Goal: Browse casually: Explore the website without a specific task or goal

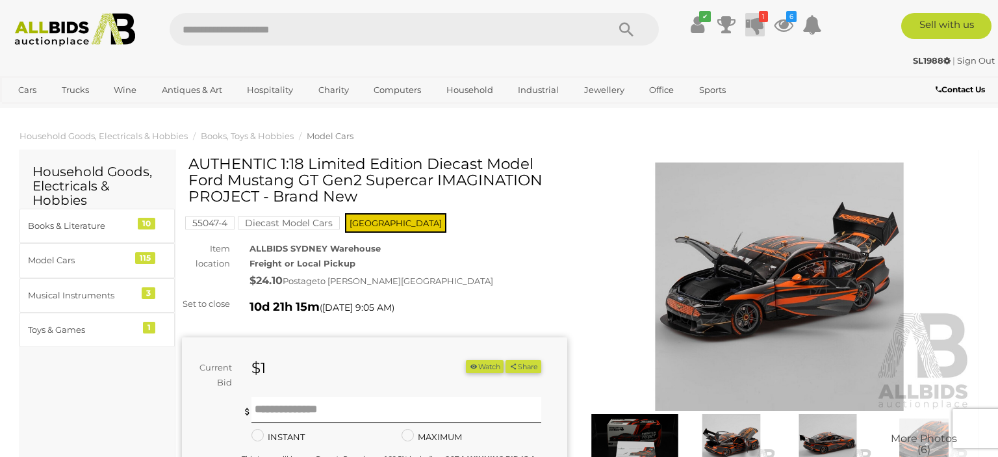
click at [751, 26] on icon at bounding box center [755, 24] width 18 height 23
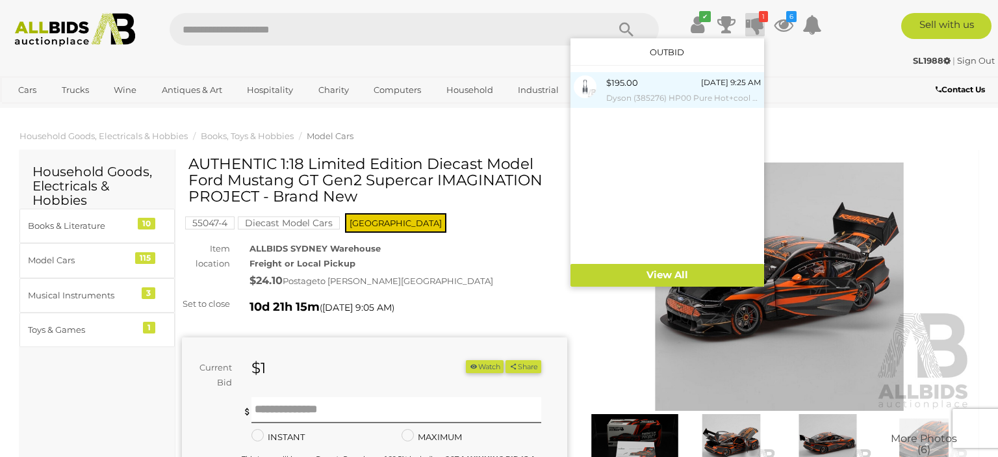
click at [700, 99] on small "Dyson (385276) HP00 Pure Hot+cool Fan Heater White/Silver - ORP $749 (Includes …" at bounding box center [683, 98] width 155 height 14
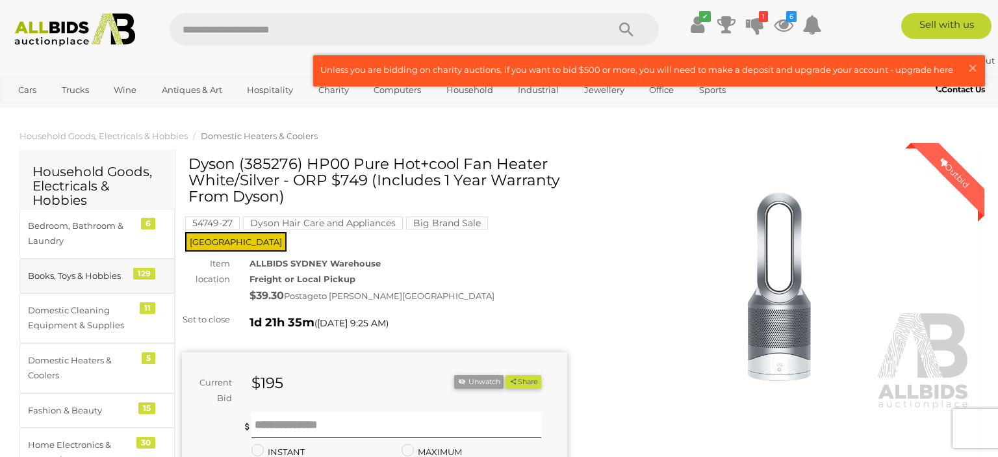
click at [79, 274] on div "Books, Toys & Hobbies" at bounding box center [81, 275] width 107 height 15
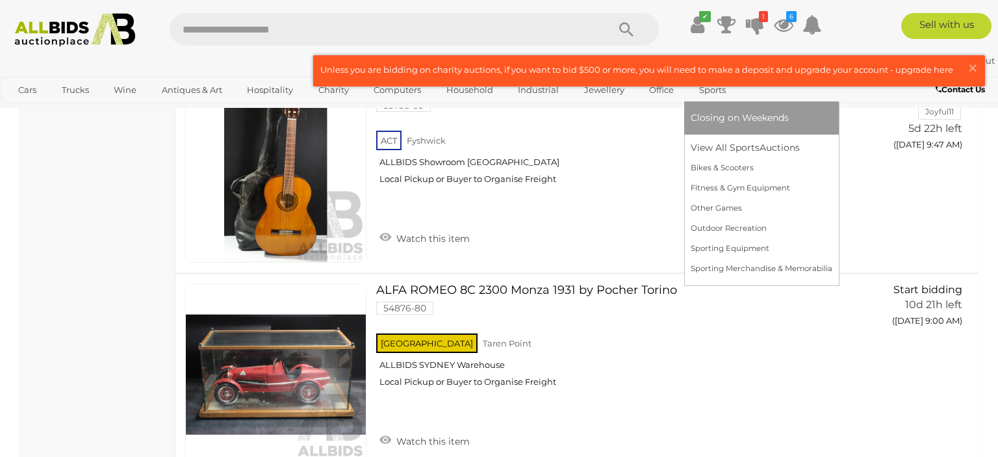
scroll to position [2263, 0]
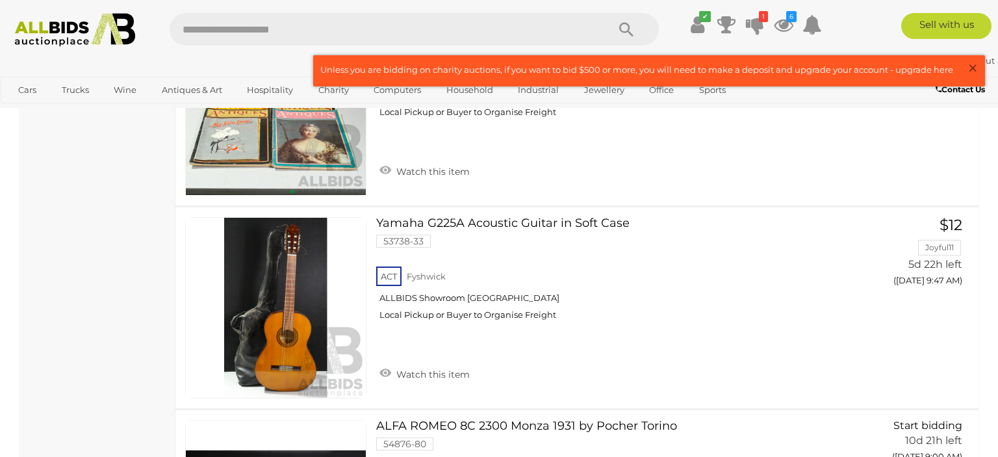
click at [972, 68] on span "×" at bounding box center [973, 67] width 12 height 25
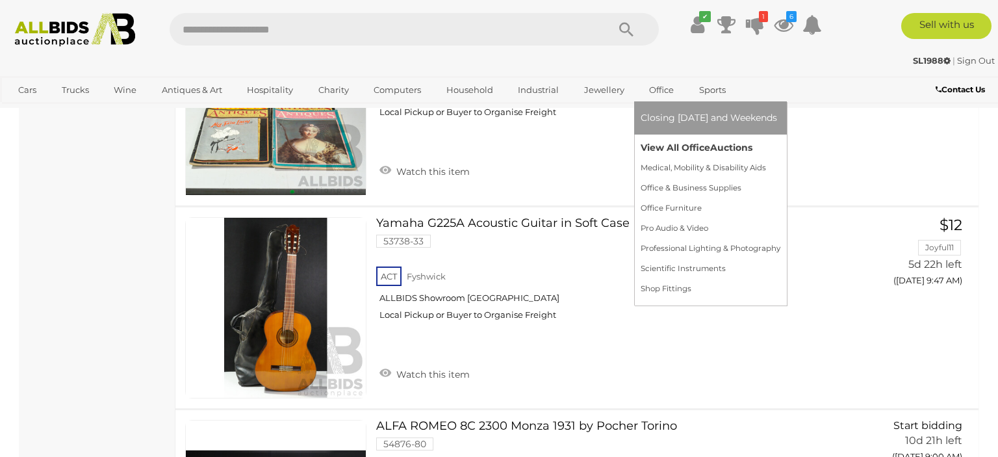
click at [661, 142] on link "View All Office Auctions" at bounding box center [711, 148] width 140 height 20
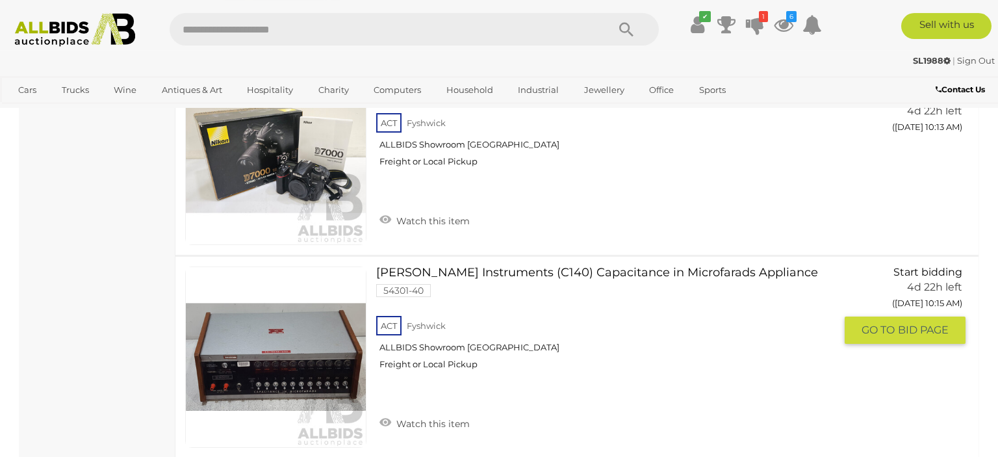
scroll to position [7065, 0]
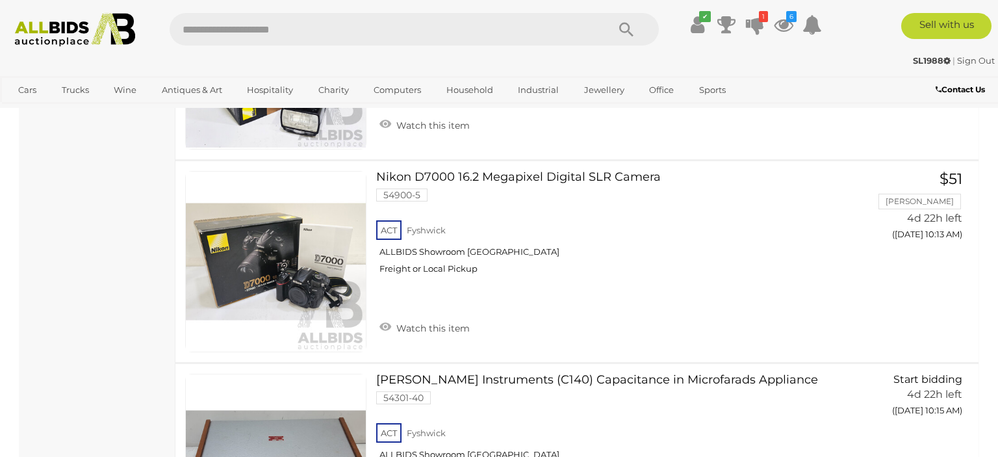
click at [574, 25] on input "text" at bounding box center [382, 29] width 425 height 32
type input "****"
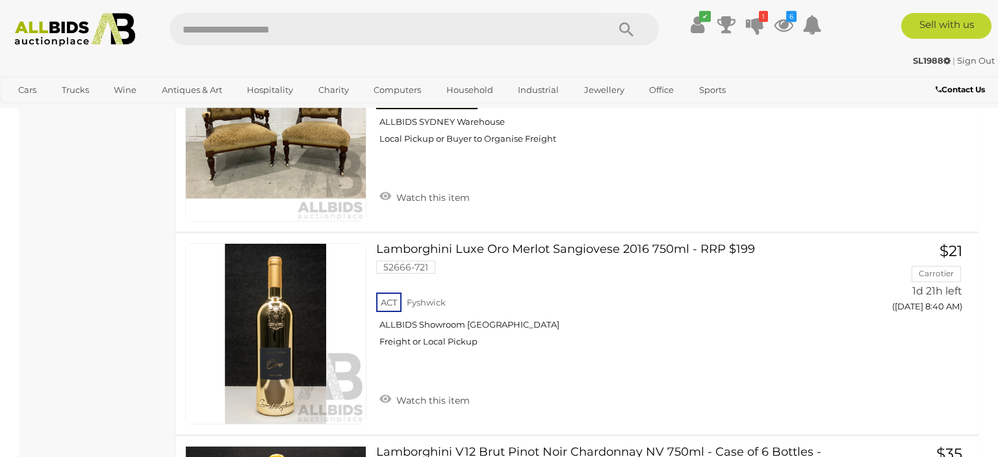
scroll to position [9055, 0]
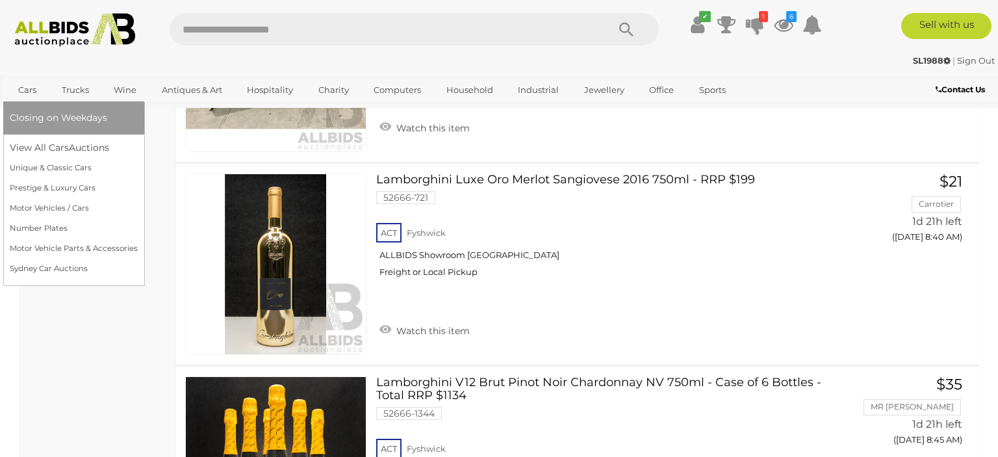
click at [16, 94] on link "Cars" at bounding box center [27, 89] width 35 height 21
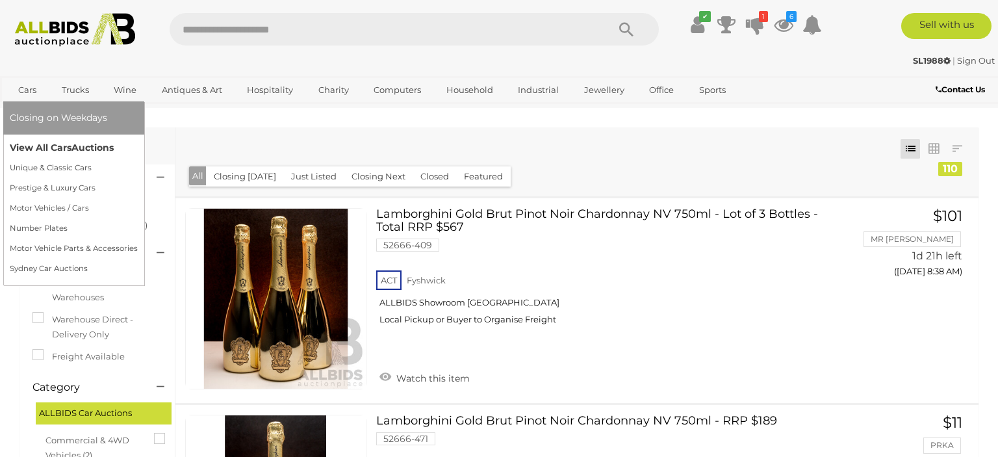
click at [51, 147] on link "View All Cars Auctions" at bounding box center [74, 148] width 128 height 20
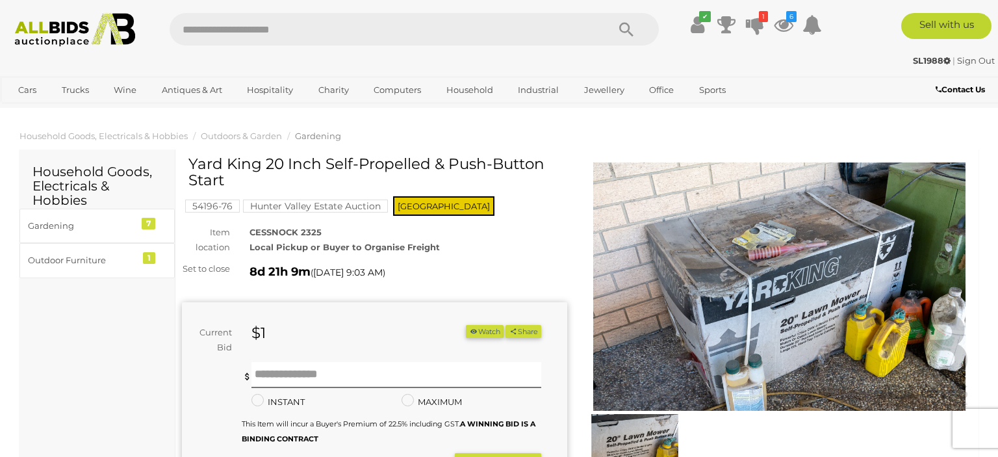
click at [742, 279] on img at bounding box center [779, 286] width 385 height 248
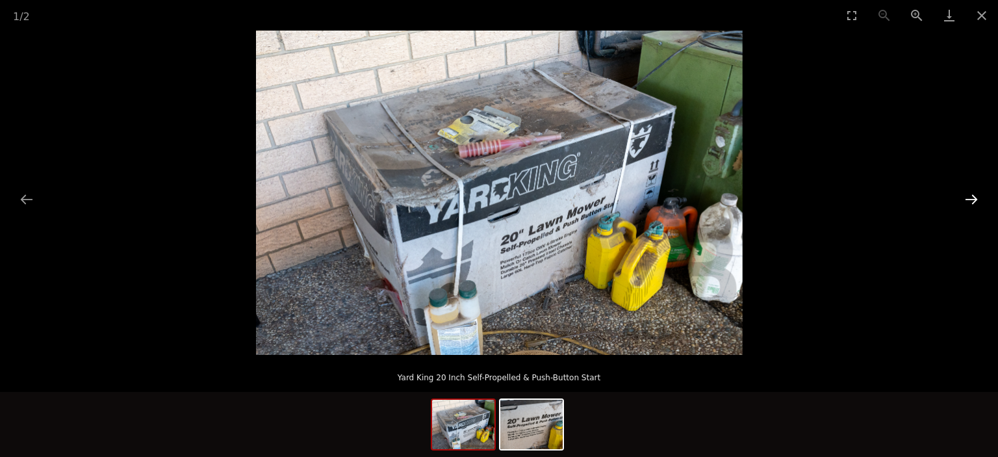
click at [969, 200] on button "Next slide" at bounding box center [971, 198] width 27 height 25
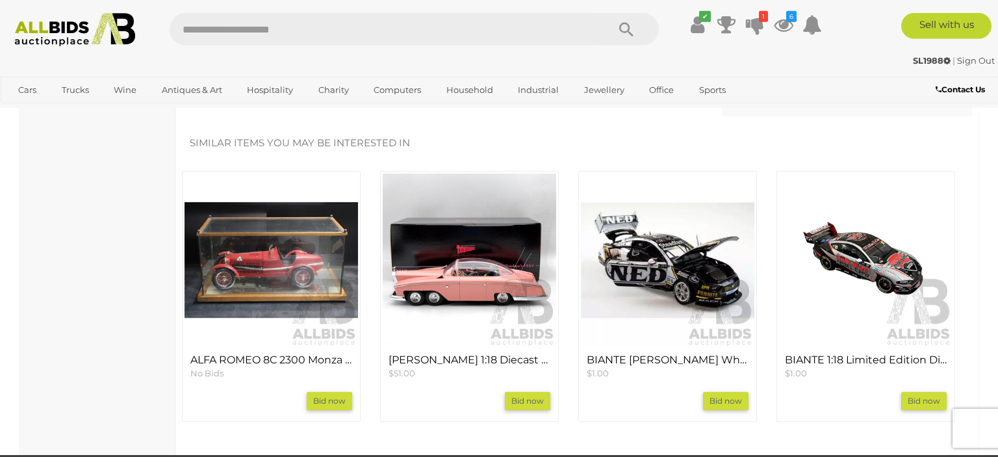
scroll to position [1166, 0]
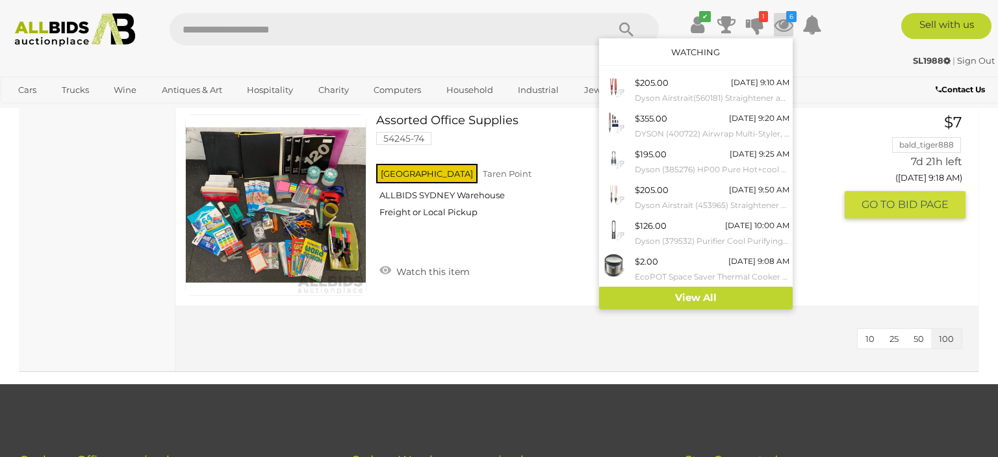
scroll to position [10770, 0]
drag, startPoint x: 293, startPoint y: 220, endPoint x: 293, endPoint y: 212, distance: 7.1
click at [293, 220] on img at bounding box center [276, 205] width 180 height 180
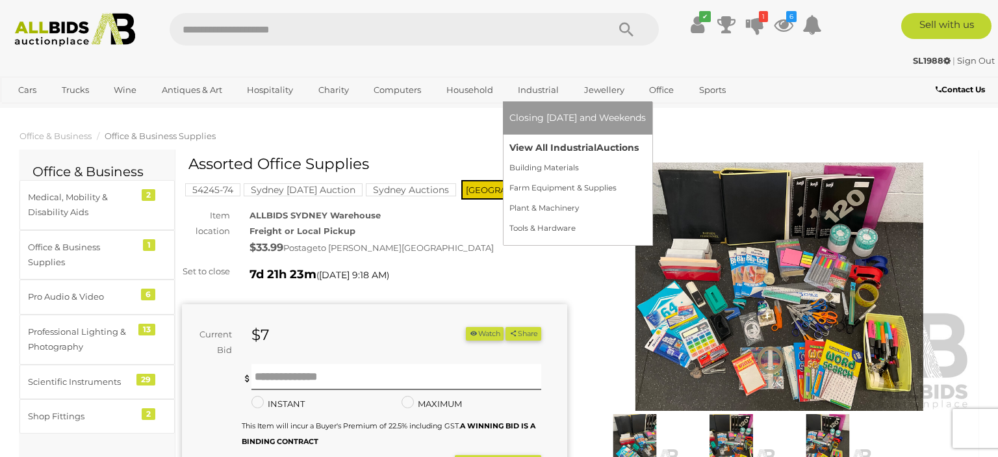
click at [555, 145] on link "View All Industrial Auctions" at bounding box center [577, 148] width 136 height 20
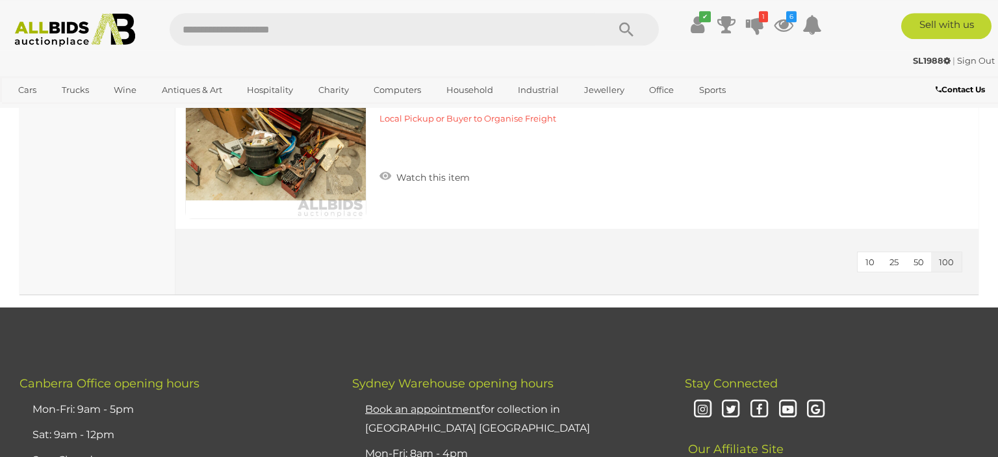
scroll to position [19894, 0]
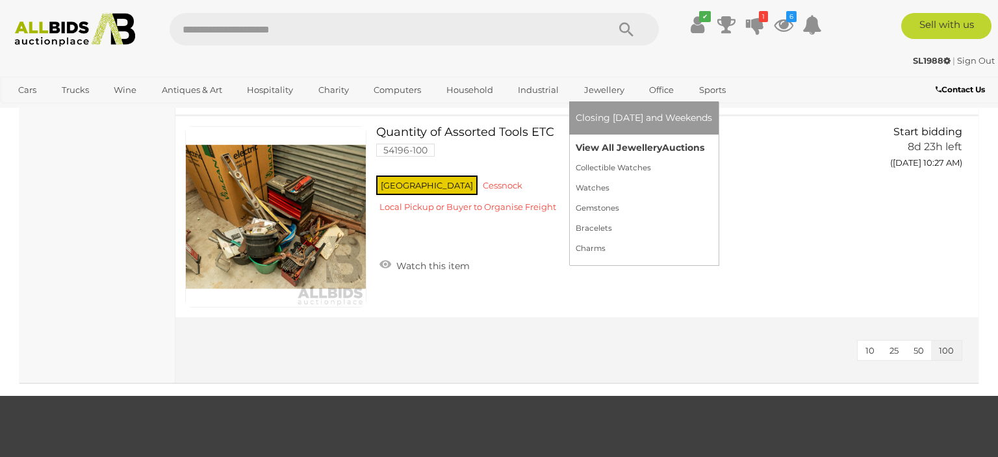
click at [601, 146] on link "View All Jewellery Auctions" at bounding box center [644, 148] width 136 height 20
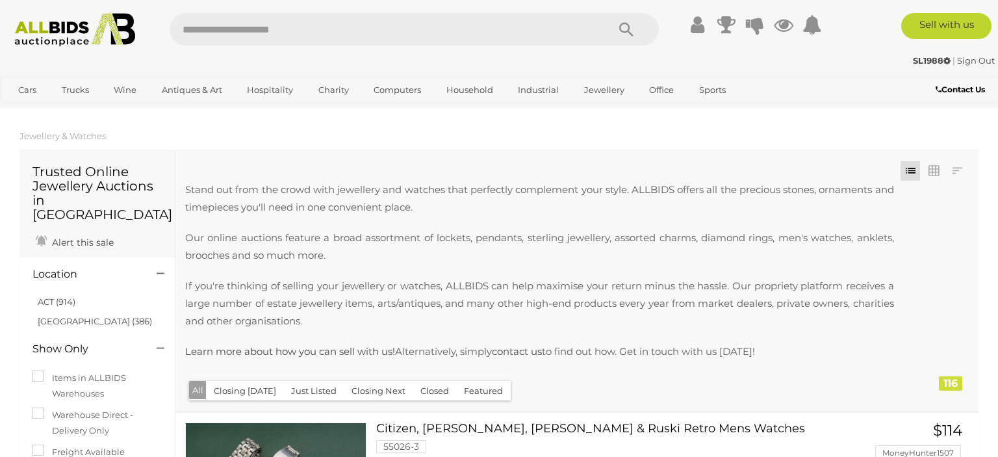
scroll to position [274, 0]
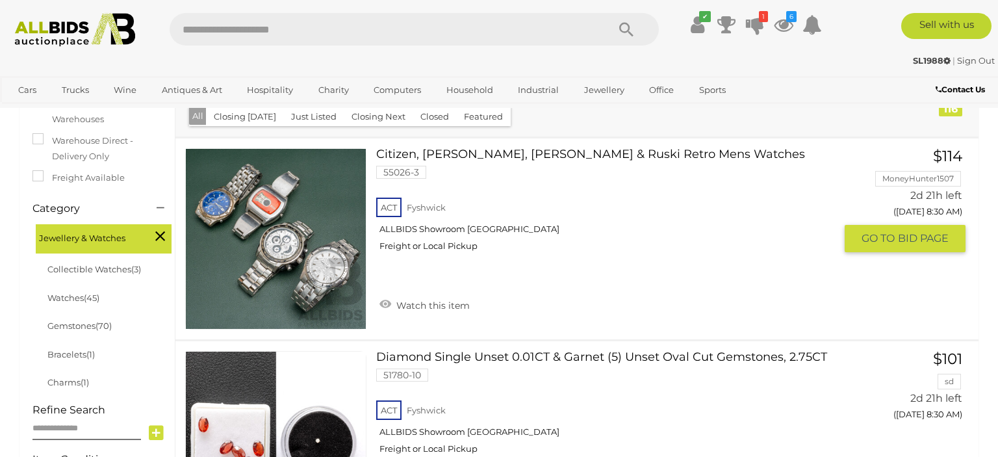
click at [313, 271] on img at bounding box center [276, 239] width 180 height 180
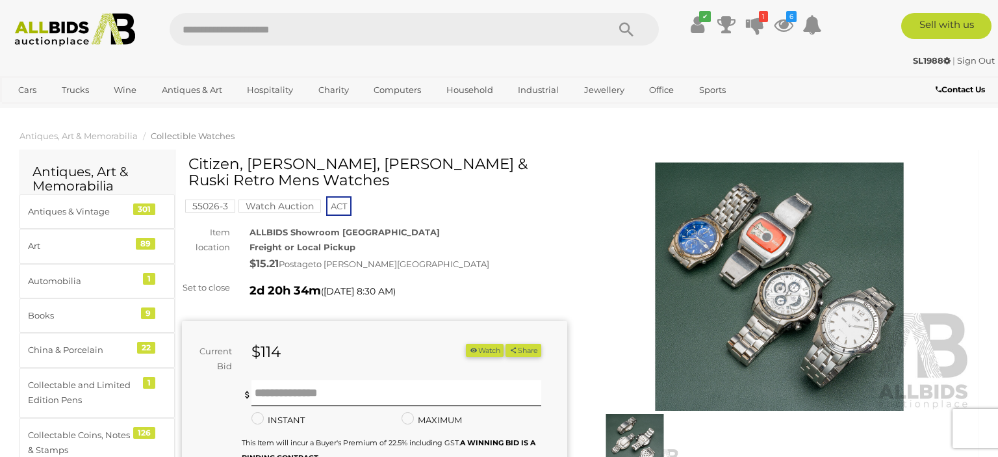
click at [735, 205] on img at bounding box center [779, 286] width 385 height 248
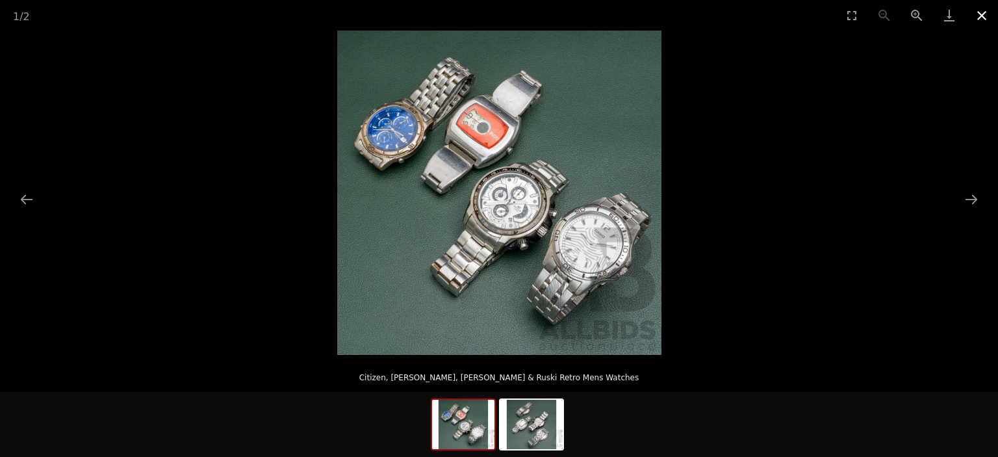
click at [978, 19] on button "Close gallery" at bounding box center [981, 15] width 32 height 31
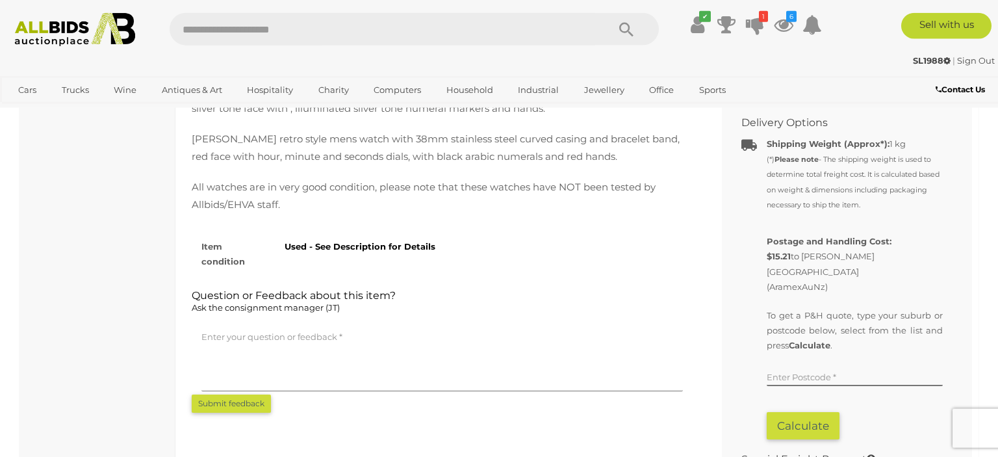
scroll to position [754, 0]
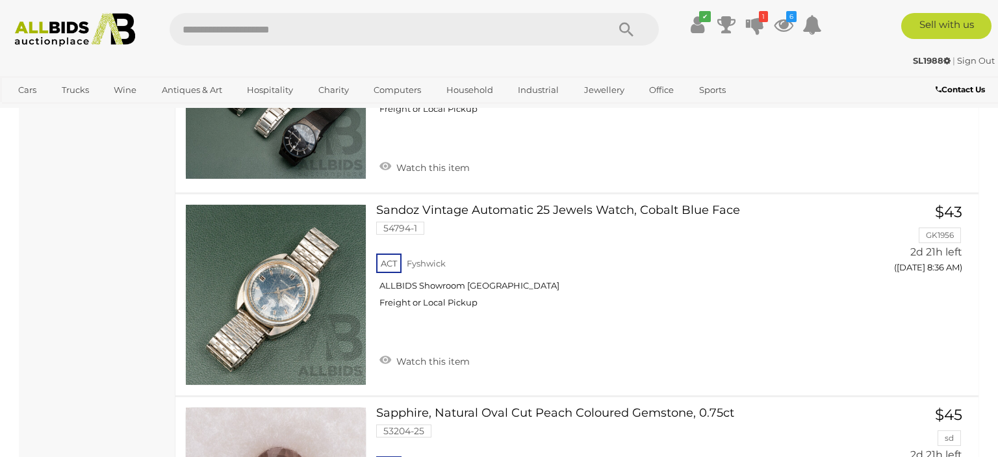
scroll to position [1304, 0]
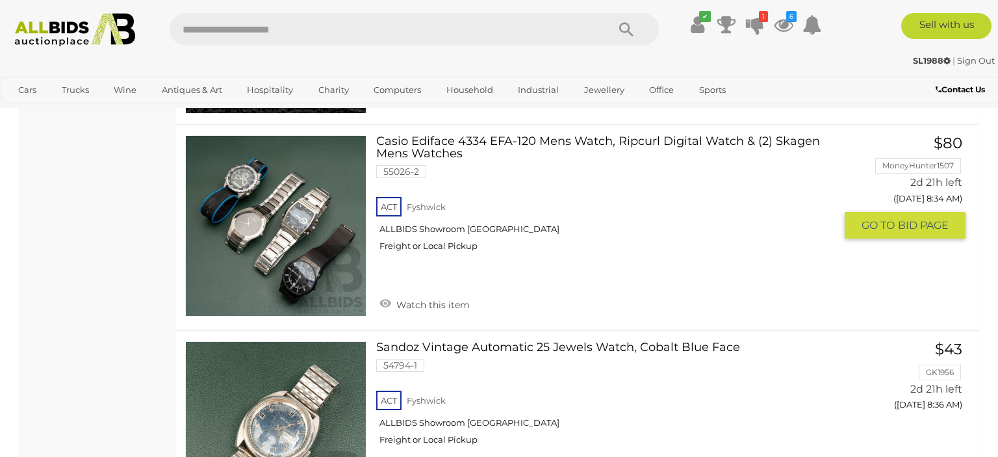
click at [335, 231] on link at bounding box center [275, 225] width 181 height 181
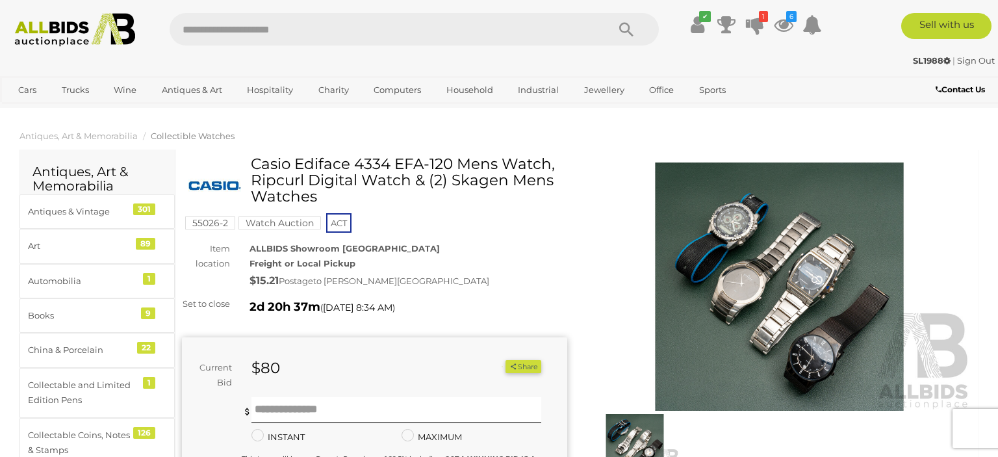
click at [688, 293] on img at bounding box center [779, 286] width 385 height 248
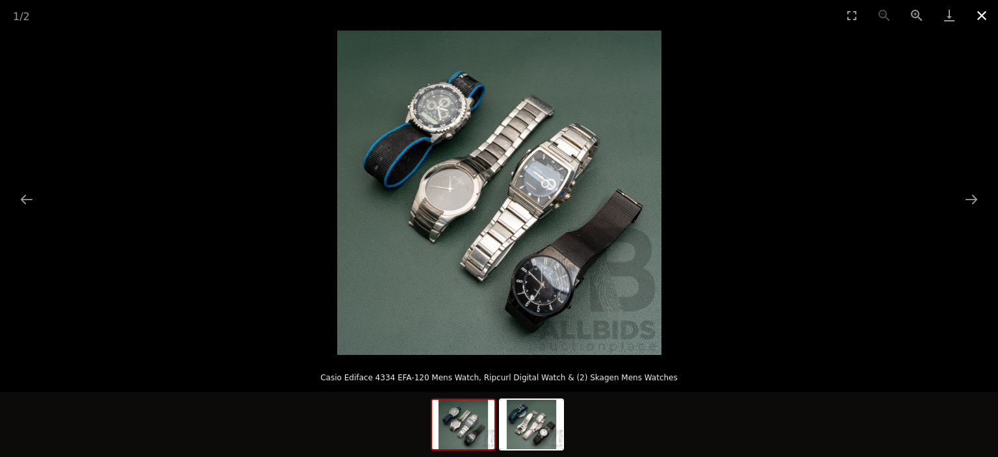
click at [980, 13] on button "Close gallery" at bounding box center [981, 15] width 32 height 31
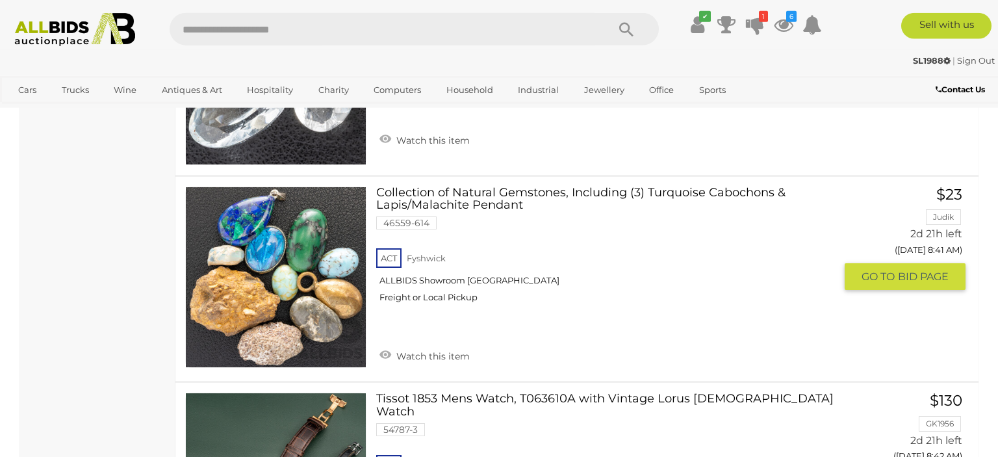
scroll to position [3093, 0]
click at [380, 365] on div "Collection of Natural Gemstones, Including (3) Turquoise Cabochons & Lapis/Mala…" at bounding box center [577, 278] width 822 height 205
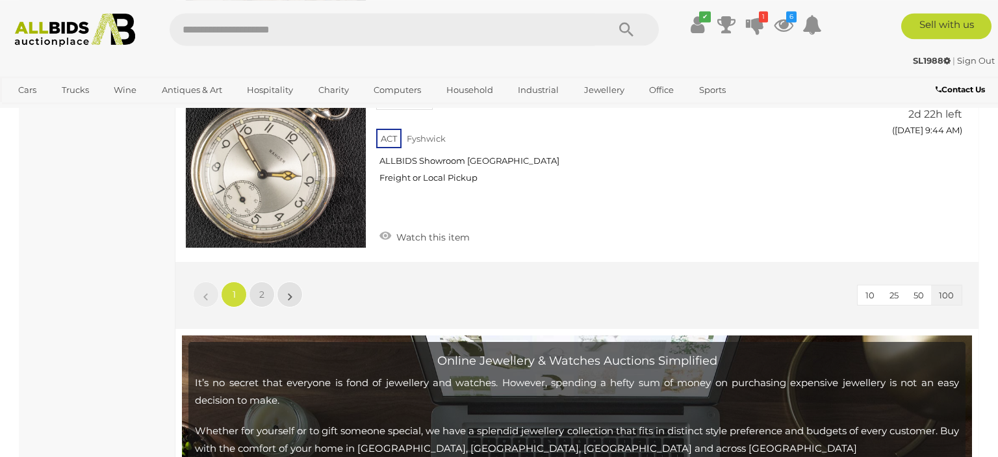
scroll to position [20526, 0]
click at [259, 281] on link "2" at bounding box center [262, 294] width 26 height 26
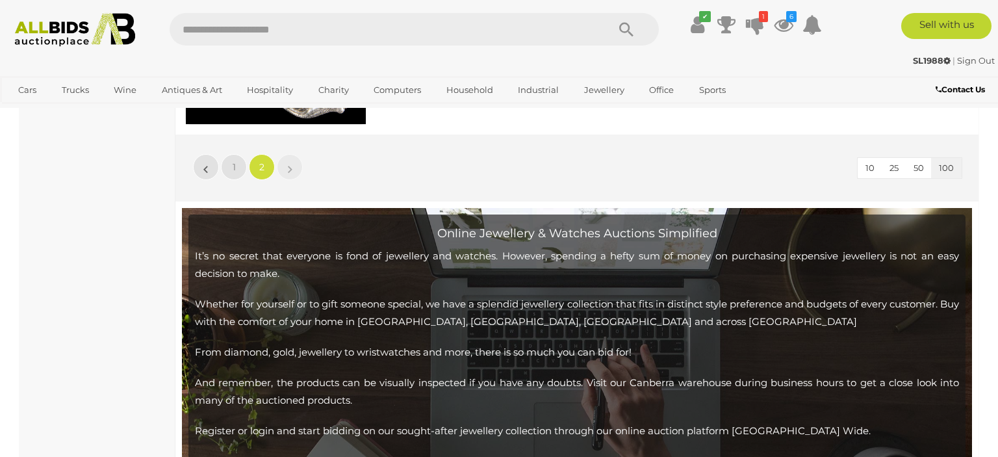
scroll to position [3566, 0]
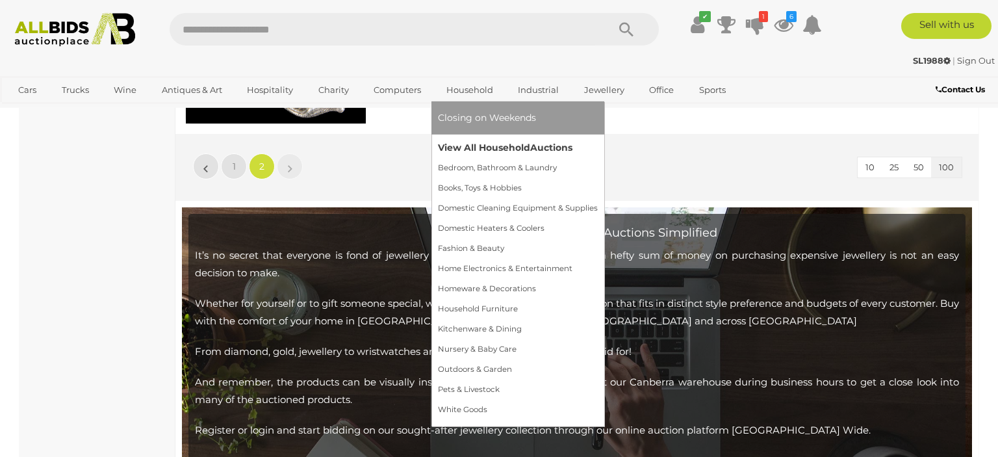
click at [479, 153] on link "View All Household Auctions" at bounding box center [518, 148] width 160 height 20
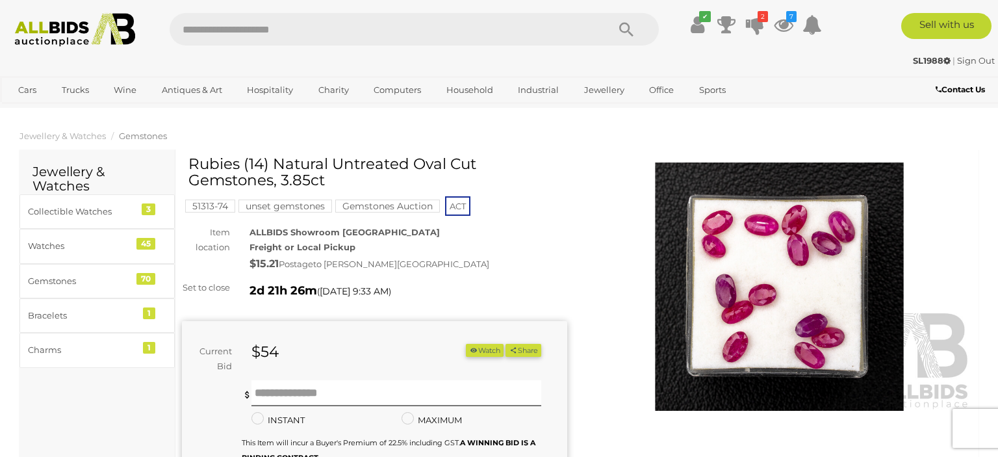
click at [698, 239] on img at bounding box center [779, 286] width 385 height 248
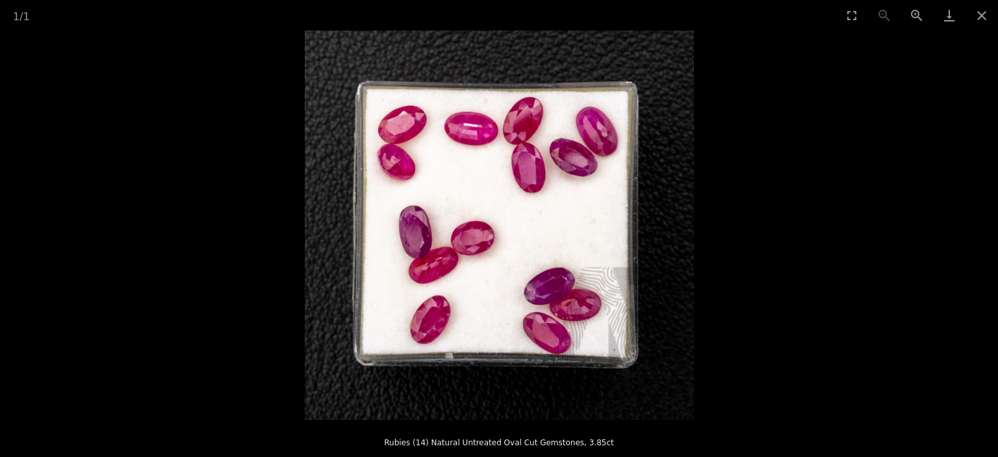
click at [503, 248] on img at bounding box center [499, 225] width 389 height 389
click at [905, 142] on picture at bounding box center [499, 225] width 998 height 389
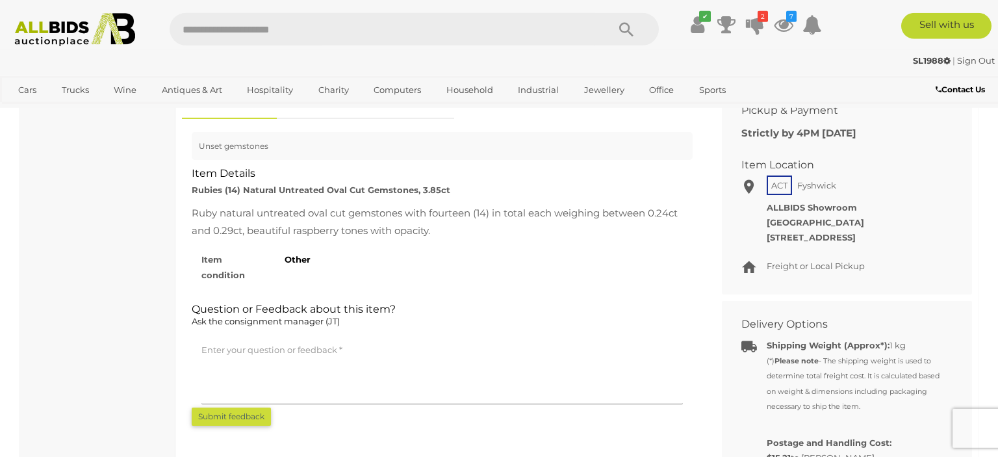
scroll to position [686, 0]
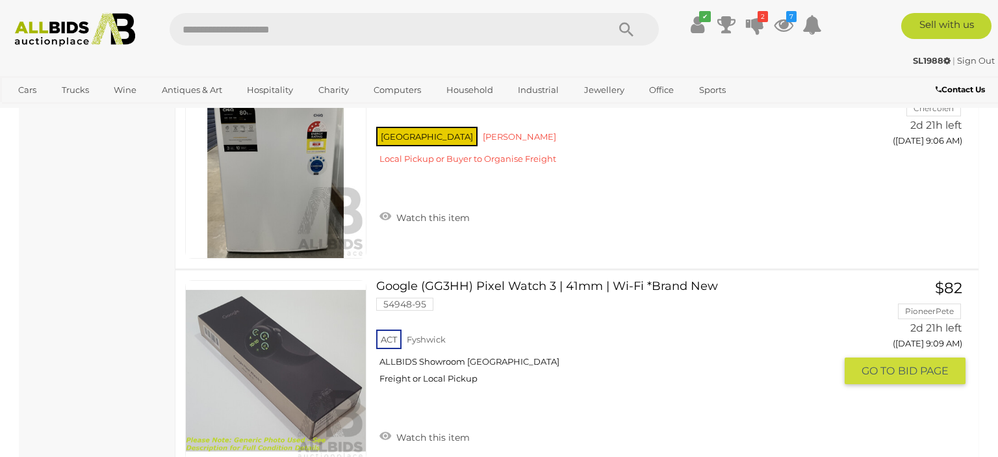
scroll to position [6105, 0]
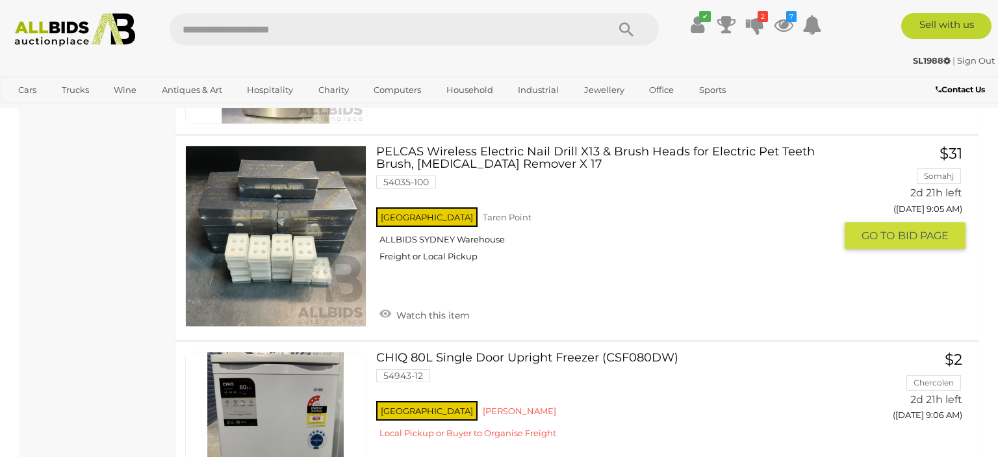
click at [505, 149] on link "PELCAS Wireless Electric Nail Drill X13 & Brush Heads for Electric Pet Teeth Br…" at bounding box center [610, 209] width 449 height 127
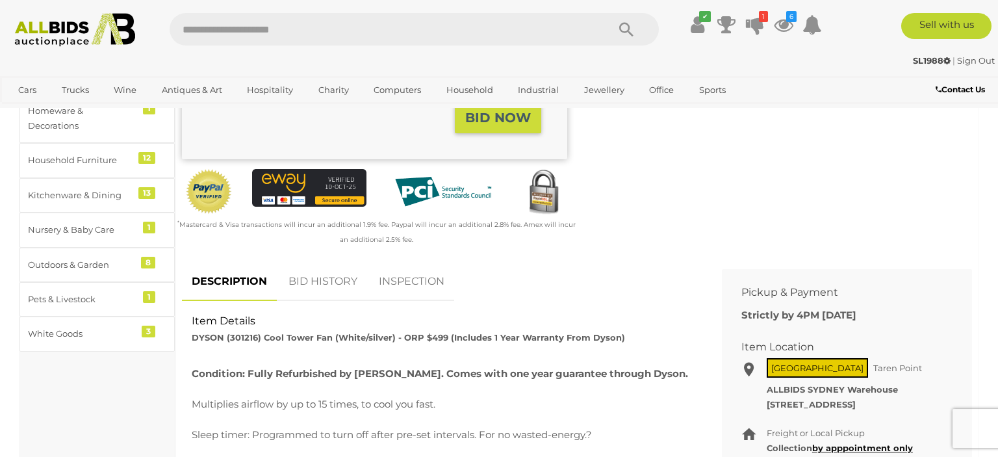
scroll to position [411, 0]
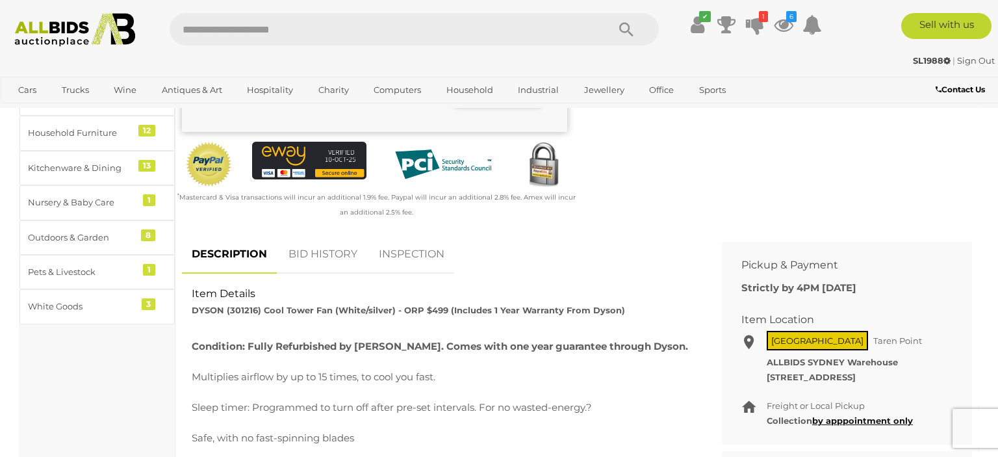
click at [337, 263] on link "BID HISTORY" at bounding box center [323, 254] width 88 height 38
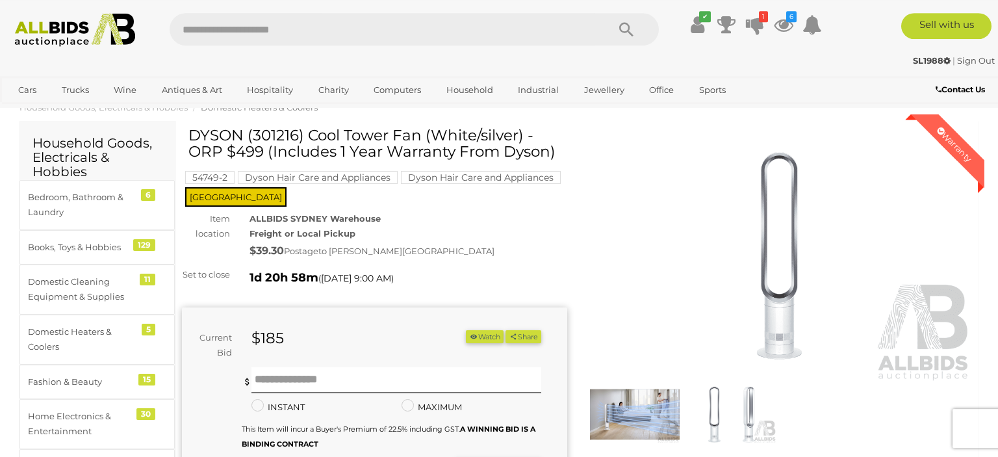
scroll to position [0, 0]
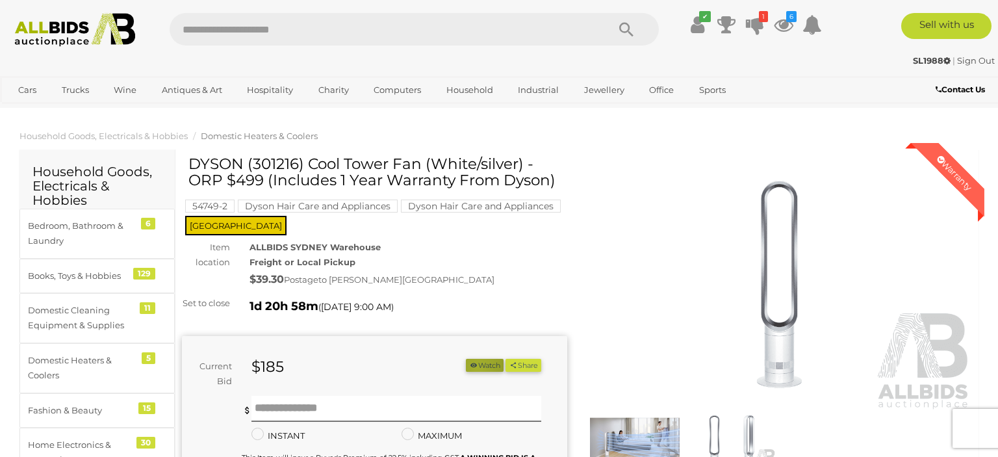
click at [472, 368] on icon "button" at bounding box center [473, 364] width 9 height 7
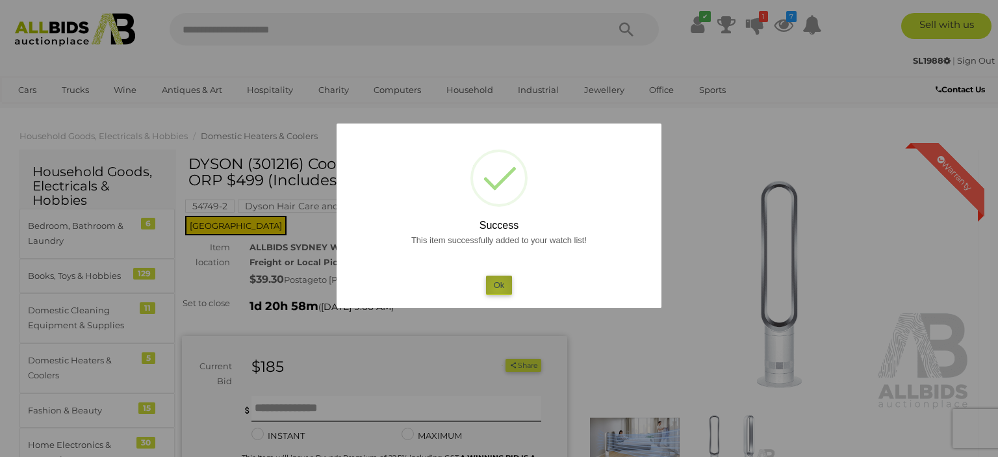
click at [498, 289] on button "Ok" at bounding box center [499, 284] width 27 height 19
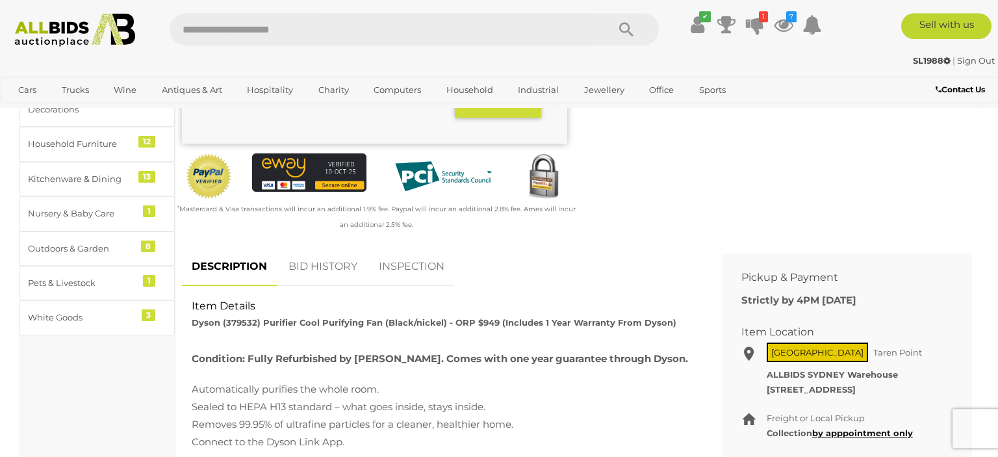
scroll to position [411, 0]
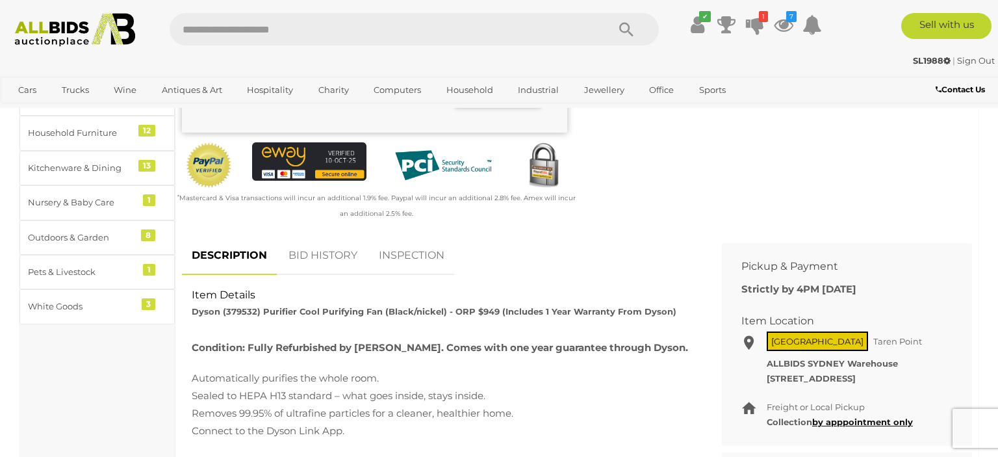
click at [304, 270] on link "BID HISTORY" at bounding box center [323, 255] width 88 height 38
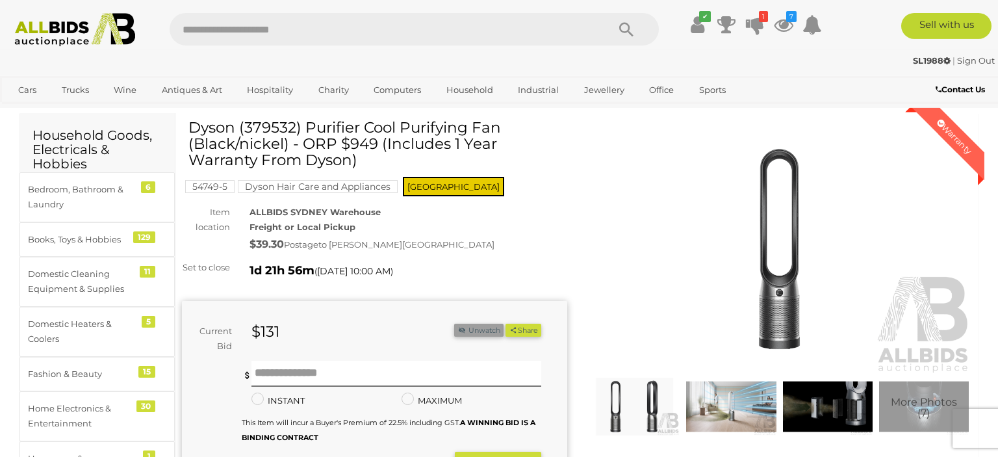
scroll to position [68, 0]
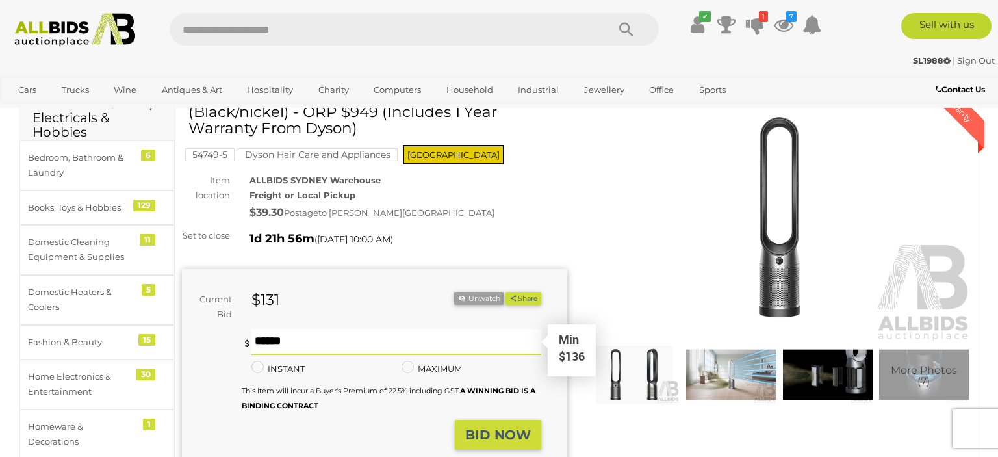
click at [396, 353] on input "text" at bounding box center [396, 342] width 290 height 26
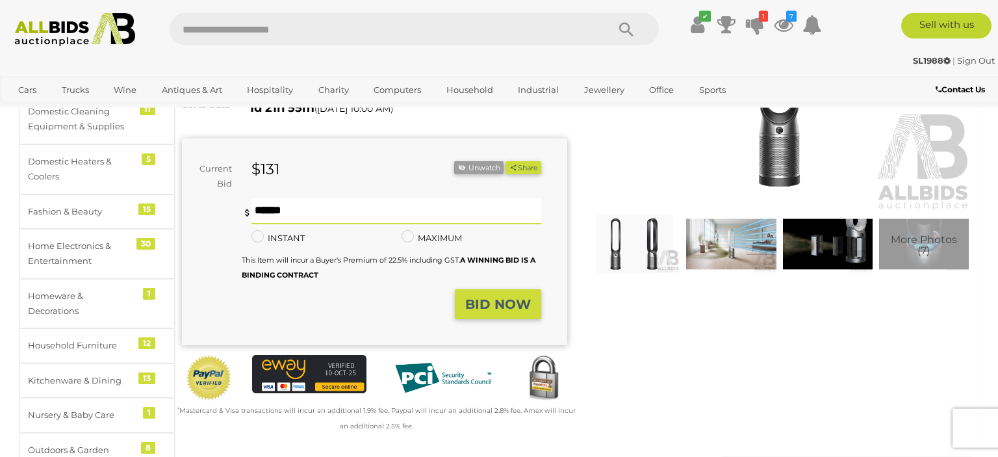
scroll to position [205, 0]
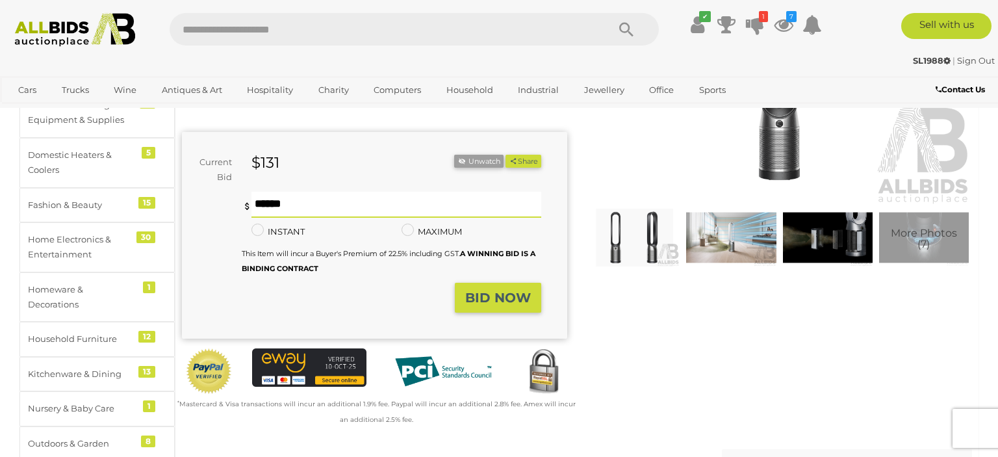
type input "***"
click at [524, 305] on strong "BID NOW" at bounding box center [498, 298] width 66 height 16
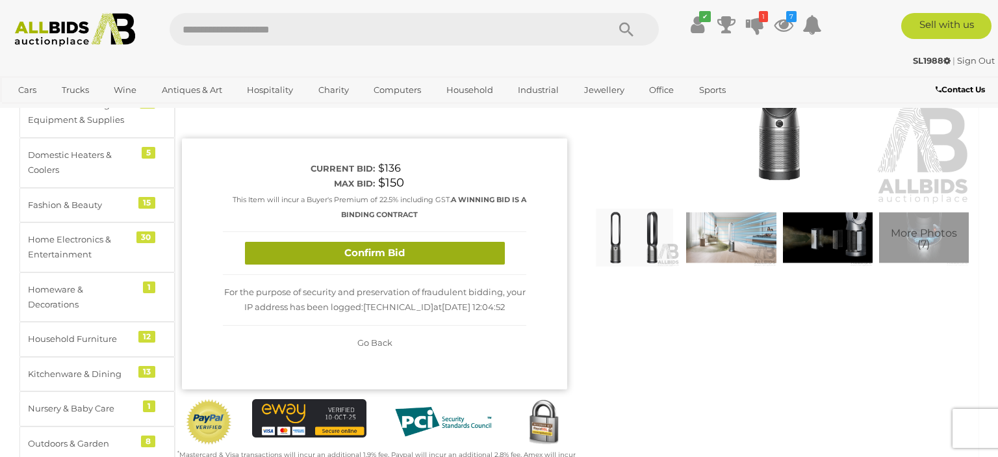
click at [459, 264] on button "Confirm Bid" at bounding box center [375, 253] width 260 height 23
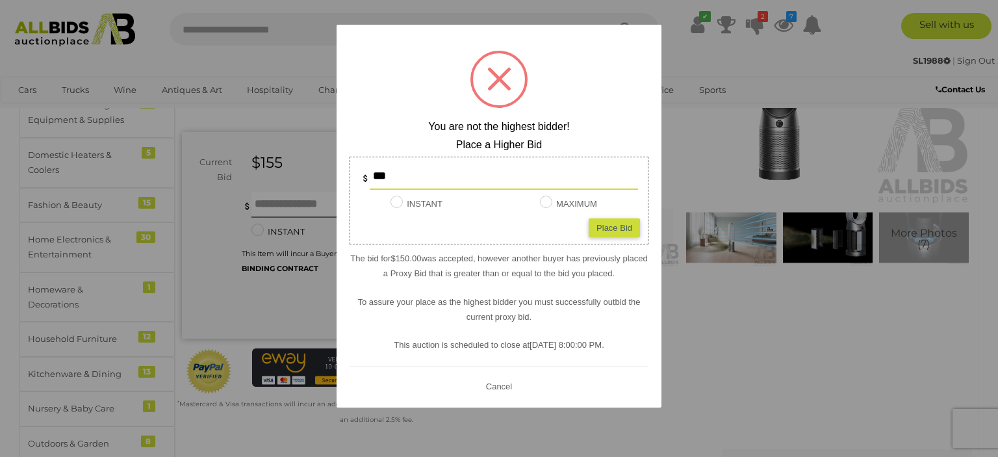
click at [505, 386] on button "Cancel" at bounding box center [499, 385] width 34 height 16
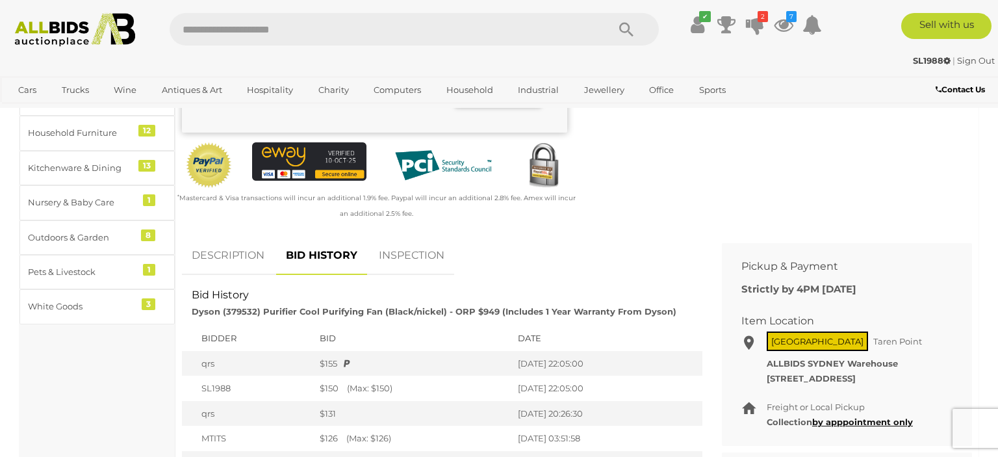
scroll to position [0, 0]
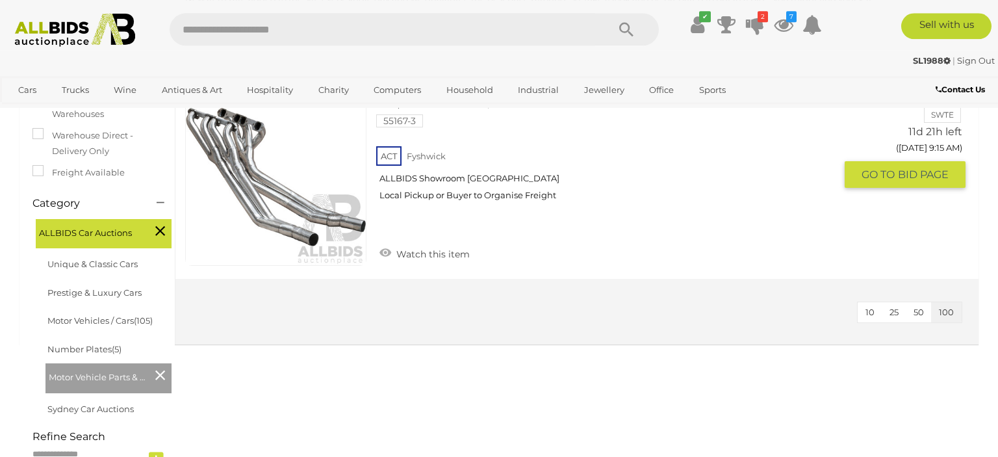
scroll to position [274, 0]
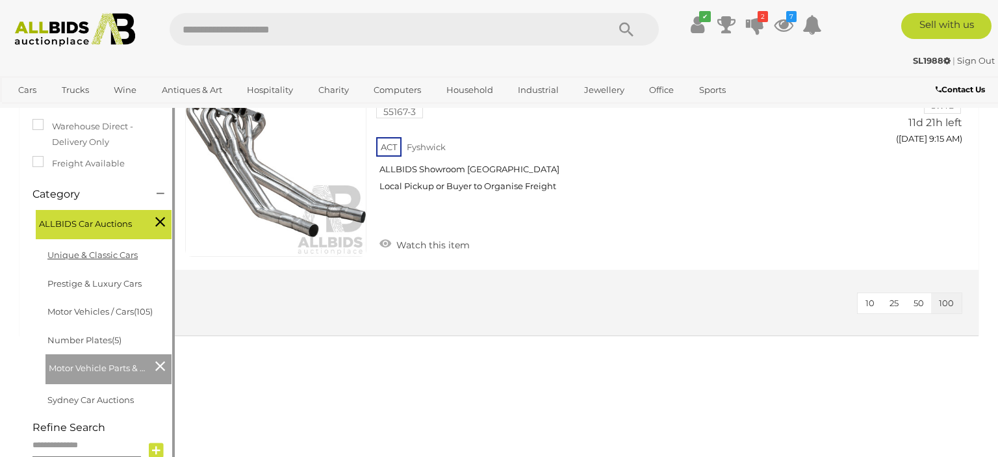
click at [81, 253] on link "Unique & Classic Cars" at bounding box center [92, 254] width 90 height 10
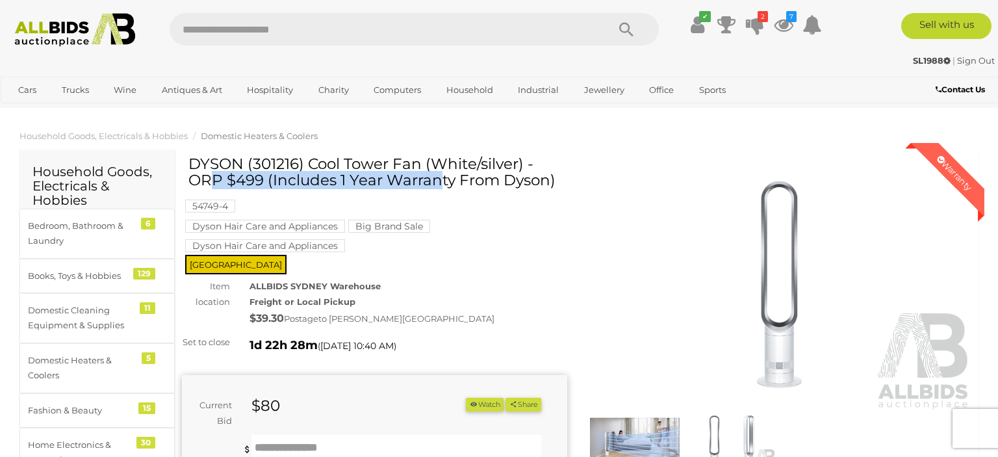
drag, startPoint x: 192, startPoint y: 164, endPoint x: 424, endPoint y: 167, distance: 231.9
click at [424, 167] on h1 "DYSON (301216) Cool Tower Fan (White/silver) - ORP $499 (Includes 1 Year Warran…" at bounding box center [375, 172] width 375 height 33
copy h1 "DYSON (301216) Cool Tower Fan"
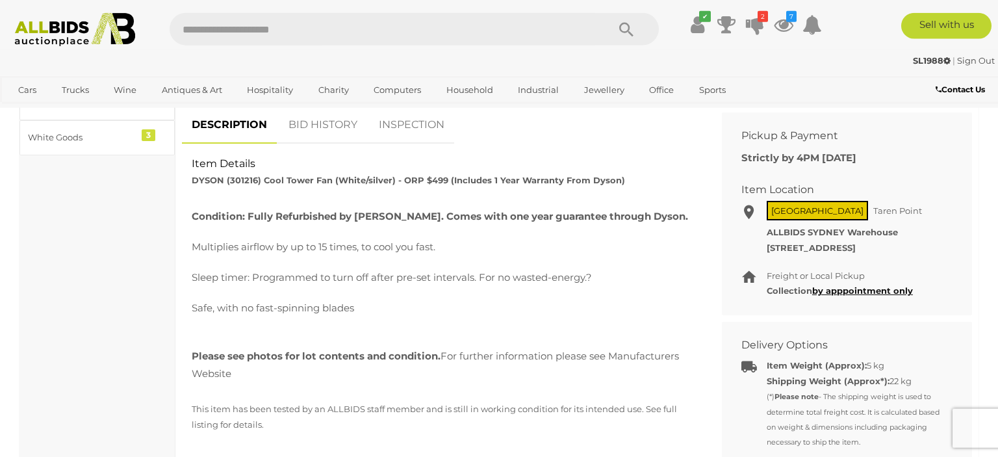
scroll to position [617, 0]
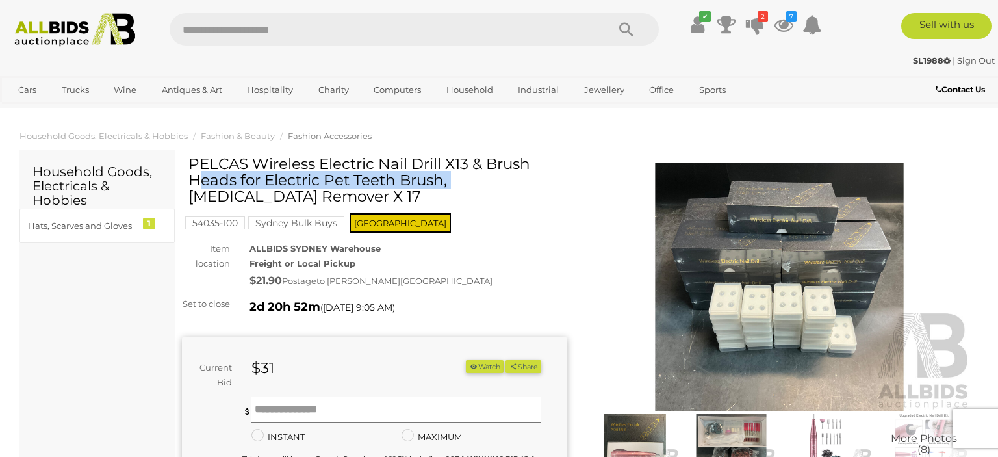
drag, startPoint x: 190, startPoint y: 168, endPoint x: 443, endPoint y: 168, distance: 253.4
click at [443, 168] on h1 "PELCAS Wireless Electric Nail Drill X13 & Brush Heads for Electric Pet Teeth Br…" at bounding box center [375, 180] width 375 height 49
copy h1 "PELCAS Wireless Electric Nail Drill"
click at [757, 311] on img at bounding box center [779, 286] width 385 height 248
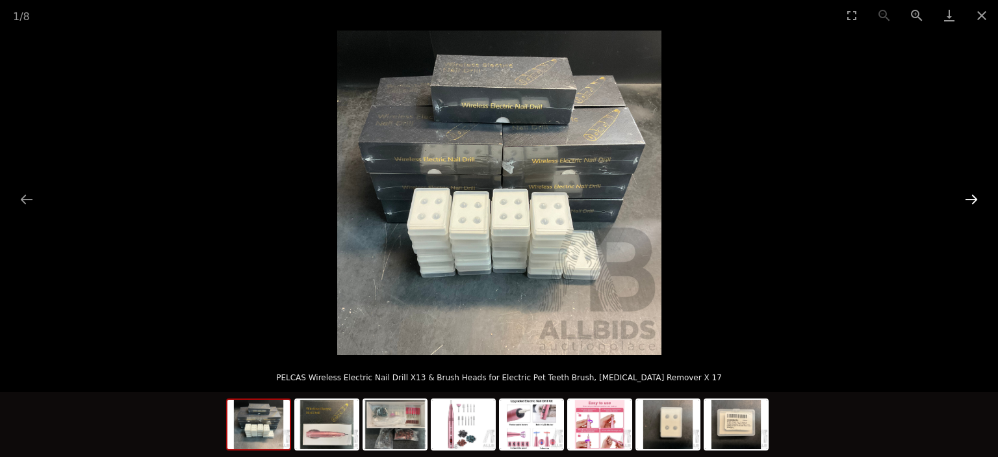
click at [965, 199] on button "Next slide" at bounding box center [971, 198] width 27 height 25
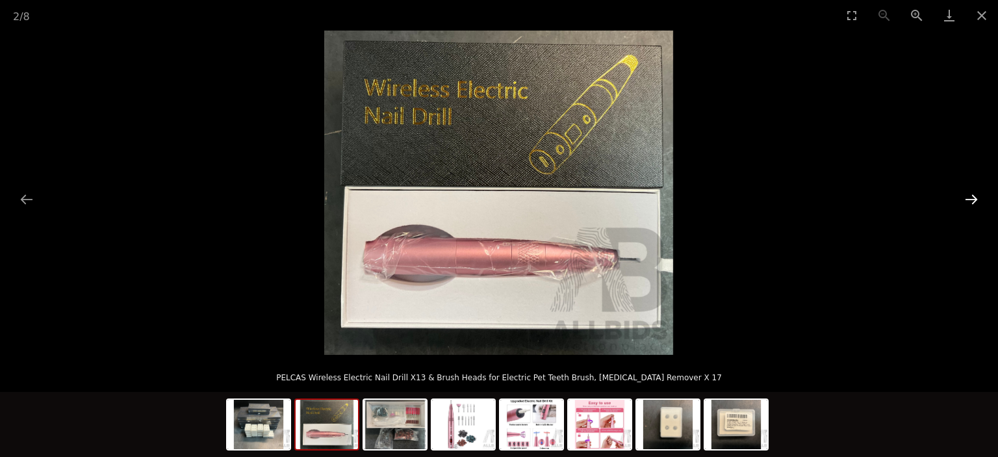
click at [965, 199] on button "Next slide" at bounding box center [971, 198] width 27 height 25
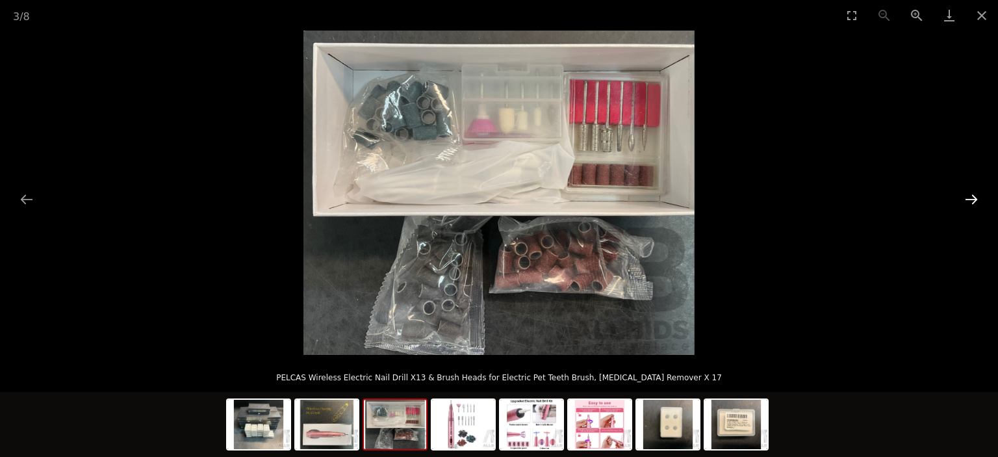
click at [965, 199] on button "Next slide" at bounding box center [971, 198] width 27 height 25
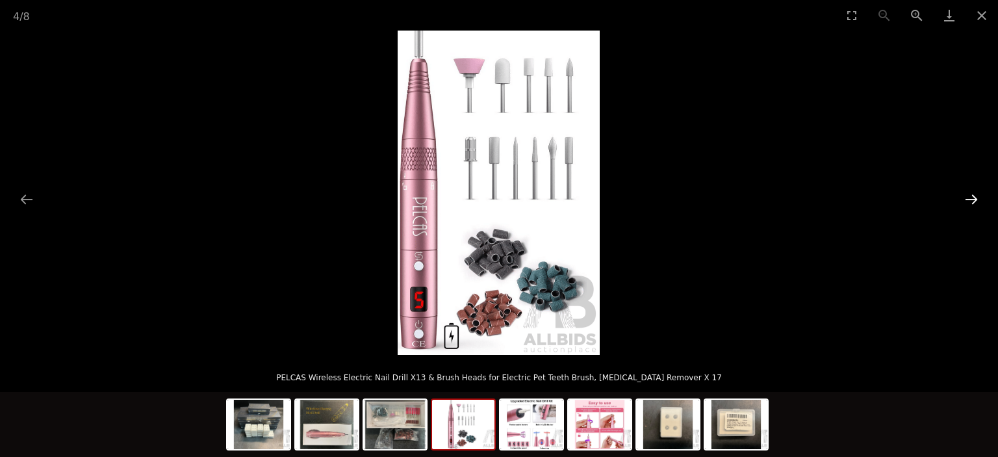
click at [961, 202] on button "Next slide" at bounding box center [971, 198] width 27 height 25
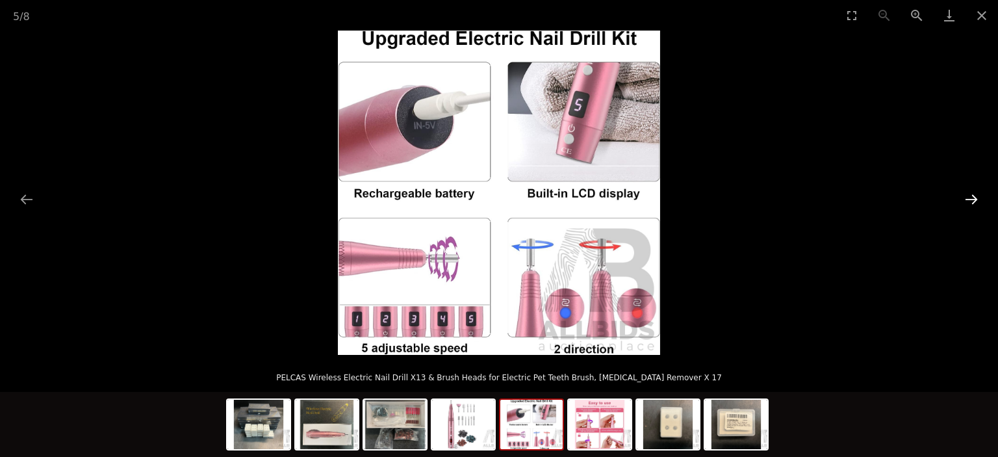
click at [959, 199] on button "Next slide" at bounding box center [971, 198] width 27 height 25
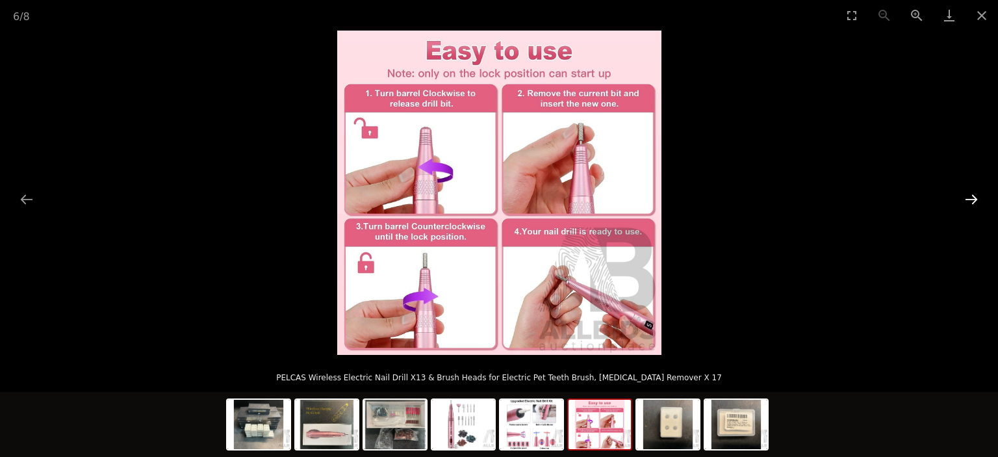
click at [959, 199] on button "Next slide" at bounding box center [971, 198] width 27 height 25
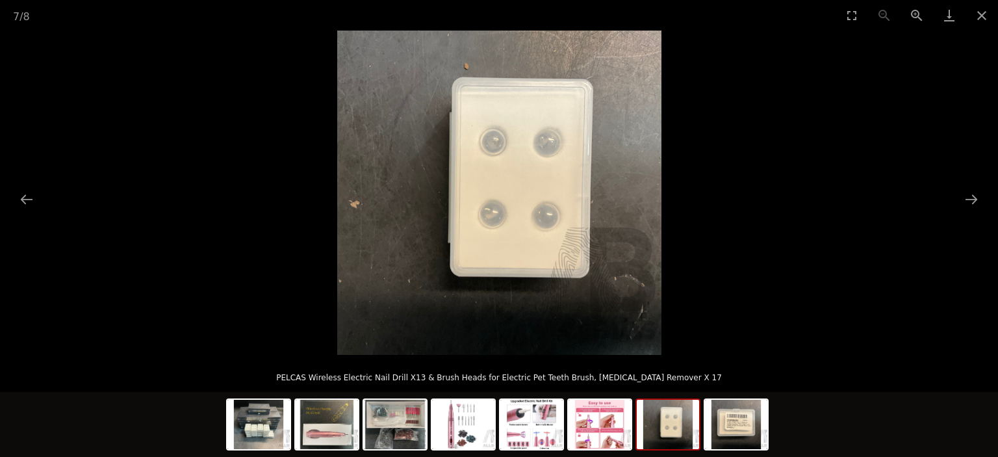
click at [816, 194] on picture at bounding box center [499, 193] width 998 height 324
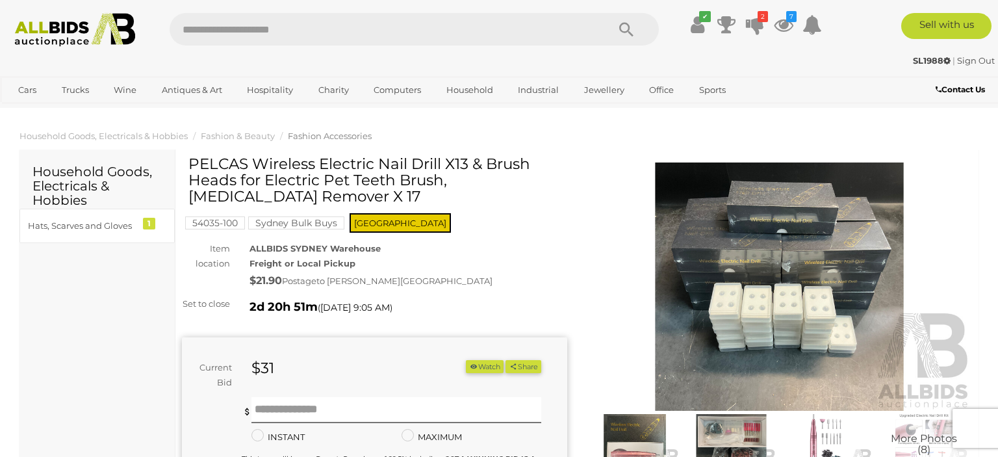
click at [279, 184] on h1 "PELCAS Wireless Electric Nail Drill X13 & Brush Heads for Electric Pet Teeth Br…" at bounding box center [375, 180] width 375 height 49
drag, startPoint x: 264, startPoint y: 185, endPoint x: 444, endPoint y: 185, distance: 179.3
click at [444, 185] on h1 "PELCAS Wireless Electric Nail Drill X13 & Brush Heads for Electric Pet Teeth Br…" at bounding box center [375, 180] width 375 height 49
copy h1 "Electric Pet Teeth Brush"
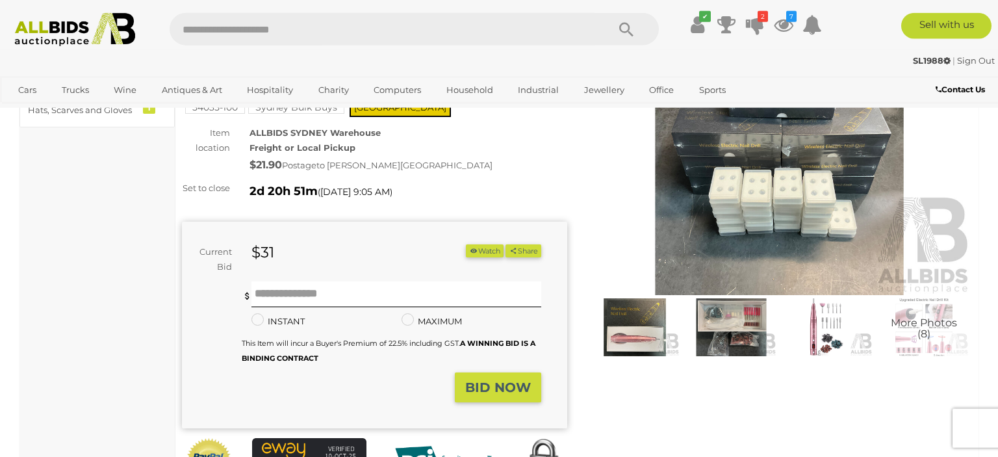
scroll to position [205, 0]
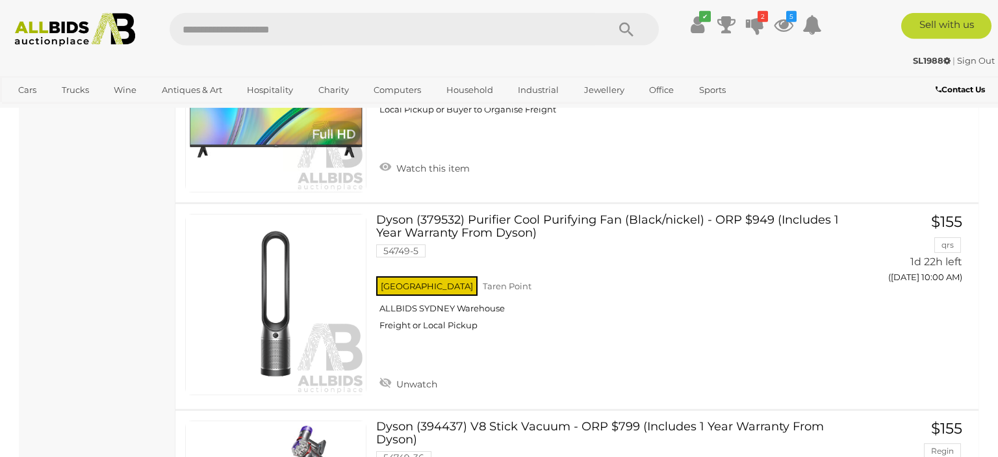
scroll to position [5213, 0]
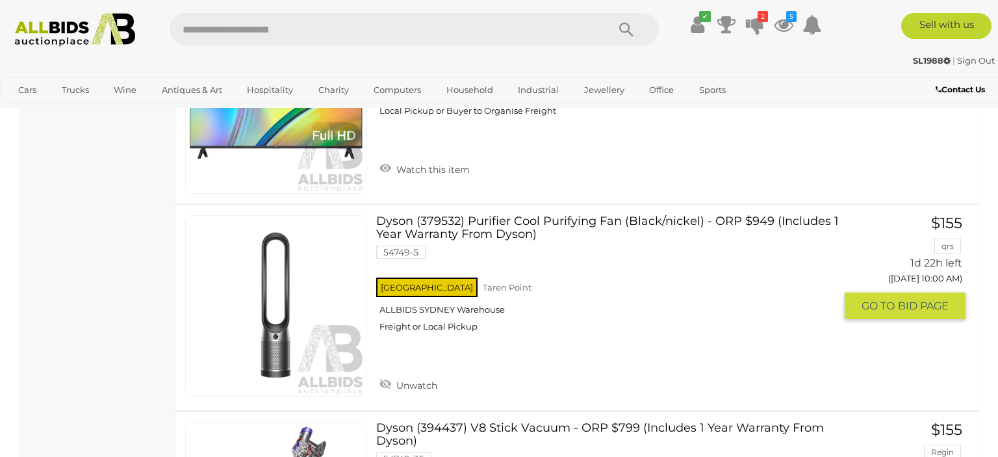
drag, startPoint x: 261, startPoint y: 314, endPoint x: 249, endPoint y: 338, distance: 26.4
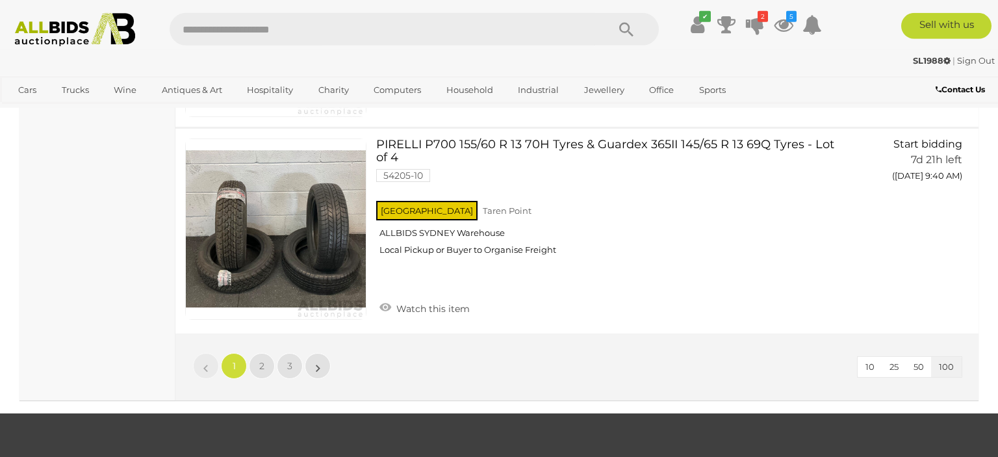
scroll to position [20442, 0]
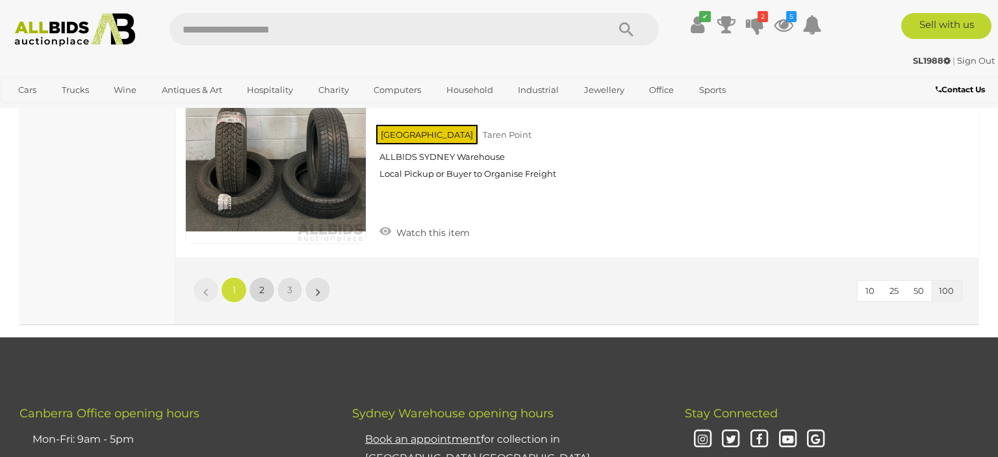
click at [253, 277] on link "2" at bounding box center [262, 290] width 26 height 26
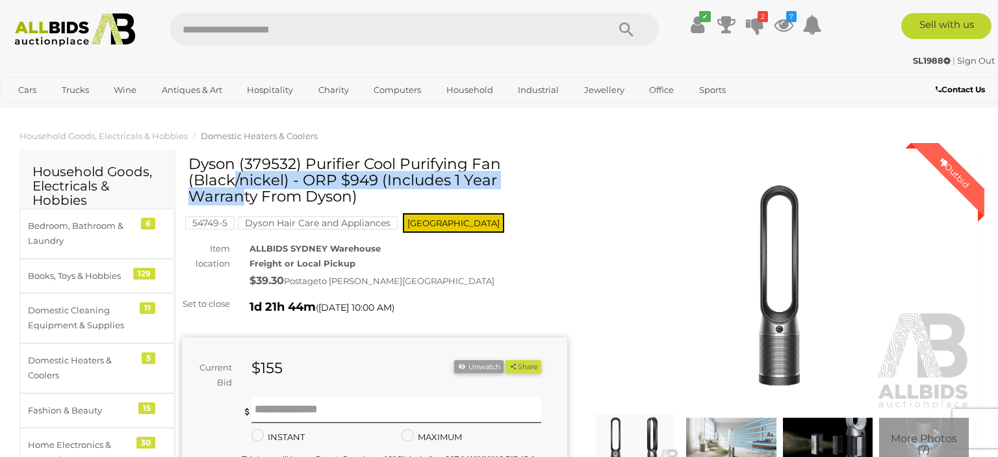
drag, startPoint x: 191, startPoint y: 160, endPoint x: 504, endPoint y: 166, distance: 313.2
click at [504, 166] on h1 "Dyson (379532) Purifier Cool Purifying Fan (Black/nickel) - ORP $949 (Includes …" at bounding box center [375, 180] width 375 height 49
copy h1 "Dyson (379532) Purifier Cool Purifying Fan"
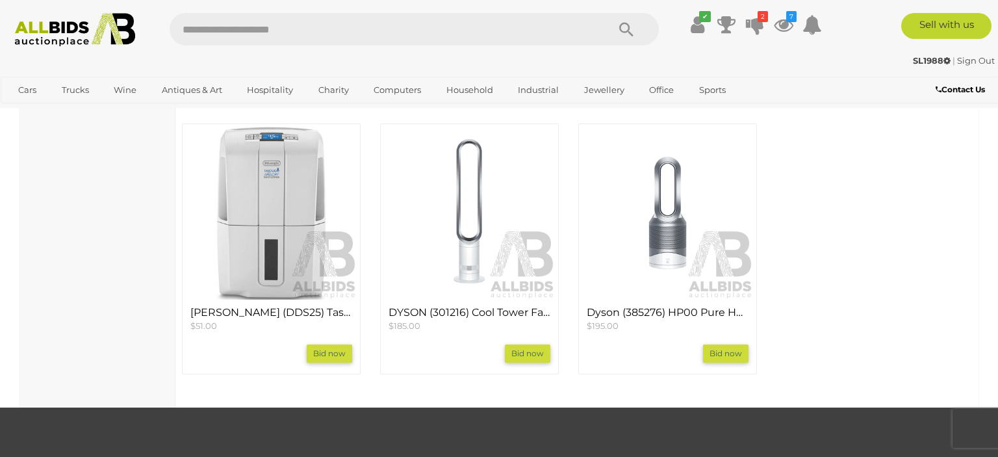
scroll to position [1303, 0]
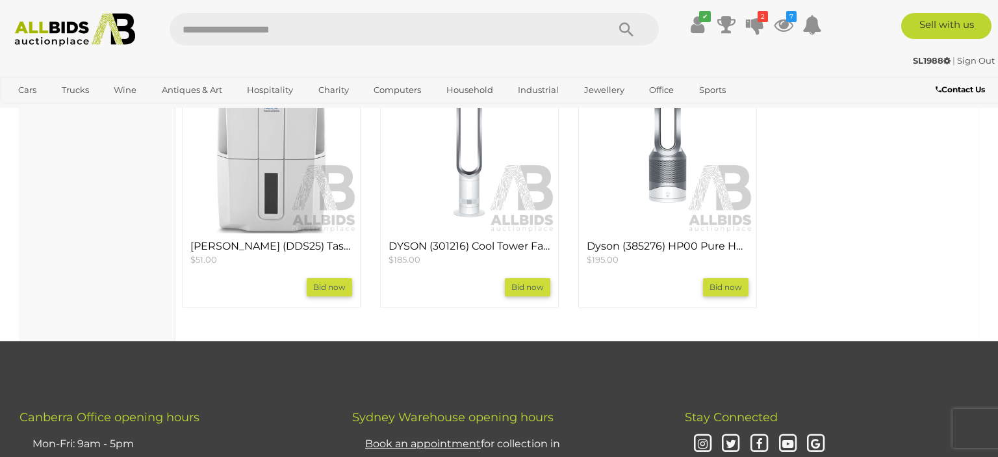
click at [659, 201] on img at bounding box center [667, 146] width 173 height 173
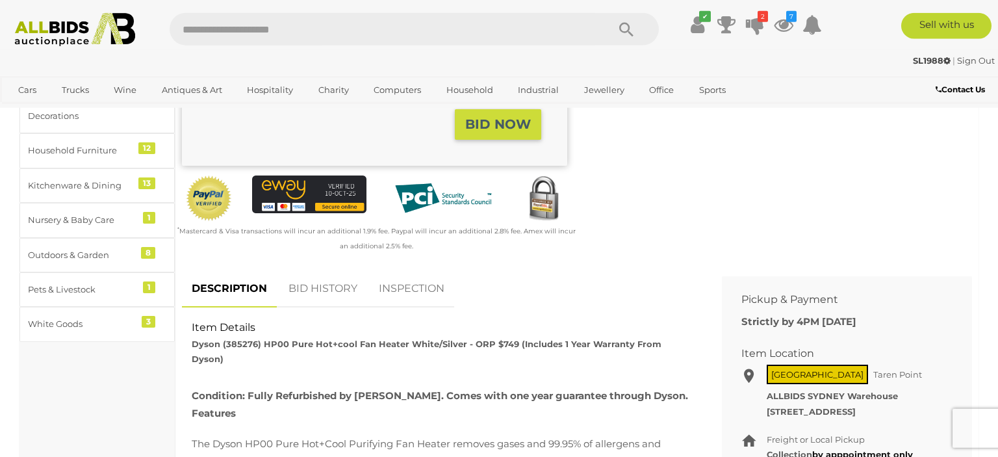
scroll to position [548, 0]
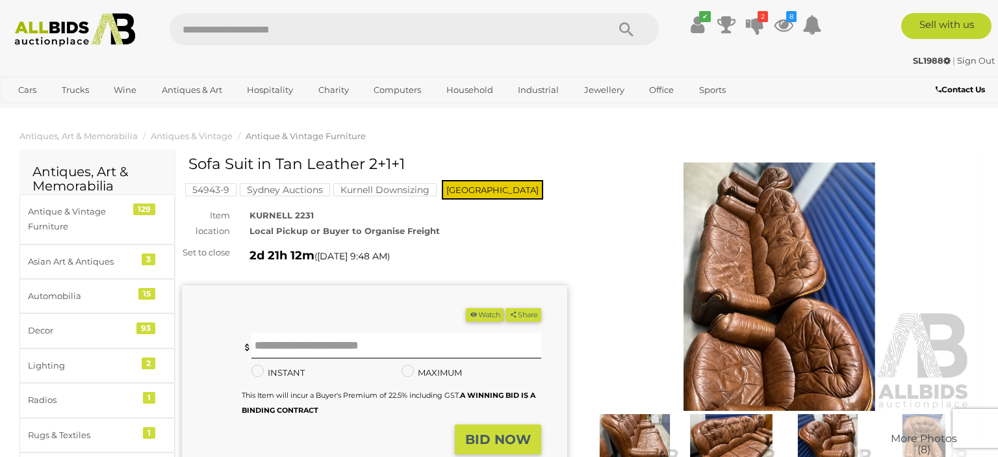
click at [711, 202] on img at bounding box center [779, 286] width 385 height 248
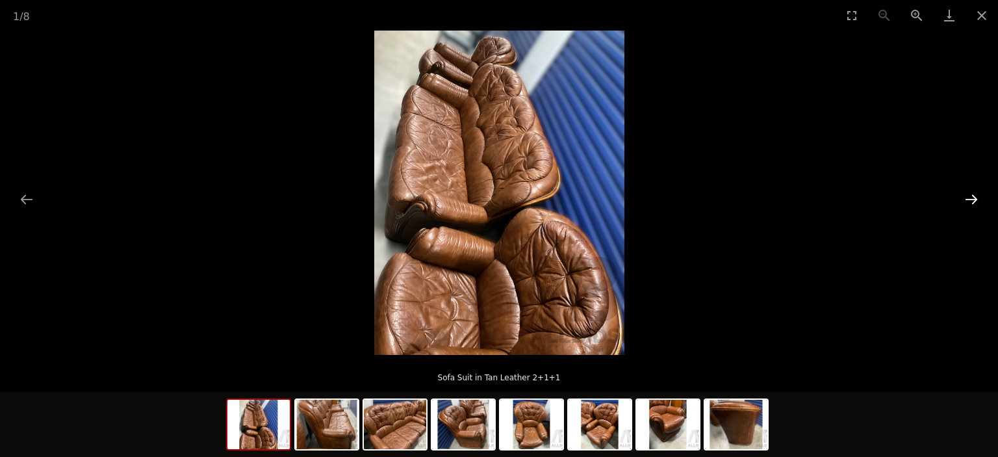
click at [965, 197] on button "Next slide" at bounding box center [971, 198] width 27 height 25
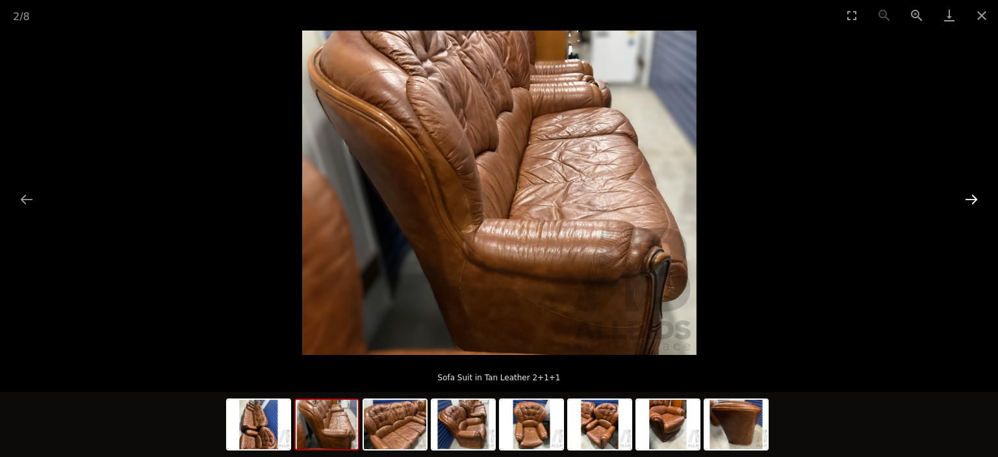
click at [965, 197] on button "Next slide" at bounding box center [971, 198] width 27 height 25
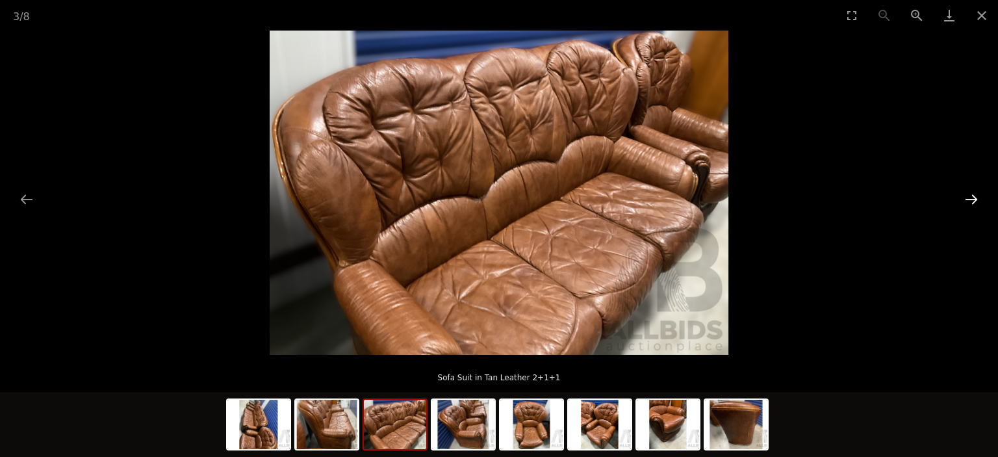
click at [965, 197] on button "Next slide" at bounding box center [971, 198] width 27 height 25
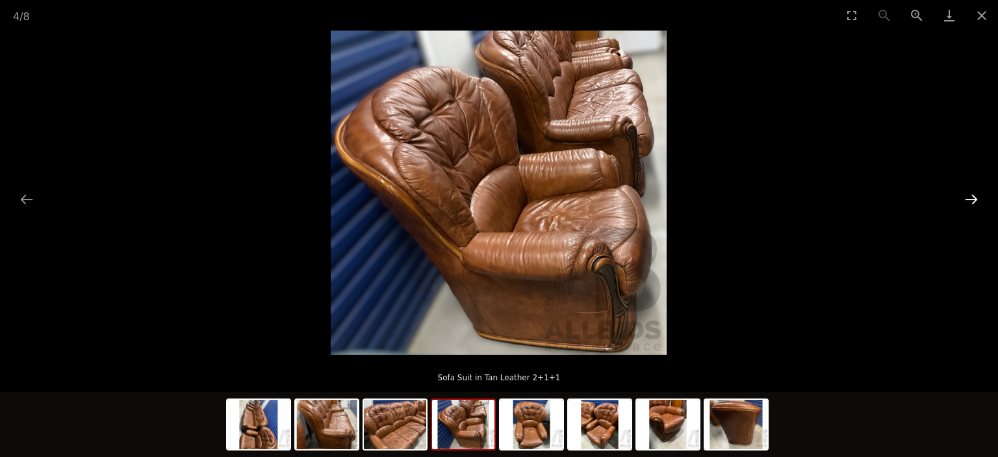
click at [965, 197] on button "Next slide" at bounding box center [971, 198] width 27 height 25
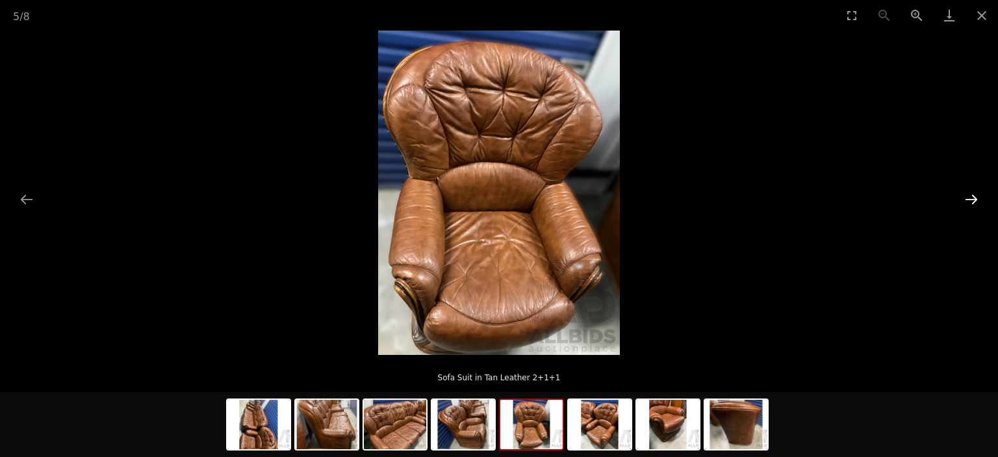
click at [965, 197] on button "Next slide" at bounding box center [971, 198] width 27 height 25
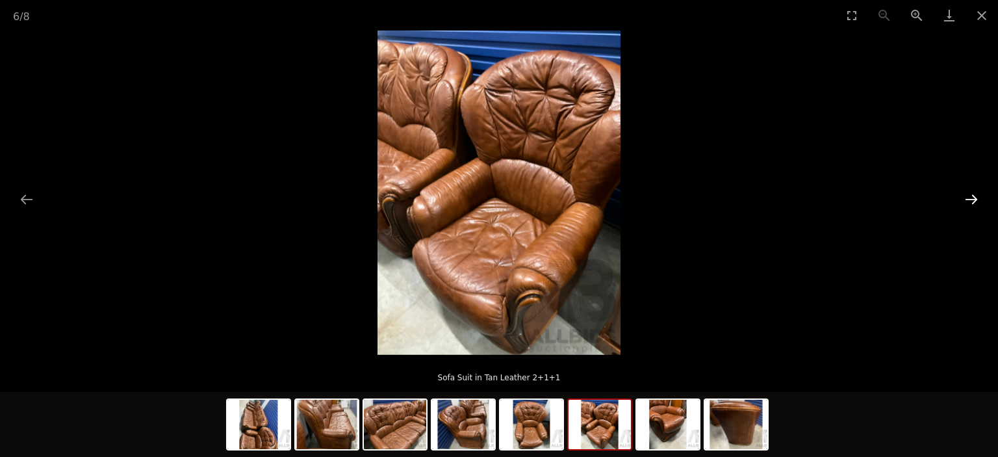
click at [965, 197] on button "Next slide" at bounding box center [971, 198] width 27 height 25
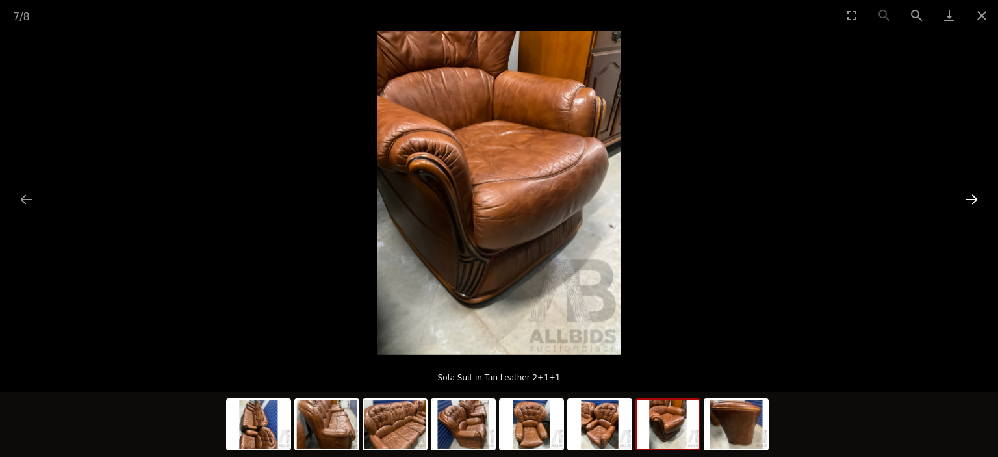
click at [965, 197] on button "Next slide" at bounding box center [971, 198] width 27 height 25
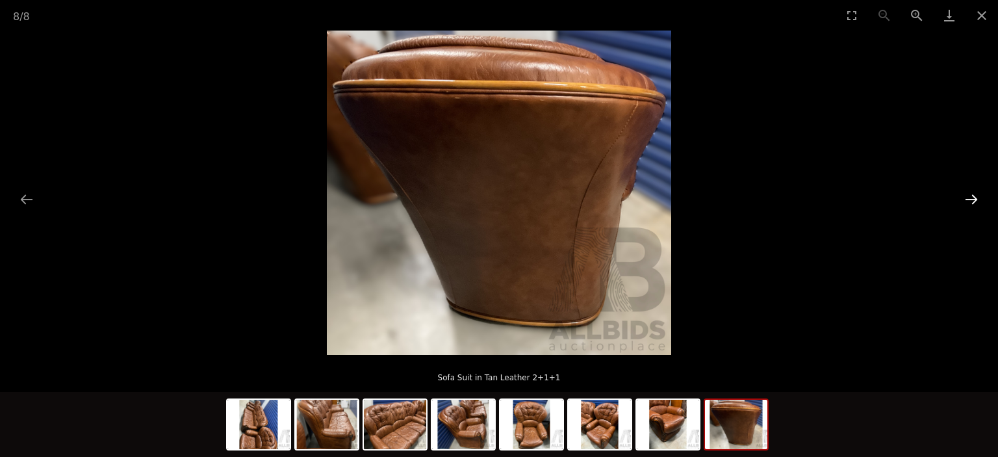
click at [965, 197] on button "Next slide" at bounding box center [971, 198] width 27 height 25
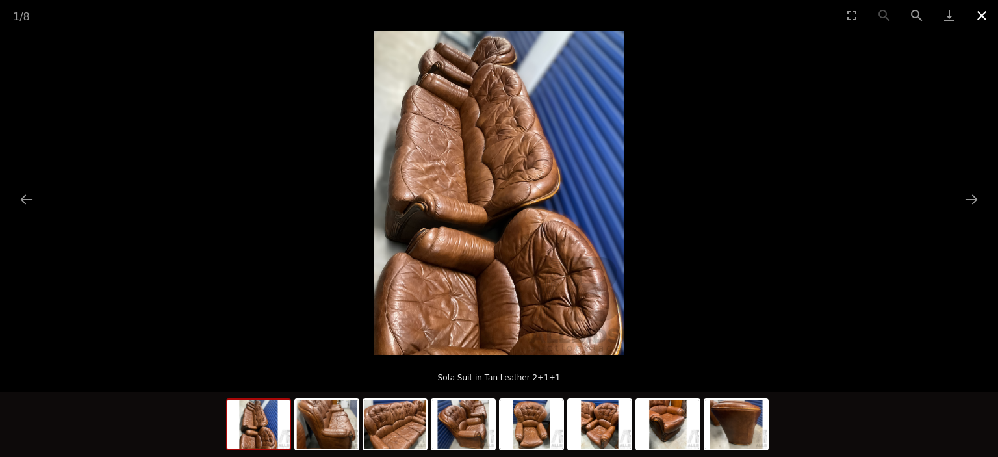
click at [976, 13] on button "Close gallery" at bounding box center [981, 15] width 32 height 31
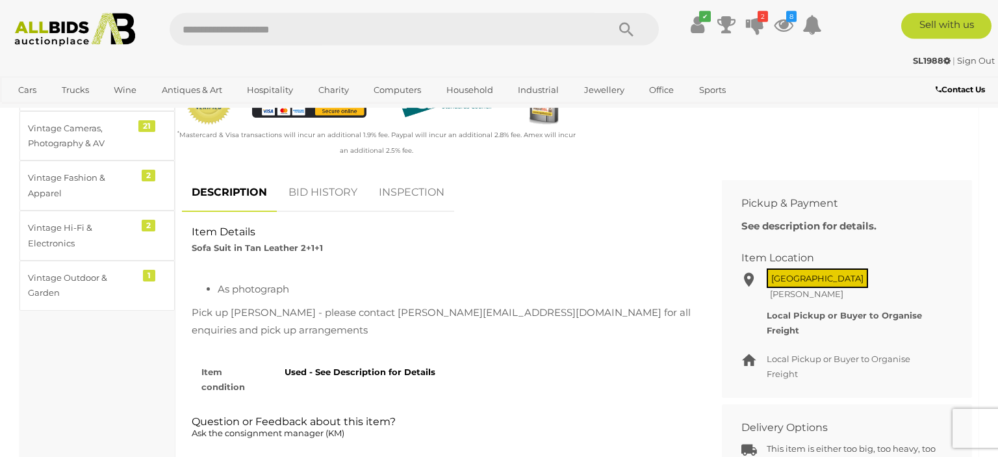
scroll to position [411, 0]
click at [320, 201] on link "BID HISTORY" at bounding box center [323, 192] width 88 height 38
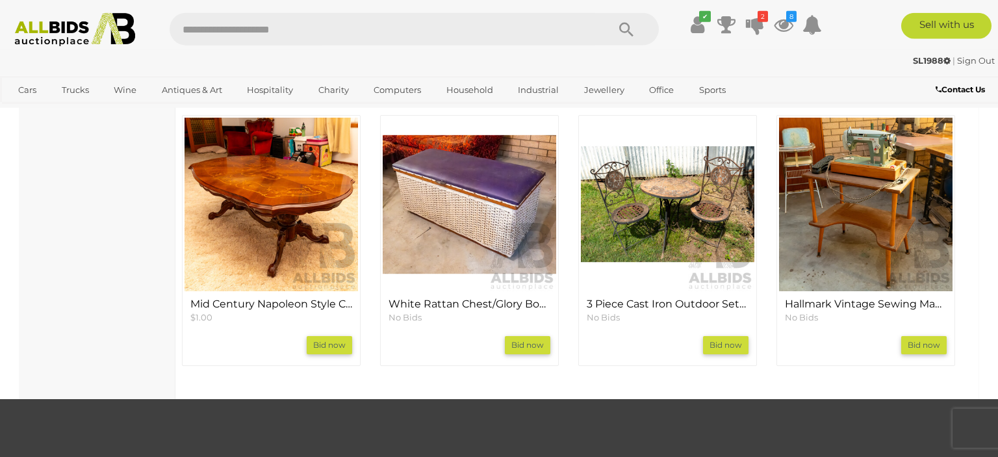
scroll to position [891, 0]
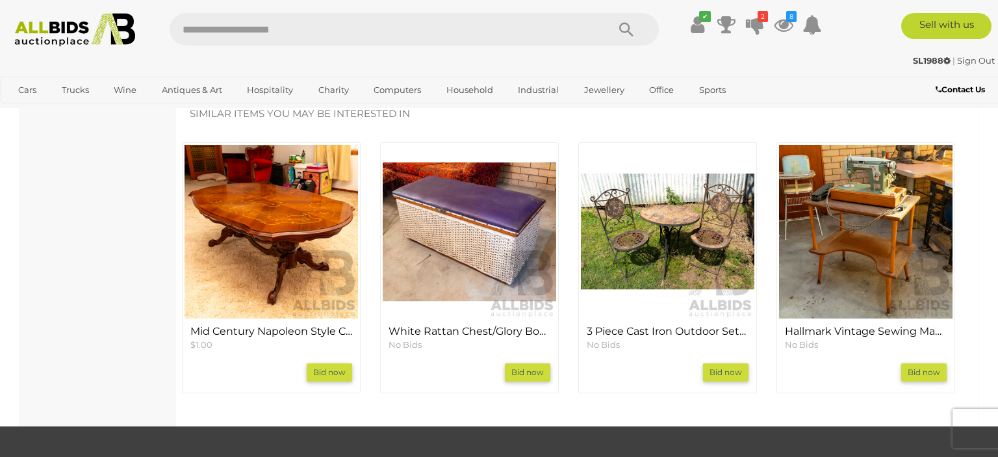
click at [877, 261] on img at bounding box center [865, 231] width 173 height 173
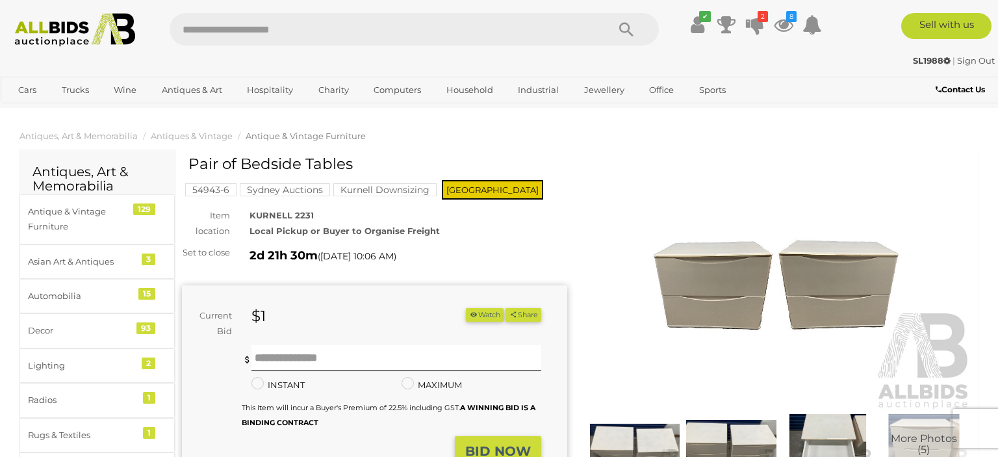
scroll to position [205, 0]
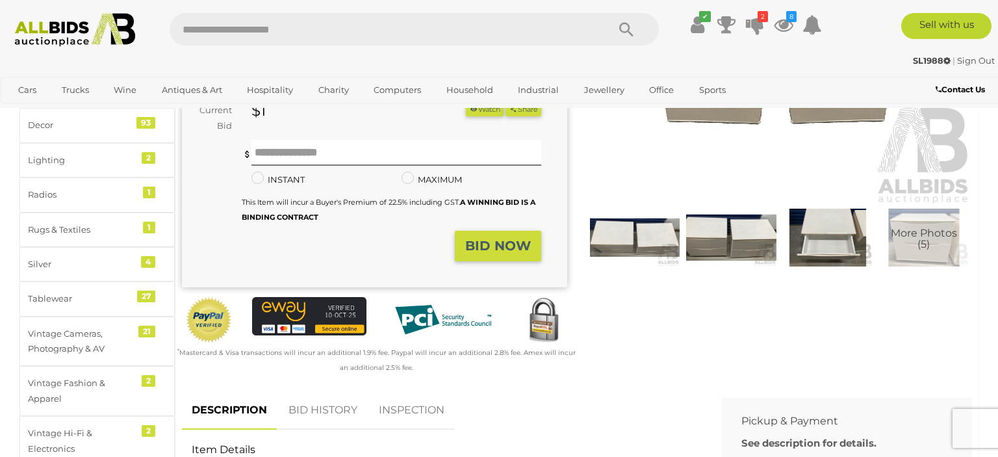
click at [612, 235] on img at bounding box center [635, 238] width 90 height 58
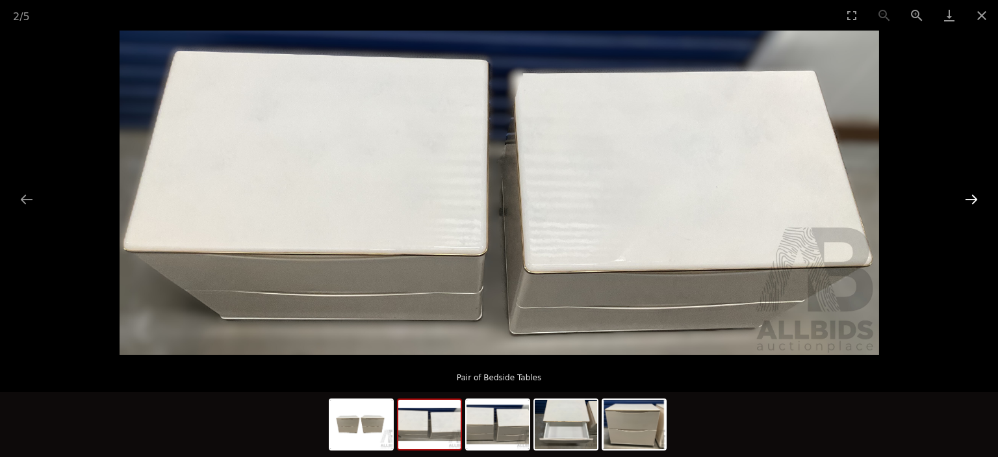
click at [969, 198] on button "Next slide" at bounding box center [971, 198] width 27 height 25
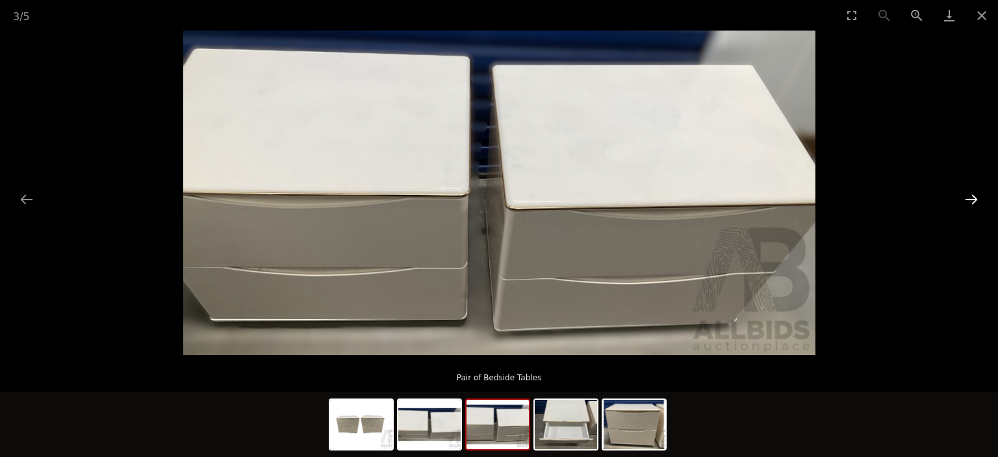
click at [969, 198] on button "Next slide" at bounding box center [971, 198] width 27 height 25
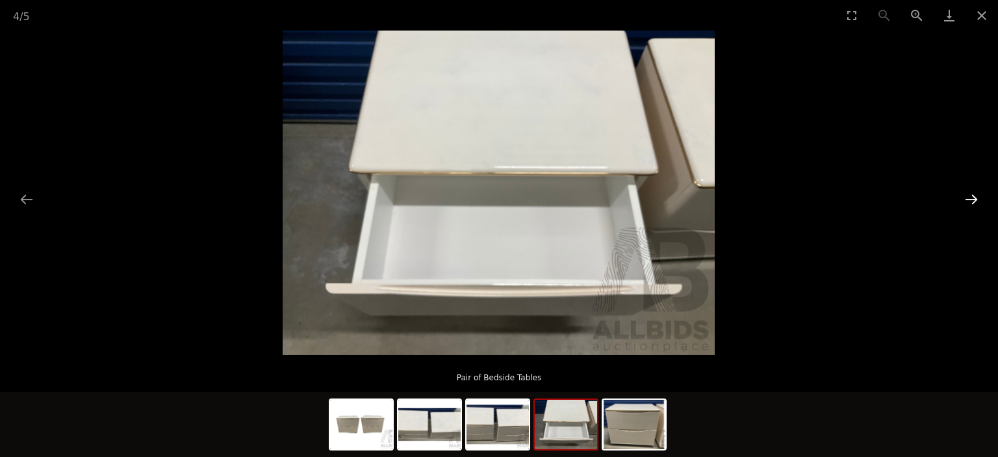
click at [969, 198] on button "Next slide" at bounding box center [971, 198] width 27 height 25
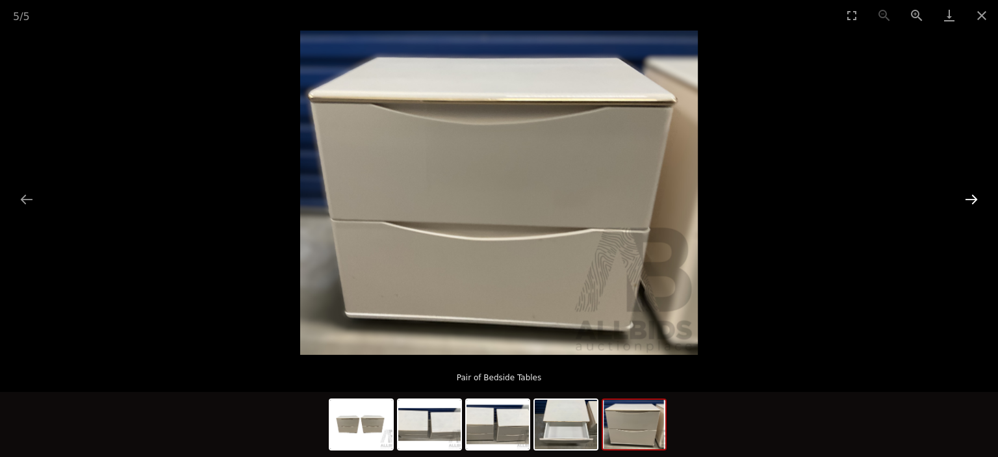
click at [969, 198] on button "Next slide" at bounding box center [971, 198] width 27 height 25
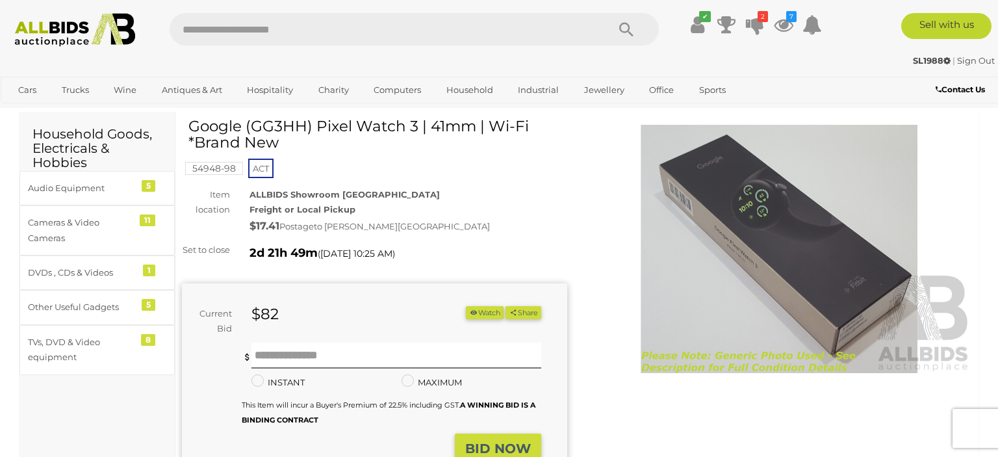
scroll to position [68, 0]
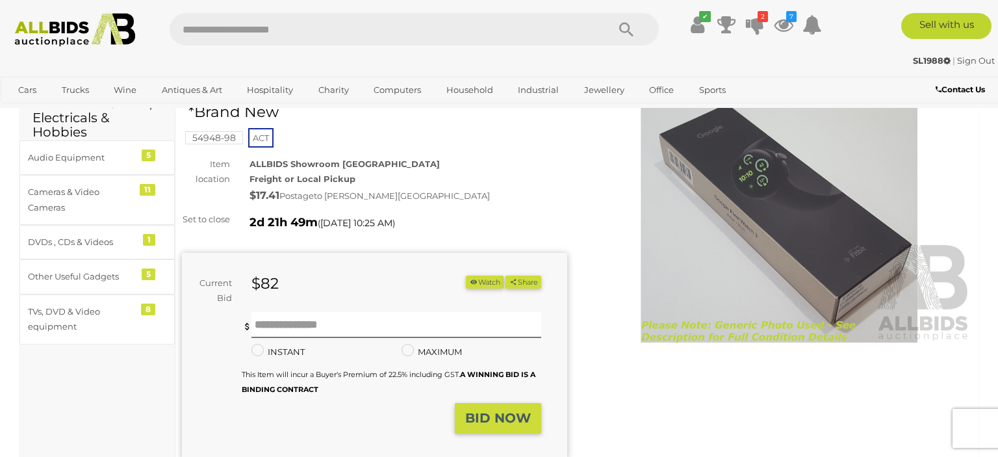
click at [472, 285] on icon "button" at bounding box center [473, 281] width 9 height 7
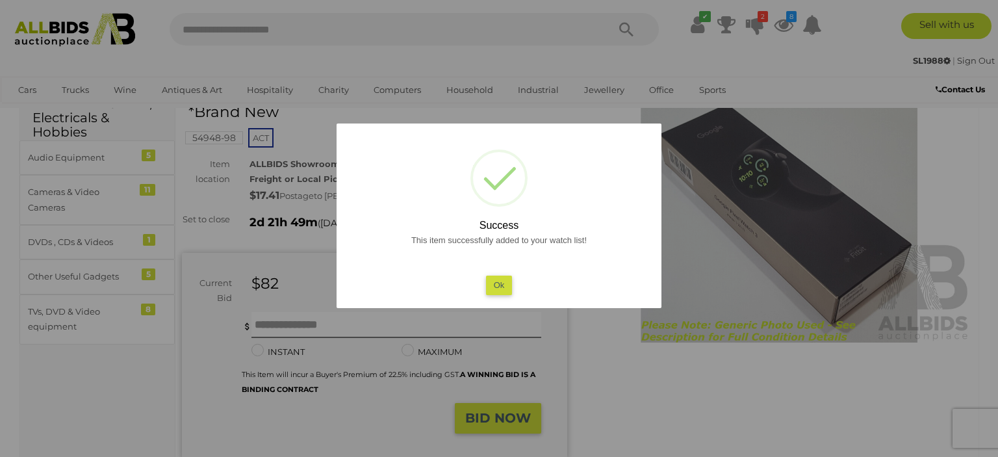
click at [507, 285] on button "Ok" at bounding box center [499, 284] width 27 height 19
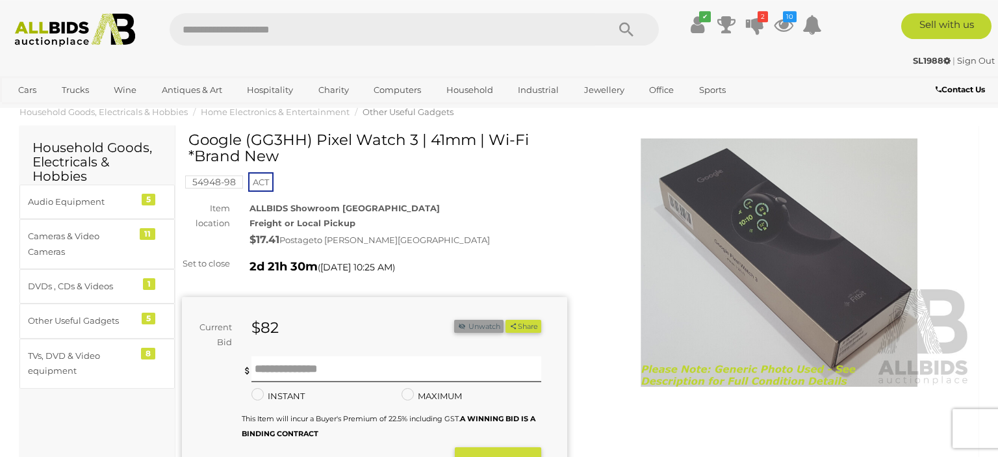
scroll to position [0, 0]
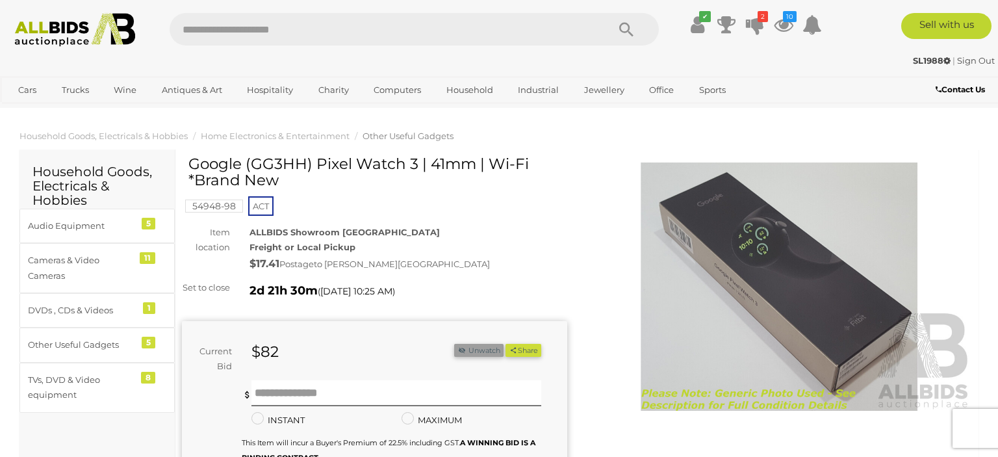
drag, startPoint x: 191, startPoint y: 161, endPoint x: 418, endPoint y: 172, distance: 227.6
click at [418, 172] on h1 "Google (GG3HH) Pixel Watch 3 | 41mm | Wi-Fi *Brand New" at bounding box center [375, 172] width 375 height 33
copy h1 "Google (GG3HH) Pixel Watch 3"
click at [322, 191] on div "Google (GG3HH) Pixel Watch 3 | 41mm | Wi-Fi *Brand New" at bounding box center [375, 177] width 375 height 43
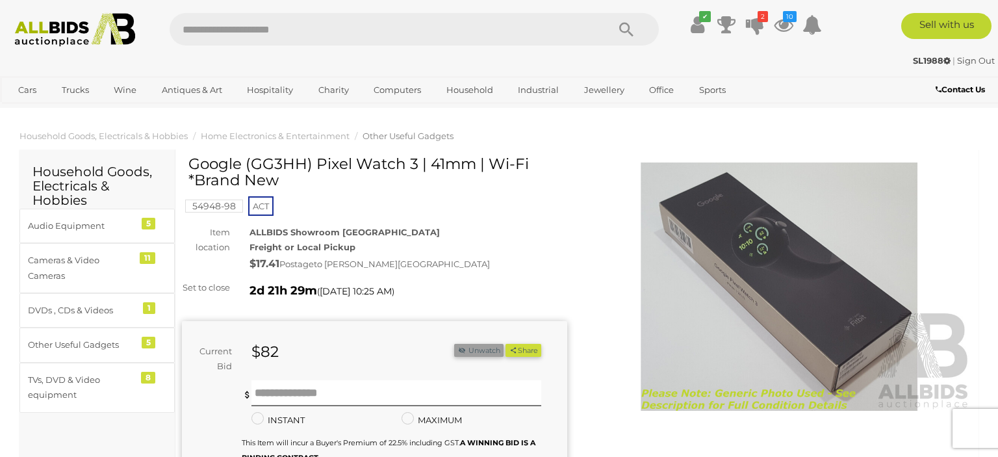
drag, startPoint x: 525, startPoint y: 164, endPoint x: 192, endPoint y: 167, distance: 333.3
click at [192, 167] on h1 "Google (GG3HH) Pixel Watch 3 | 41mm | Wi-Fi *Brand New" at bounding box center [375, 172] width 375 height 33
copy h1 "Google (GG3HH) Pixel Watch 3 | 41mm | Wi-Fi"
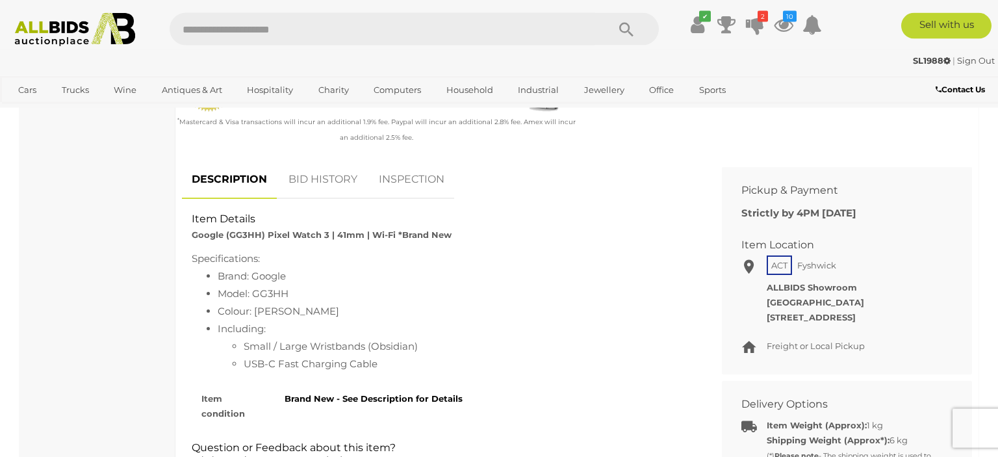
scroll to position [343, 0]
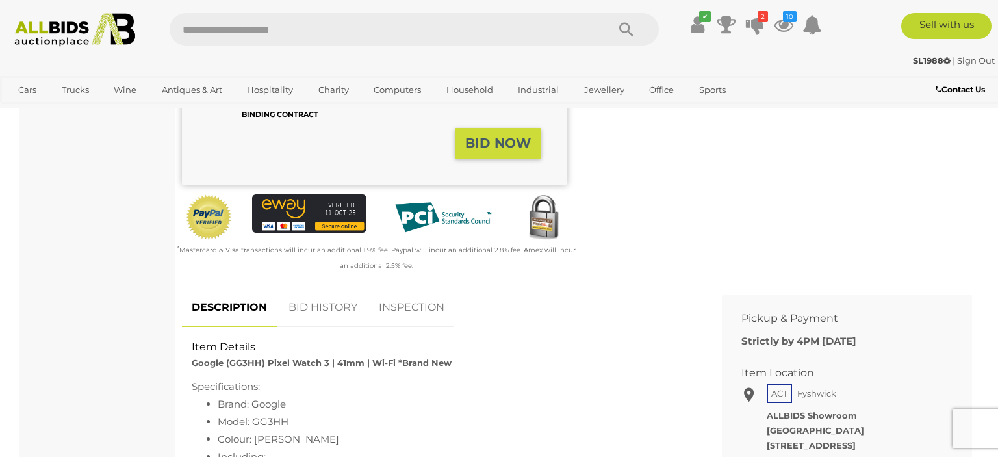
click at [318, 327] on link "BID HISTORY" at bounding box center [323, 307] width 88 height 38
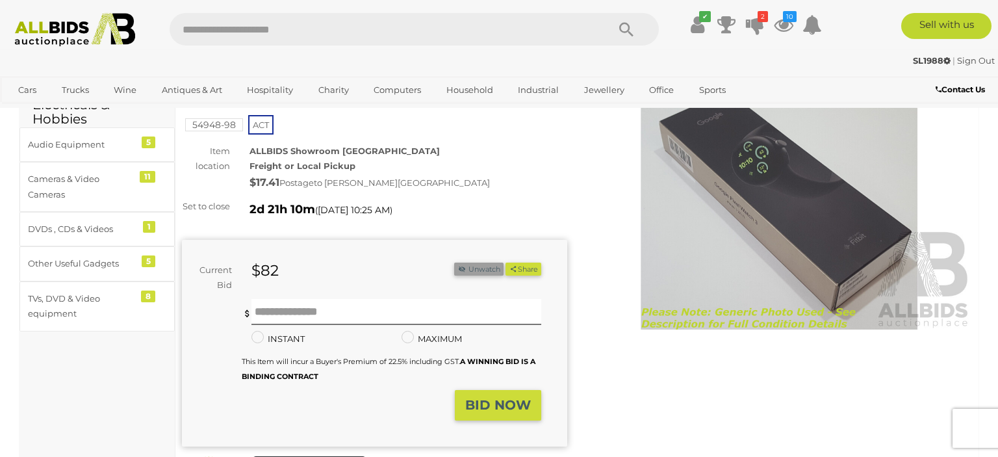
scroll to position [0, 0]
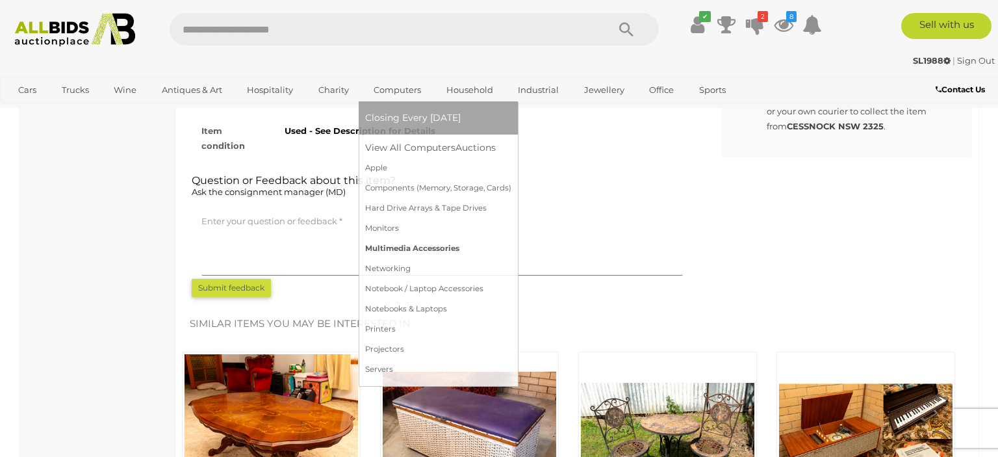
scroll to position [1097, 0]
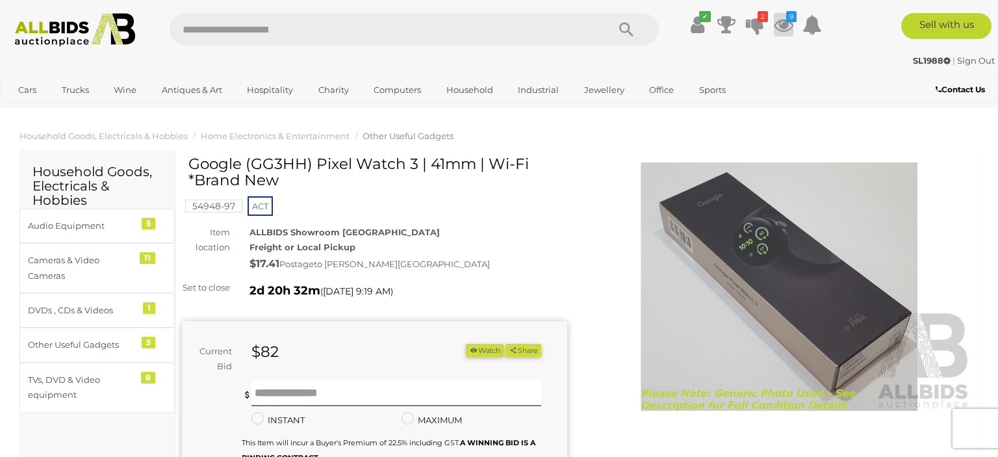
click at [780, 27] on icon at bounding box center [783, 24] width 19 height 23
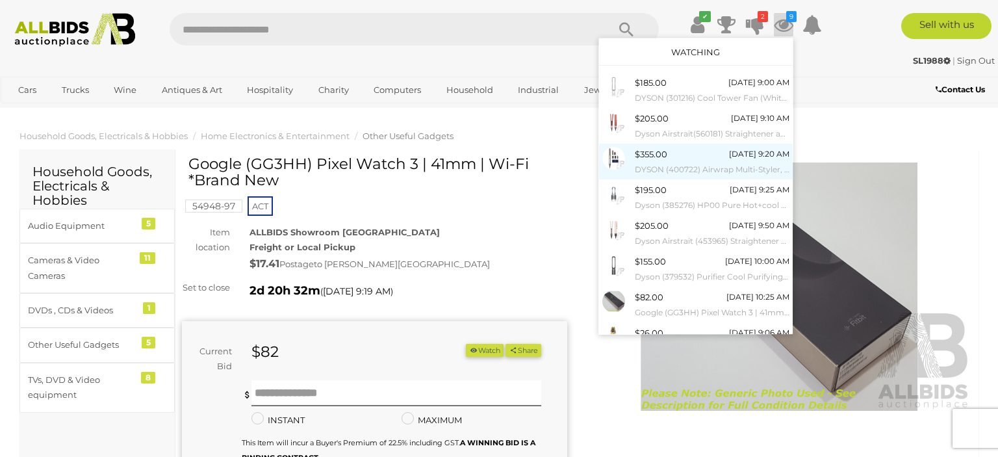
scroll to position [81, 0]
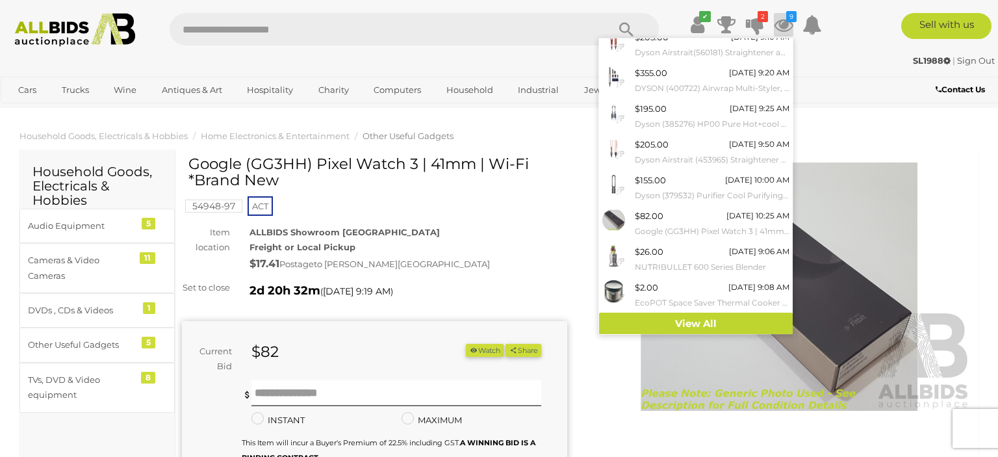
click at [548, 234] on div "ALLBIDS Showroom Fyshwick Freight or Local Pickup $17.41 Postage to WILLIAMS LA…" at bounding box center [408, 249] width 337 height 49
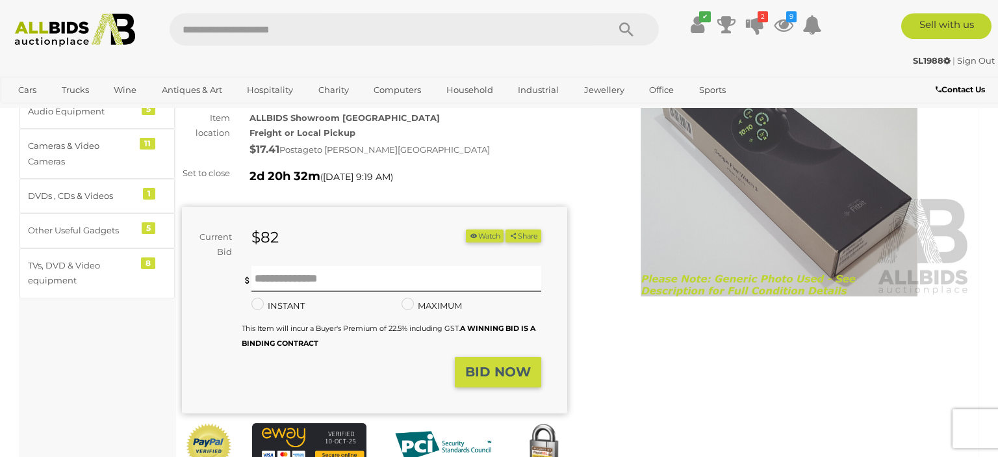
scroll to position [68, 0]
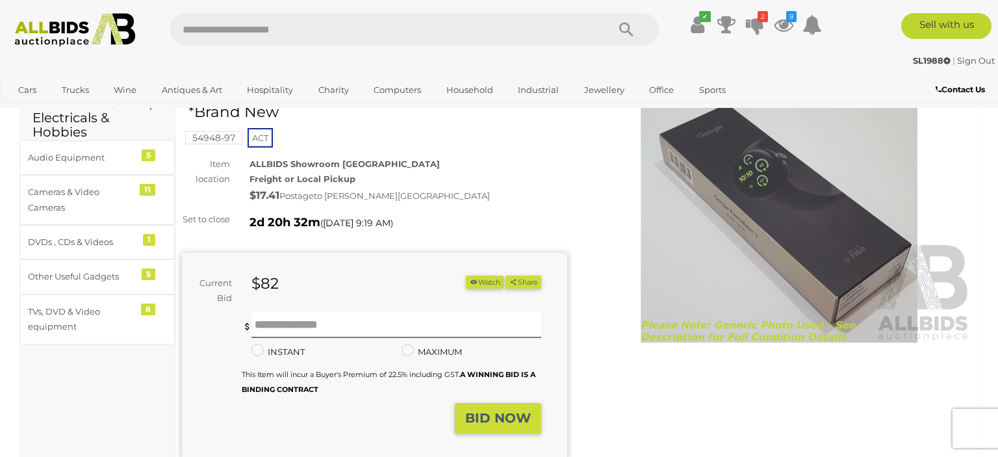
click at [492, 289] on button "Watch" at bounding box center [485, 282] width 38 height 14
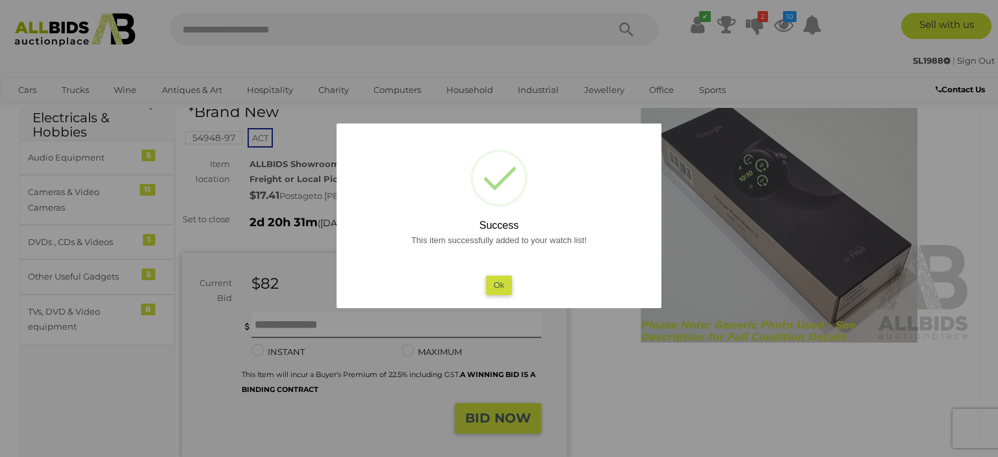
click at [493, 288] on button "Ok" at bounding box center [499, 284] width 27 height 19
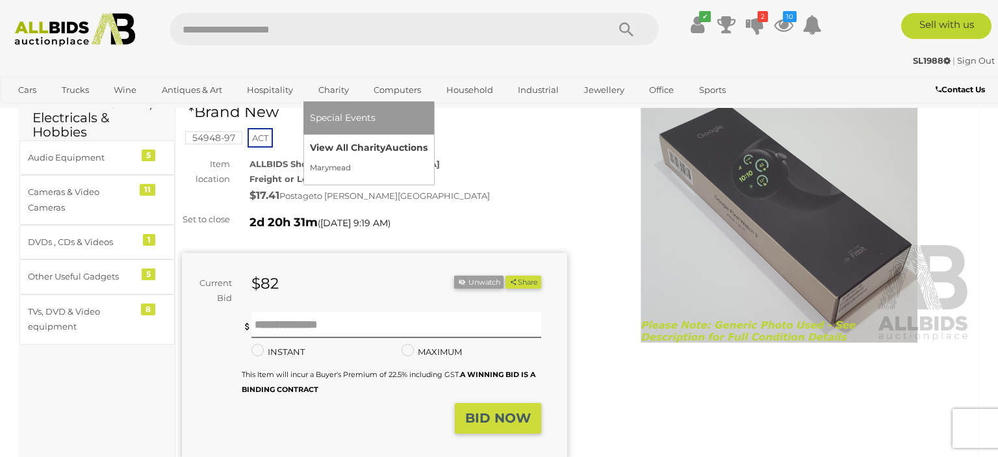
click at [338, 140] on link "View All Charity Auctions" at bounding box center [369, 148] width 118 height 20
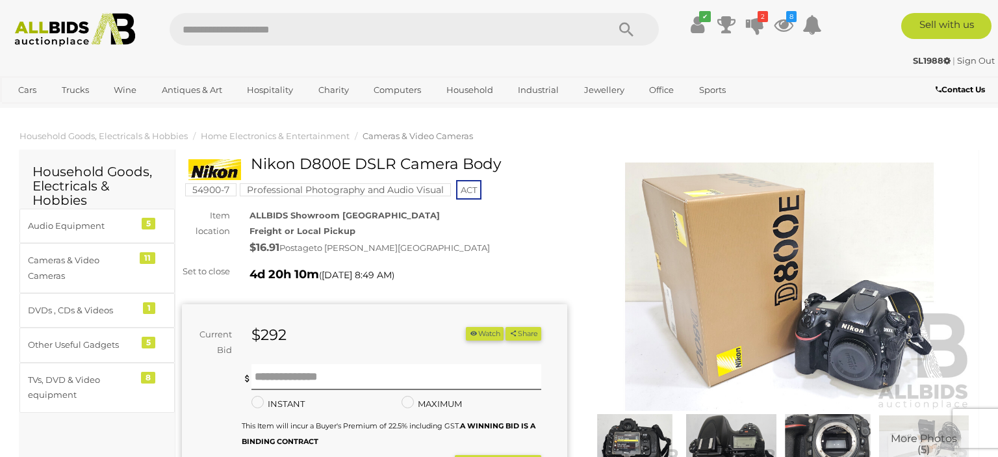
click at [671, 281] on img at bounding box center [779, 286] width 385 height 248
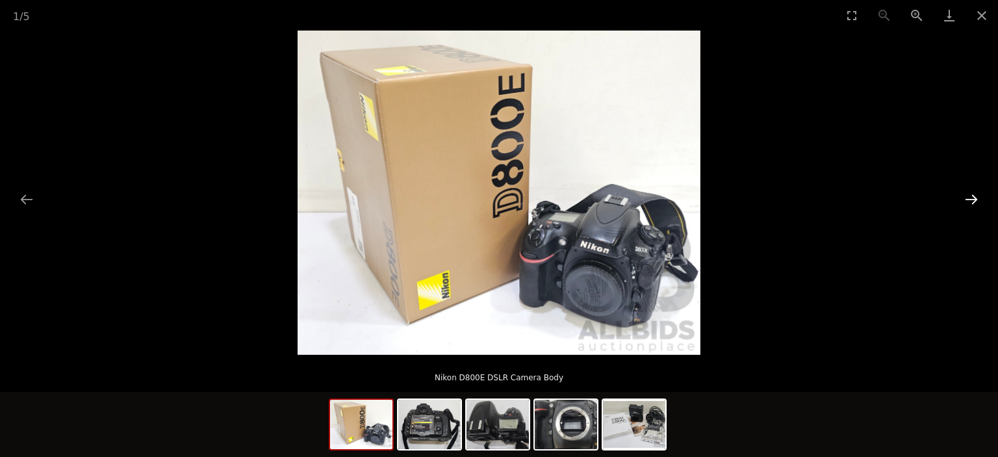
click at [960, 200] on button "Next slide" at bounding box center [971, 198] width 27 height 25
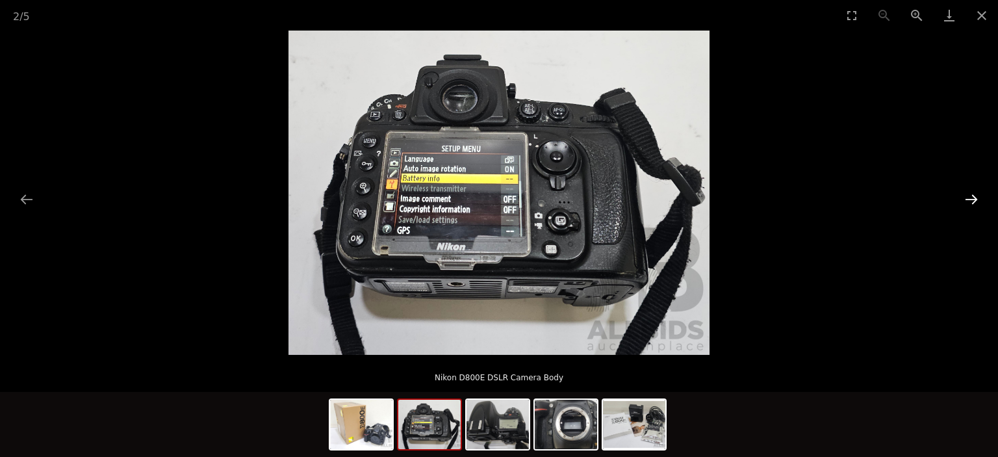
click at [960, 200] on button "Next slide" at bounding box center [971, 198] width 27 height 25
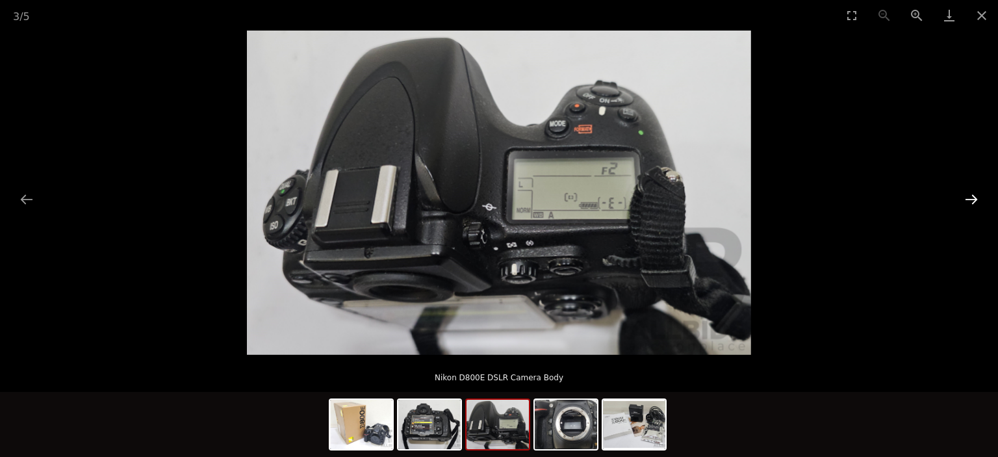
click at [960, 200] on button "Next slide" at bounding box center [971, 198] width 27 height 25
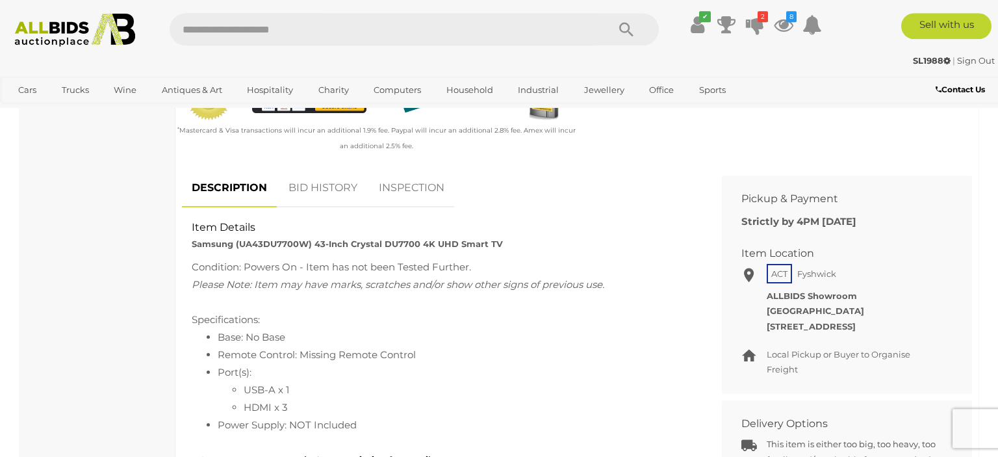
scroll to position [548, 0]
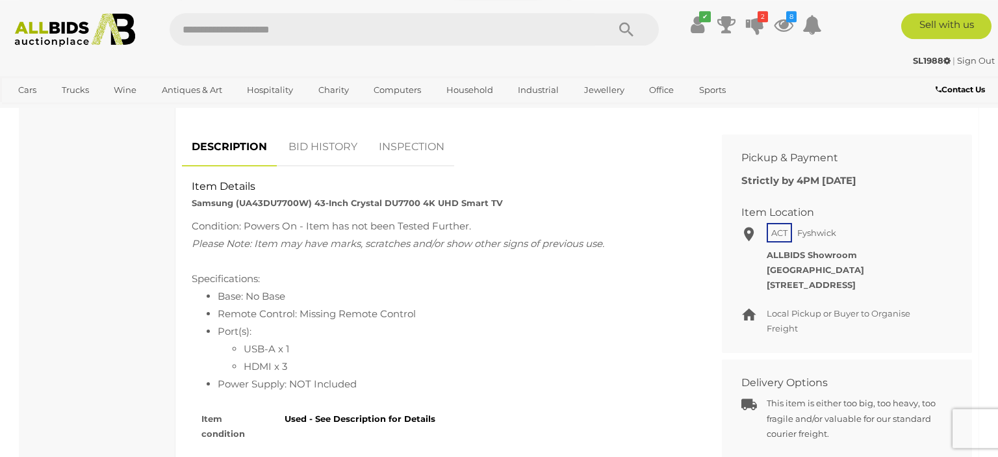
scroll to position [617, 0]
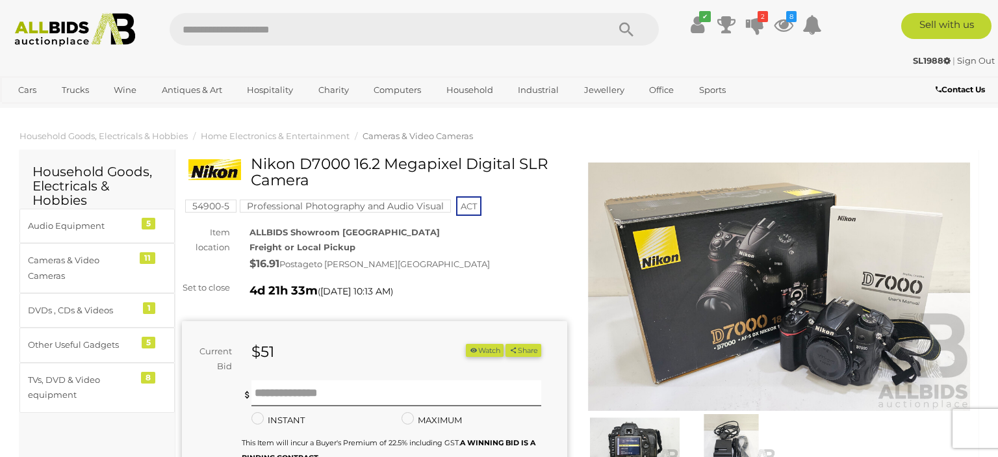
scroll to position [205, 0]
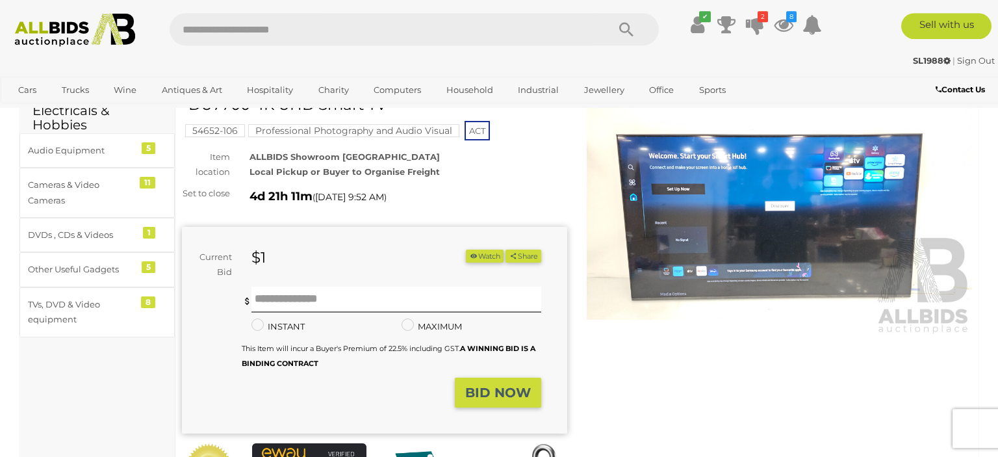
scroll to position [205, 0]
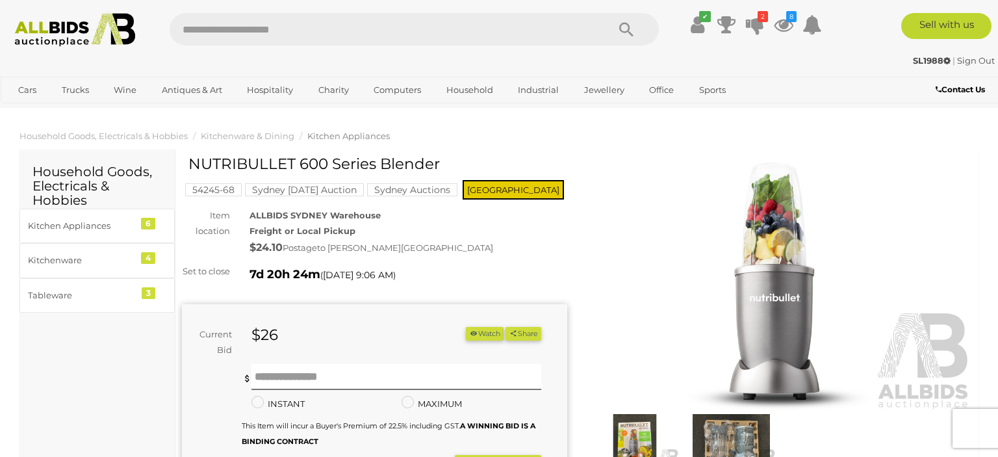
click at [737, 253] on img at bounding box center [779, 286] width 385 height 248
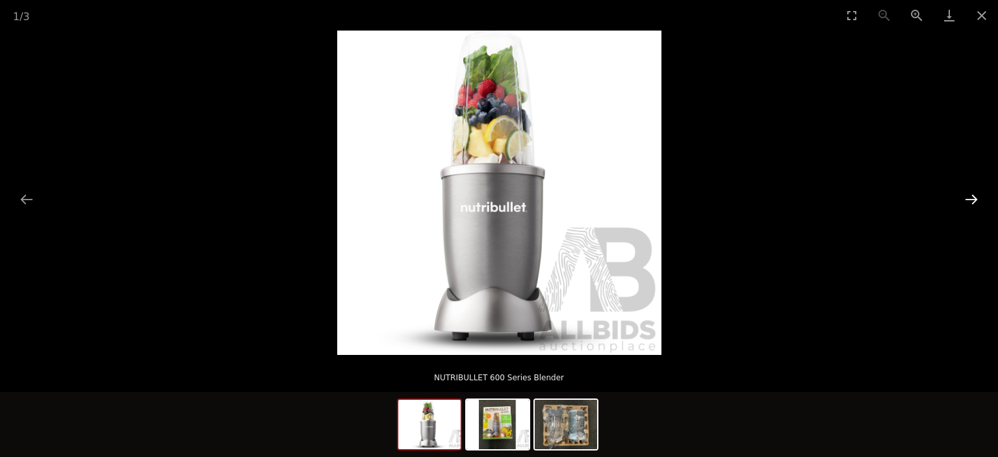
click at [977, 199] on button "Next slide" at bounding box center [971, 198] width 27 height 25
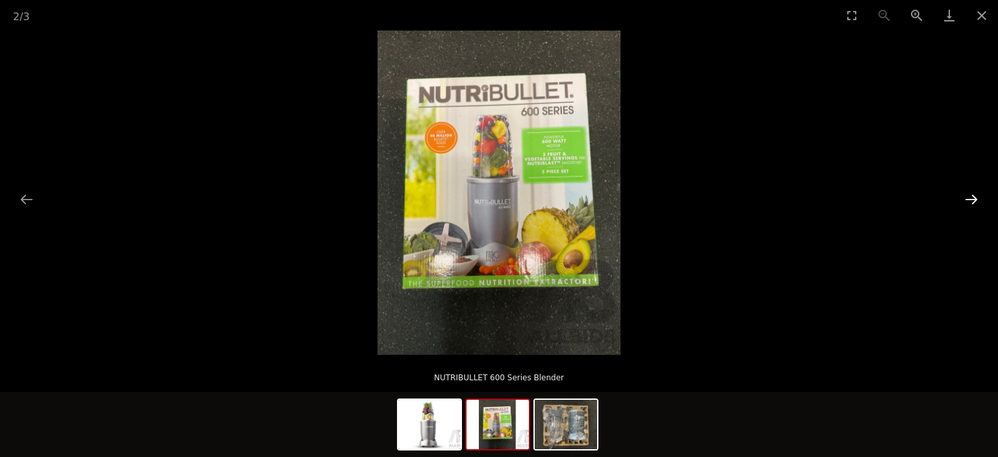
click at [977, 199] on button "Next slide" at bounding box center [971, 198] width 27 height 25
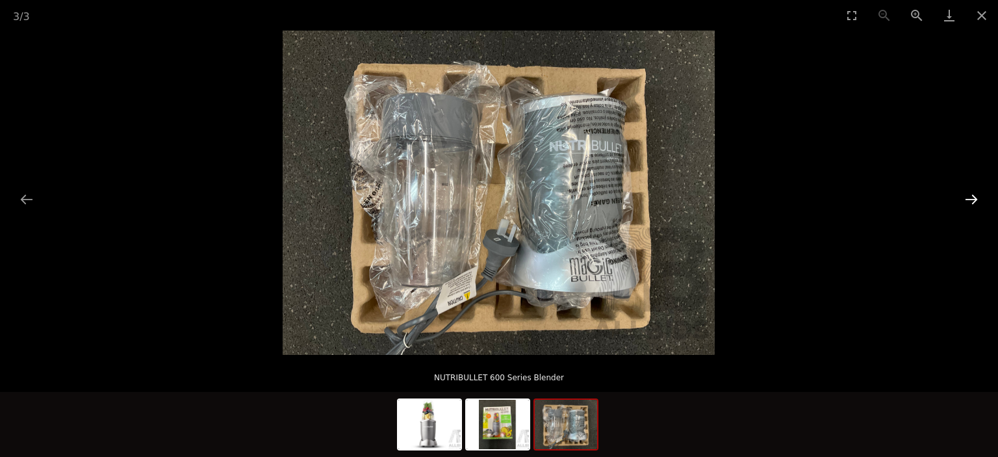
click at [977, 199] on button "Next slide" at bounding box center [971, 198] width 27 height 25
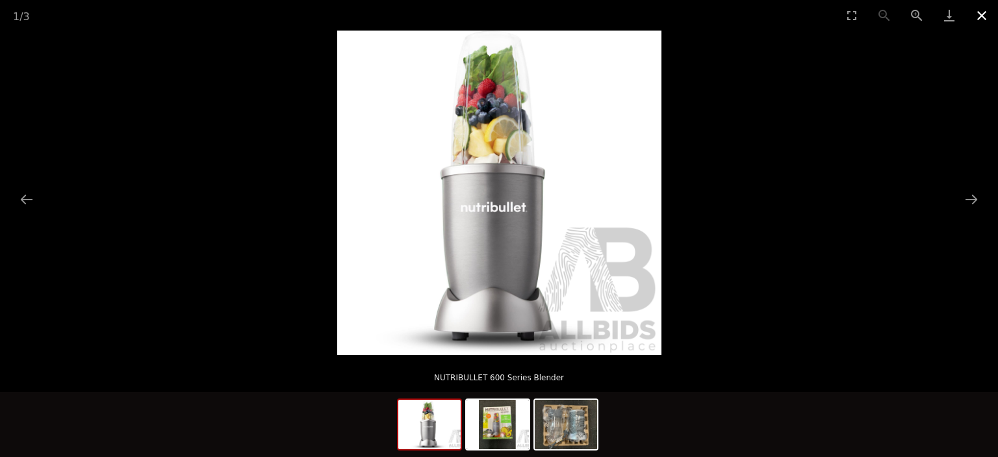
click at [978, 16] on button "Close gallery" at bounding box center [981, 15] width 32 height 31
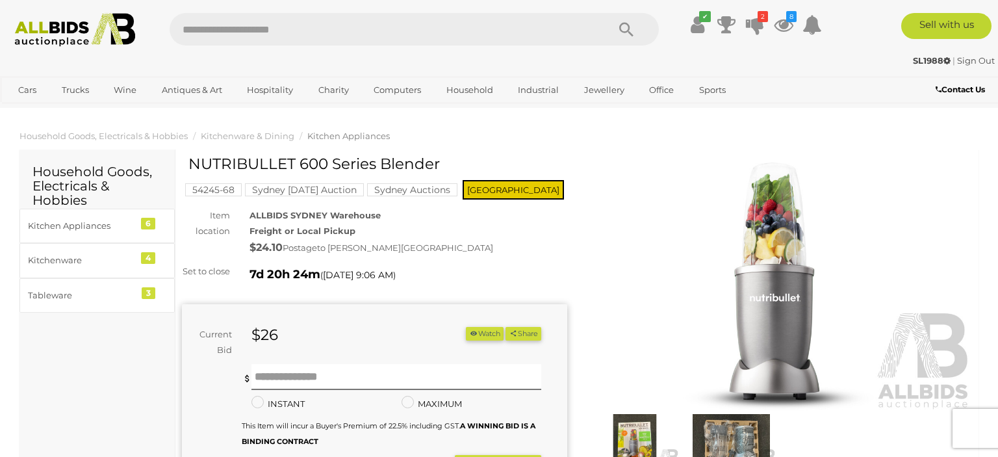
drag, startPoint x: 191, startPoint y: 165, endPoint x: 438, endPoint y: 170, distance: 246.9
click at [438, 170] on h1 "NUTRIBULLET 600 Series Blender" at bounding box center [375, 164] width 375 height 16
copy h1 "NUTRIBULLET 600 Series Blender"
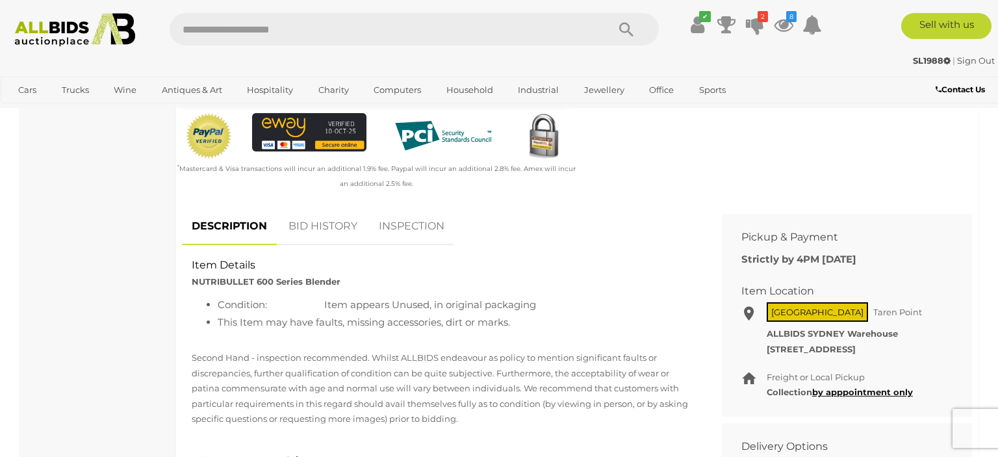
scroll to position [411, 0]
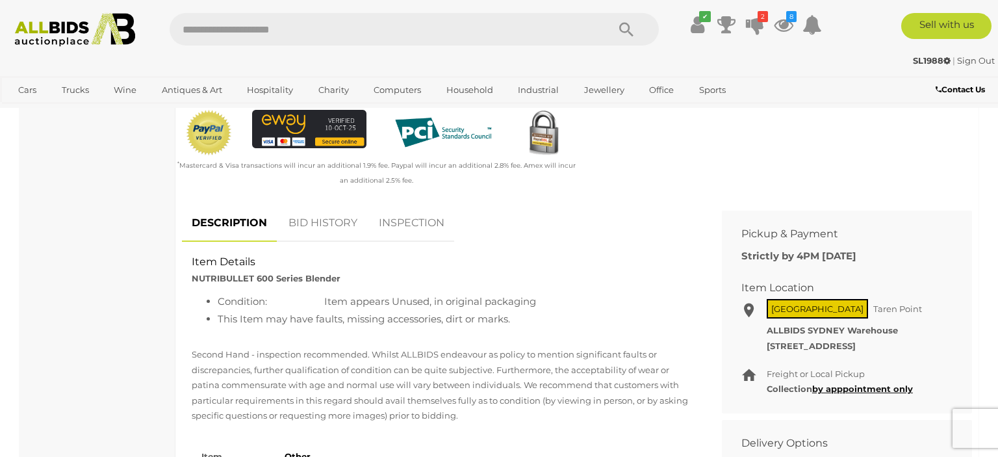
click at [338, 227] on link "BID HISTORY" at bounding box center [323, 223] width 88 height 38
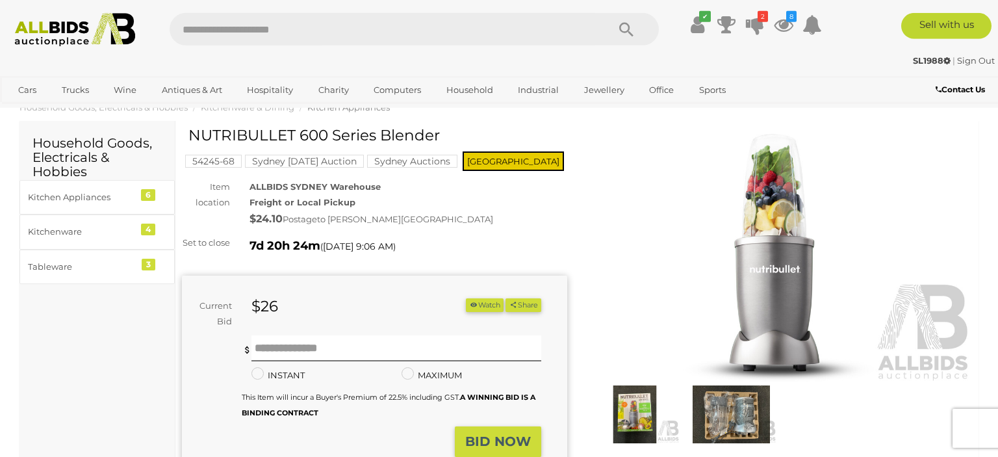
scroll to position [0, 0]
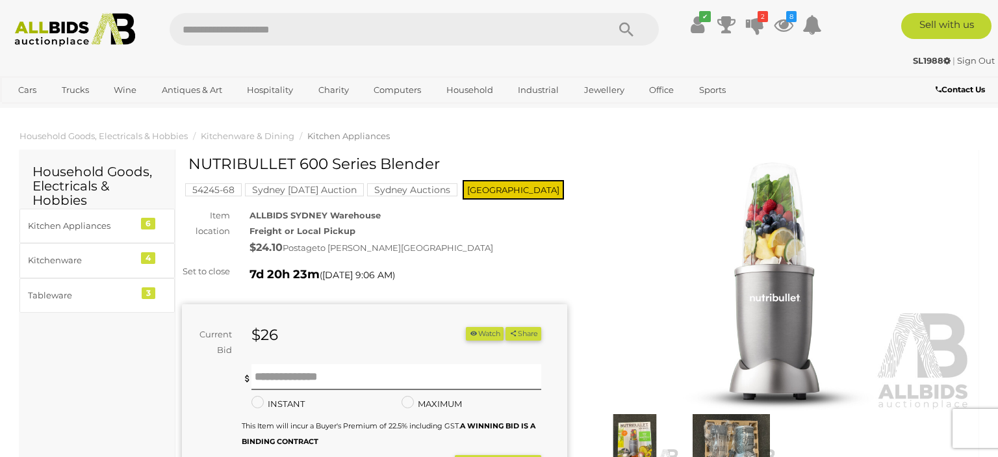
click at [478, 340] on button "Watch" at bounding box center [485, 334] width 38 height 14
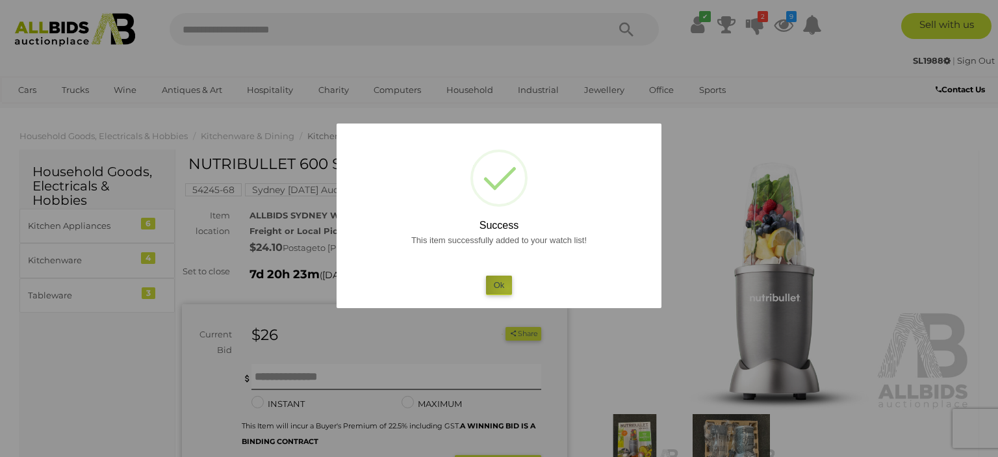
click at [508, 288] on button "Ok" at bounding box center [499, 284] width 27 height 19
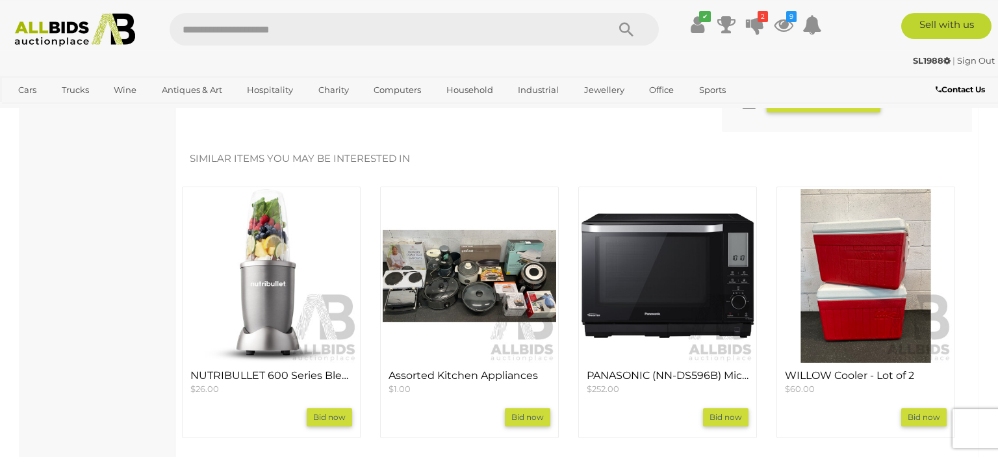
scroll to position [1234, 0]
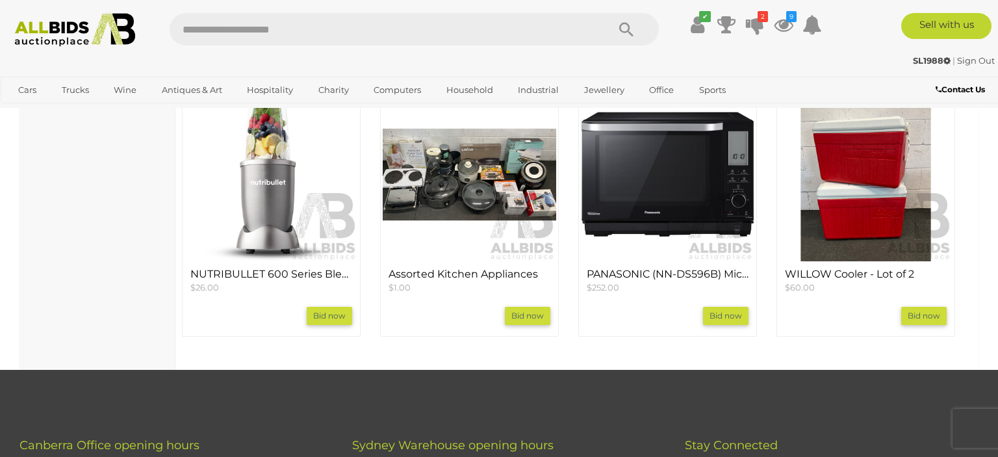
click at [654, 190] on img at bounding box center [667, 174] width 173 height 173
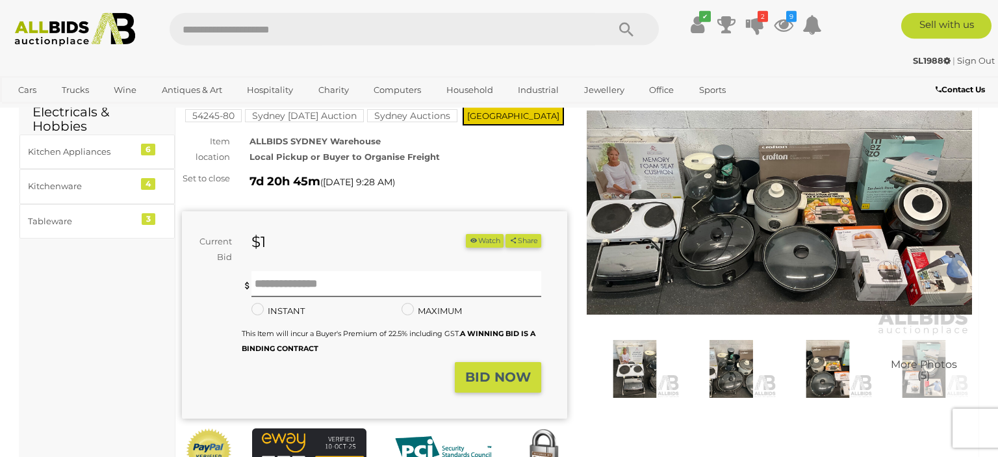
scroll to position [137, 0]
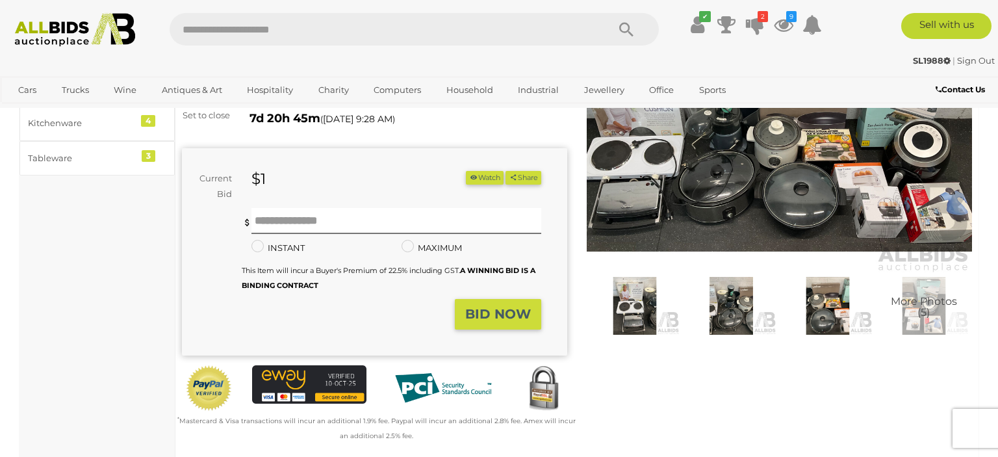
click at [724, 217] on img at bounding box center [779, 149] width 385 height 248
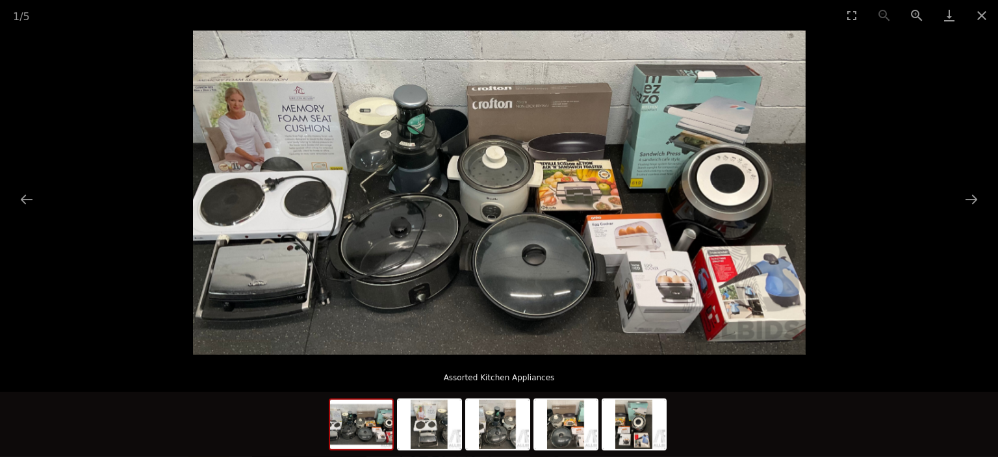
scroll to position [68, 0]
click at [963, 197] on button "Next slide" at bounding box center [971, 198] width 27 height 25
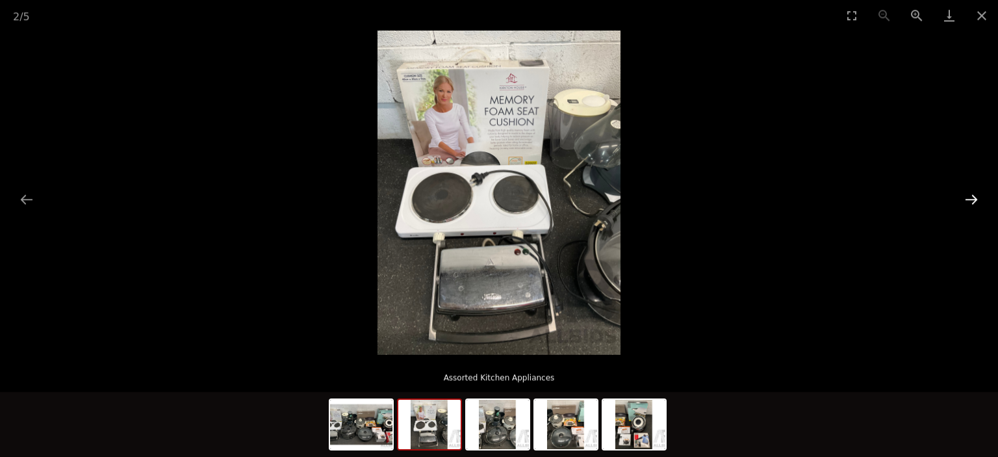
click at [963, 198] on button "Next slide" at bounding box center [971, 198] width 27 height 25
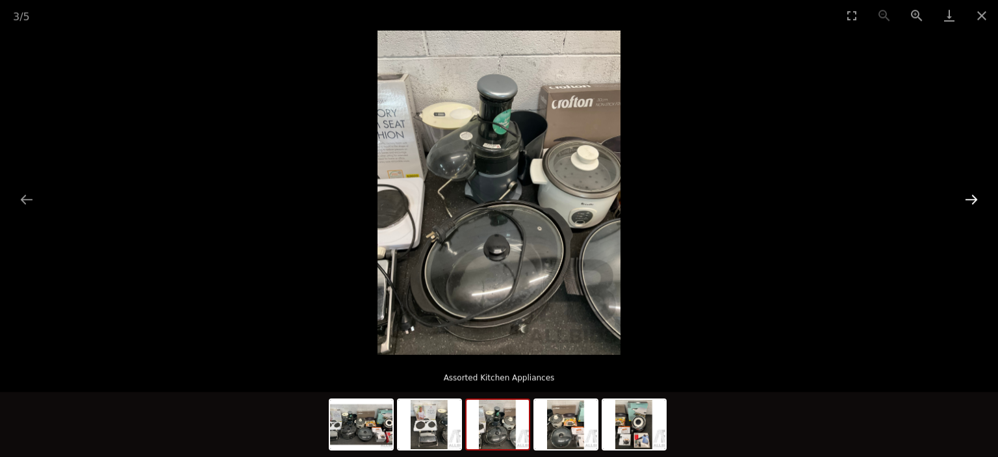
click at [961, 199] on button "Next slide" at bounding box center [971, 198] width 27 height 25
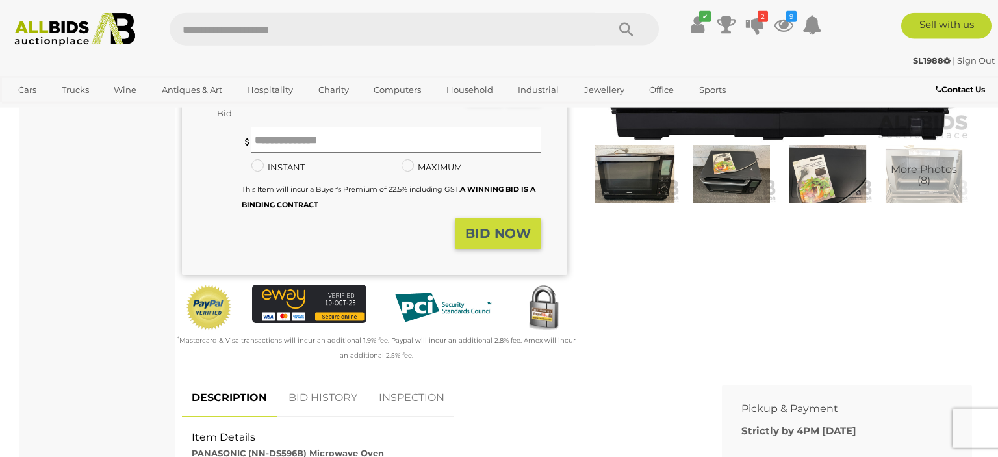
scroll to position [274, 0]
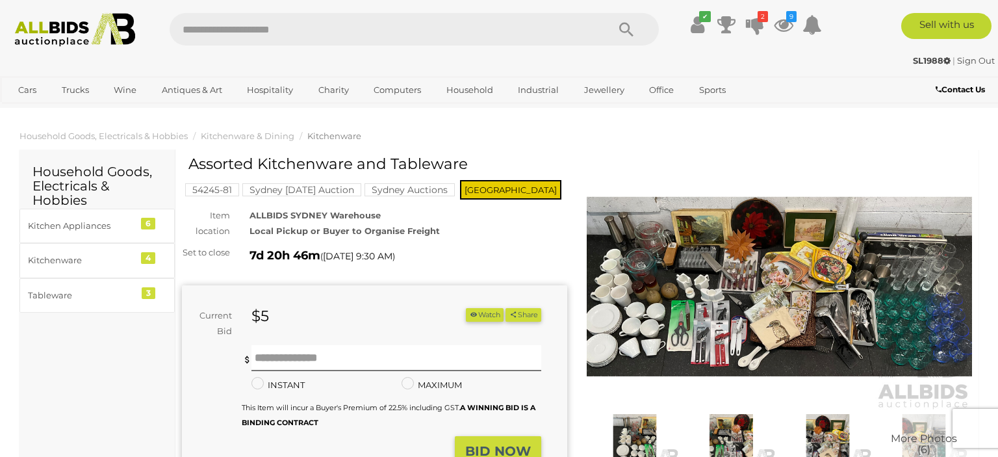
click at [730, 277] on img at bounding box center [779, 286] width 385 height 248
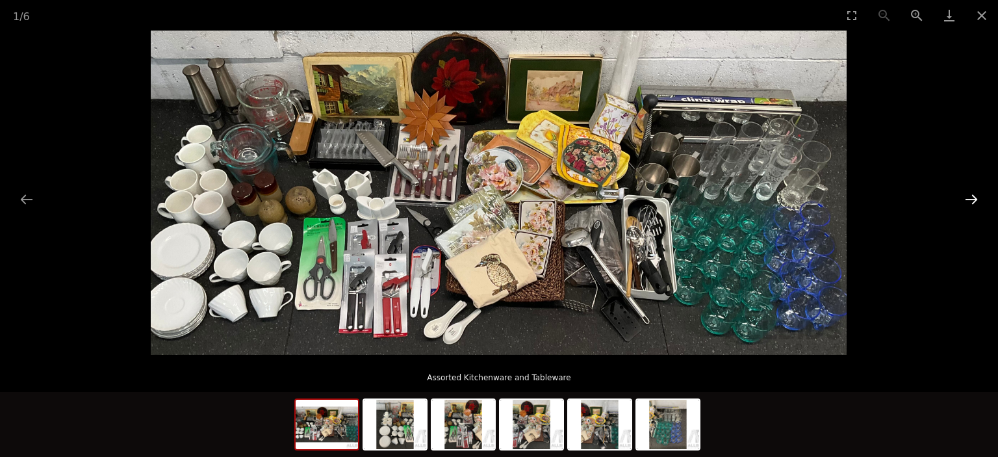
click at [976, 195] on button "Next slide" at bounding box center [971, 198] width 27 height 25
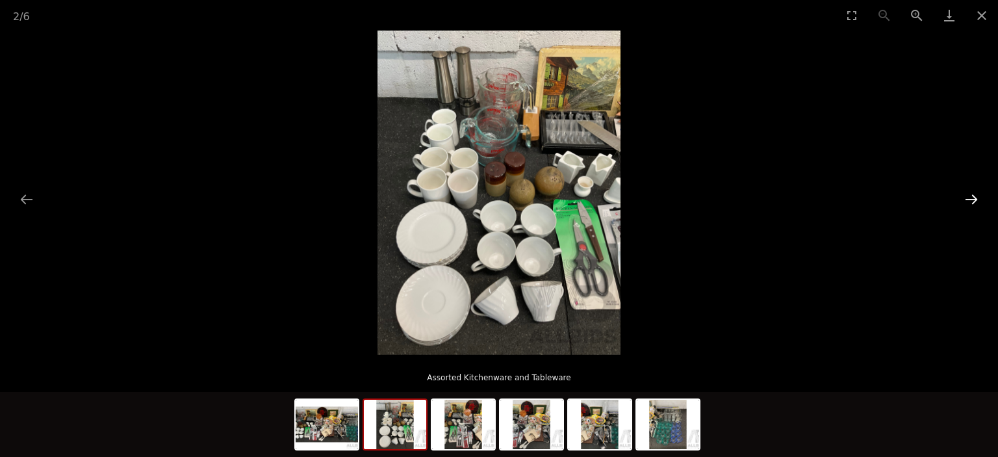
click at [976, 195] on button "Next slide" at bounding box center [971, 198] width 27 height 25
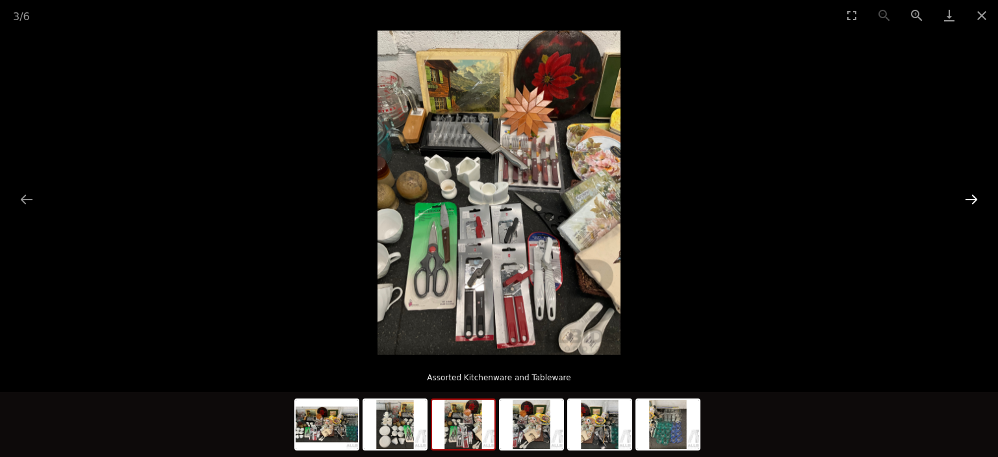
click at [976, 195] on button "Next slide" at bounding box center [971, 198] width 27 height 25
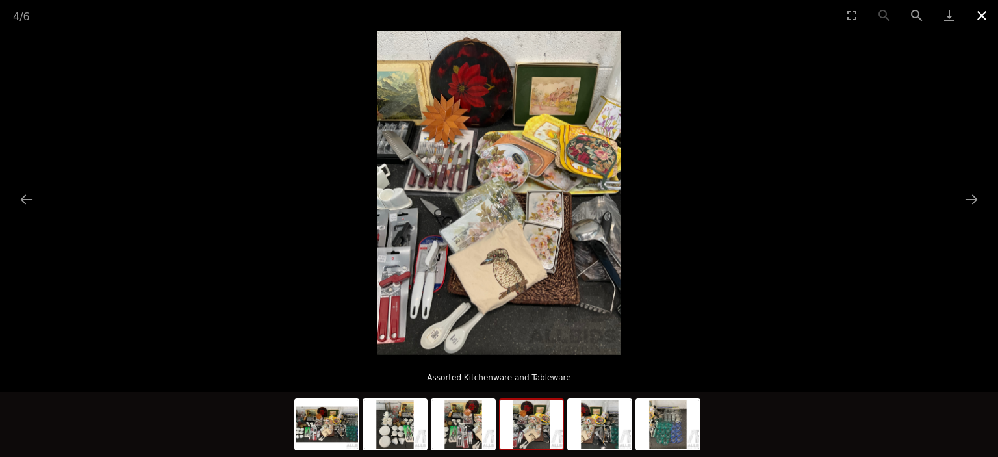
click at [982, 14] on button "Close gallery" at bounding box center [981, 15] width 32 height 31
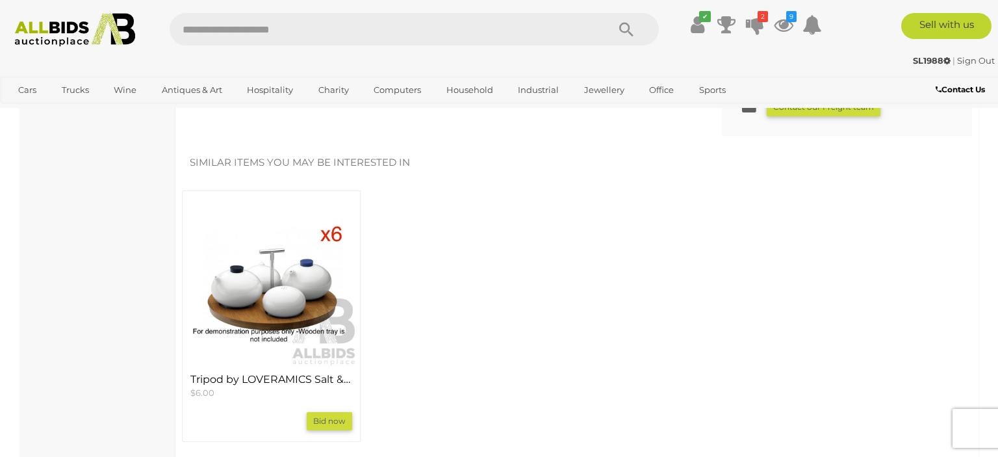
scroll to position [1166, 0]
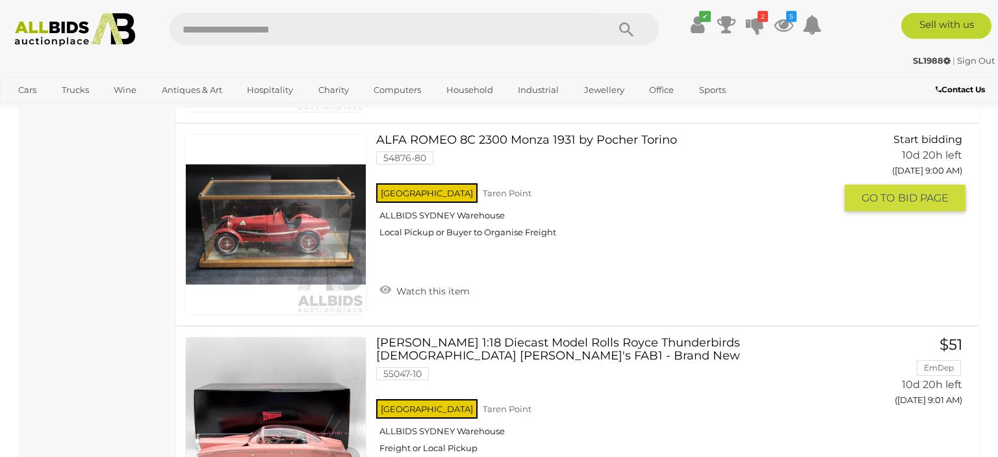
scroll to position [1204, 0]
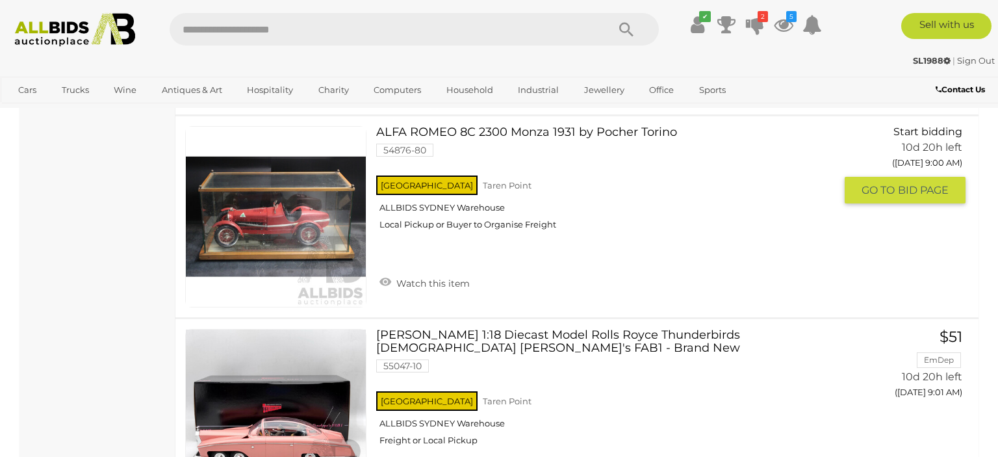
click at [287, 197] on link at bounding box center [275, 216] width 181 height 181
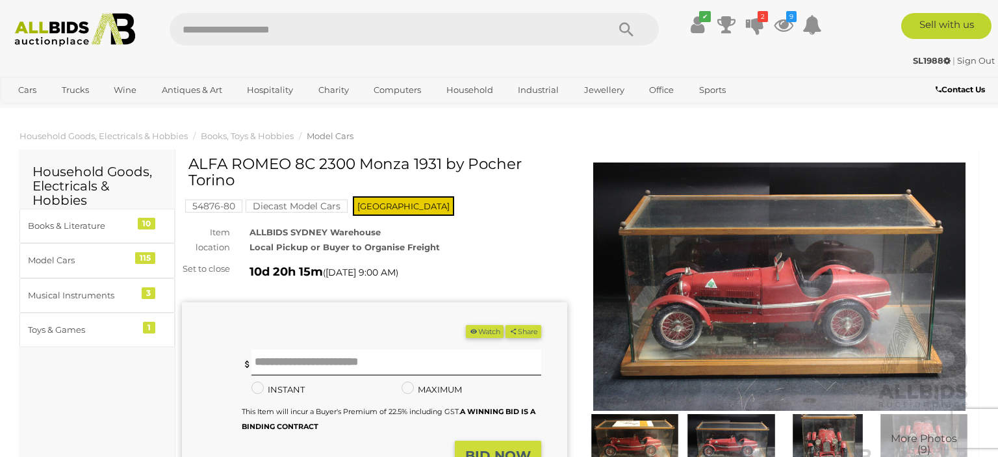
drag, startPoint x: 361, startPoint y: 164, endPoint x: 360, endPoint y: 175, distance: 11.7
click at [360, 175] on h1 "ALFA ROMEO 8C 2300 Monza 1931 by Pocher Torino" at bounding box center [375, 172] width 375 height 33
copy h1 "Monza 1931 by Pocher Torino"
click at [327, 160] on h1 "ALFA ROMEO 8C 2300 Monza 1931 by Pocher Torino" at bounding box center [375, 172] width 375 height 33
drag, startPoint x: 190, startPoint y: 167, endPoint x: 357, endPoint y: 162, distance: 167.7
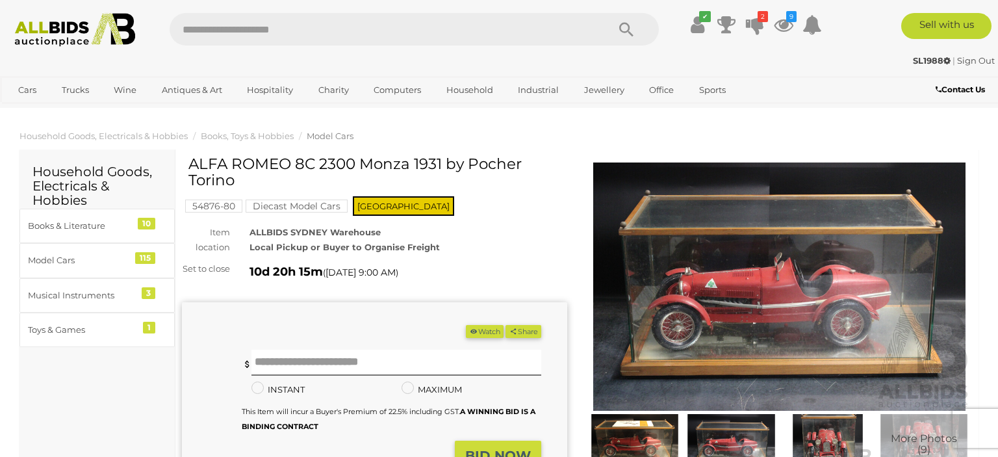
click at [357, 162] on h1 "ALFA ROMEO 8C 2300 Monza 1931 by Pocher Torino" at bounding box center [375, 172] width 375 height 33
copy h1 "ALFA ROMEO 8C 2300"
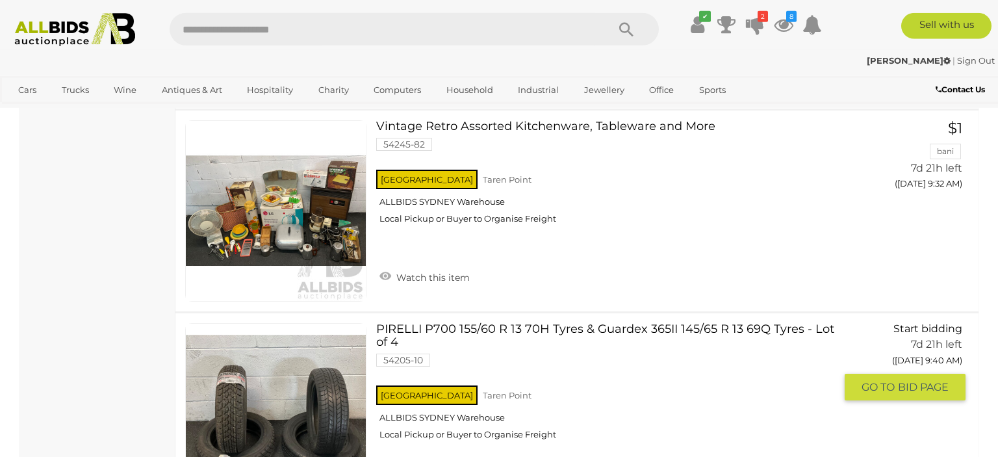
scroll to position [20374, 0]
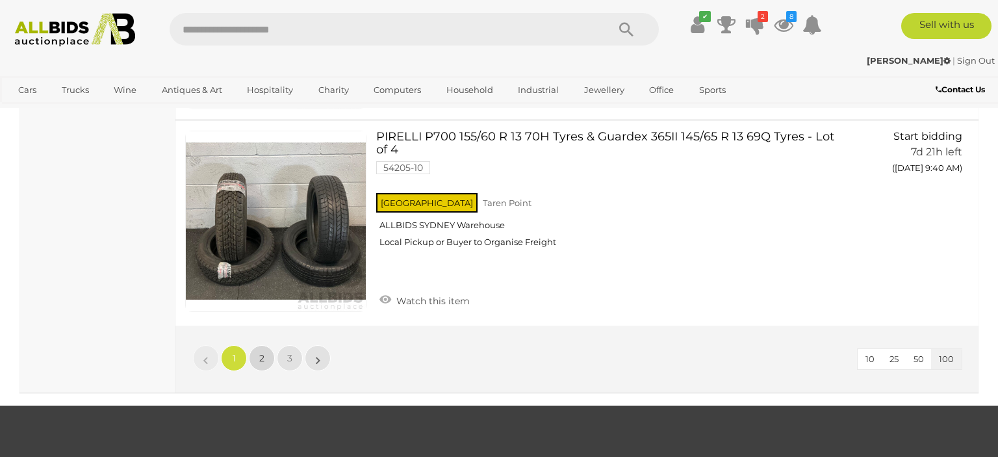
click at [273, 345] on link "2" at bounding box center [262, 358] width 26 height 26
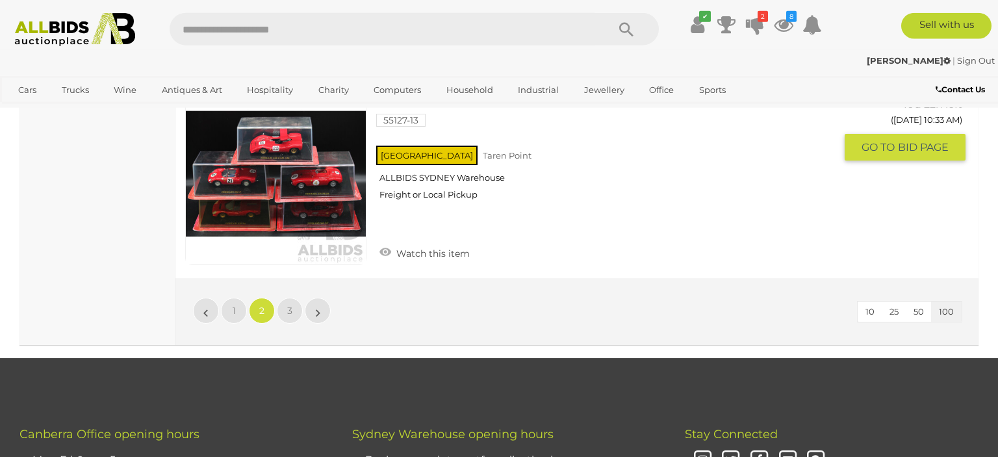
scroll to position [20269, 0]
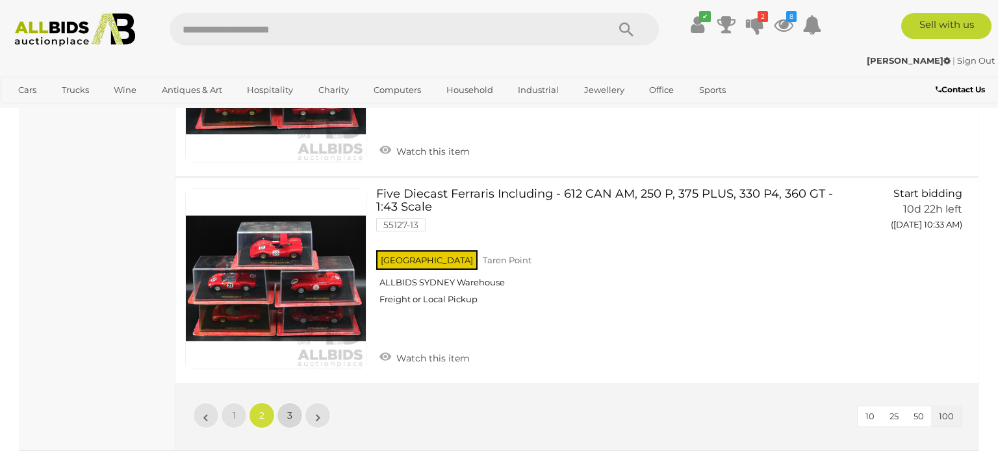
click at [296, 402] on link "3" at bounding box center [290, 415] width 26 height 26
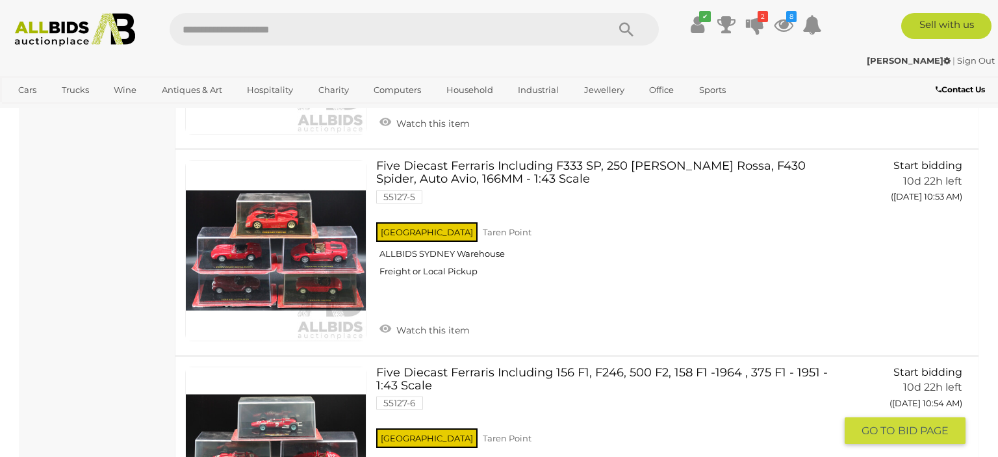
scroll to position [3850, 0]
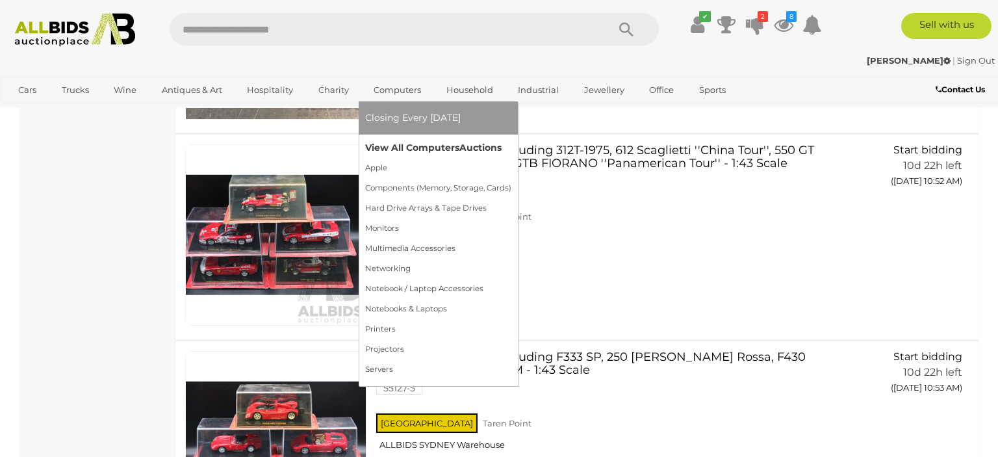
click at [401, 151] on link "View All Computers Auctions" at bounding box center [438, 148] width 146 height 20
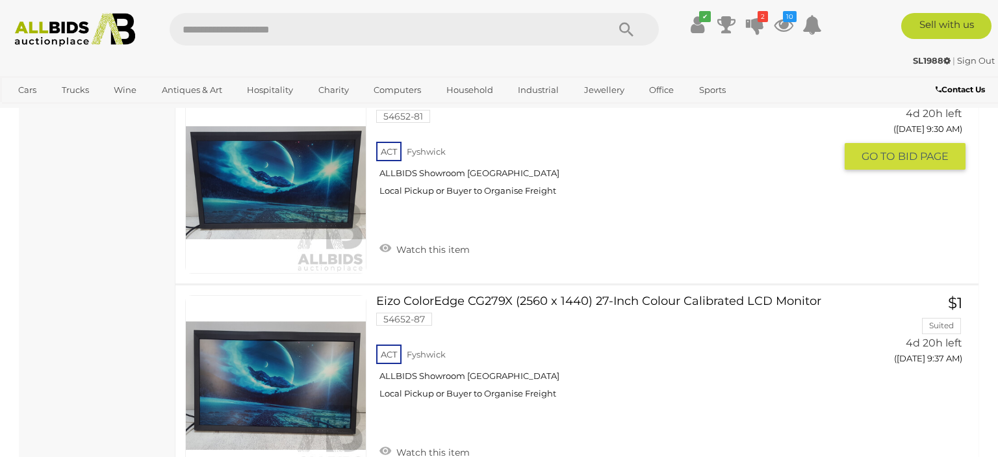
scroll to position [12896, 0]
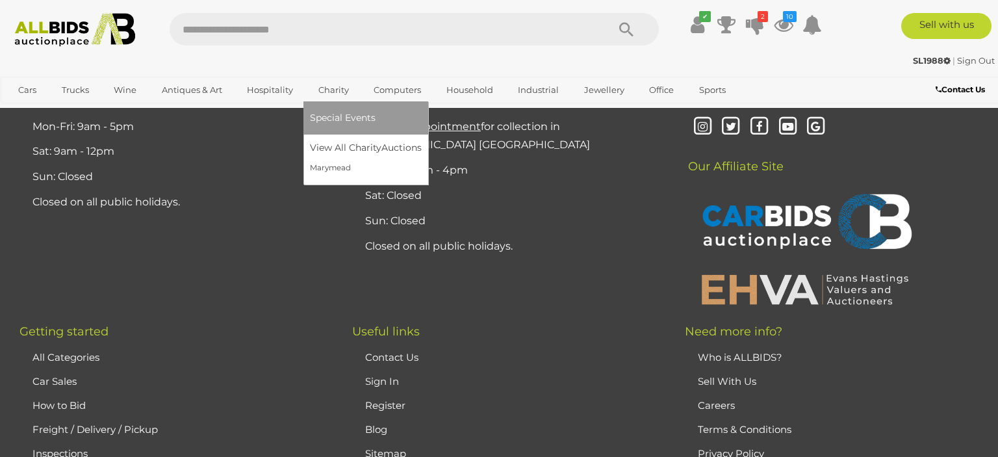
scroll to position [823, 0]
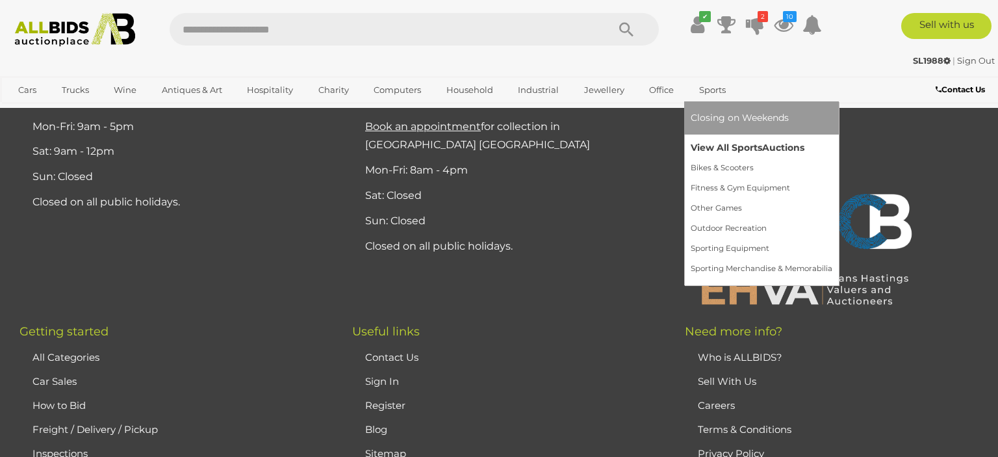
click at [718, 147] on link "View All Sports Auctions" at bounding box center [762, 148] width 142 height 20
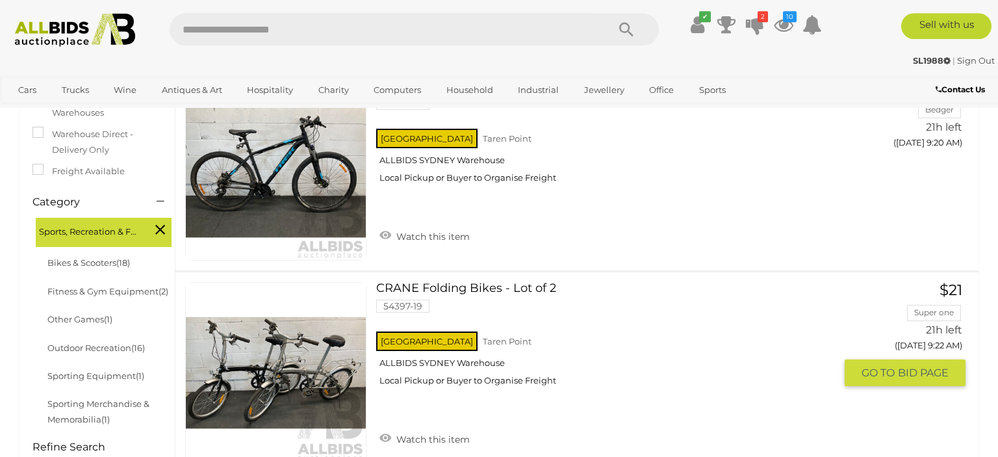
scroll to position [183, 0]
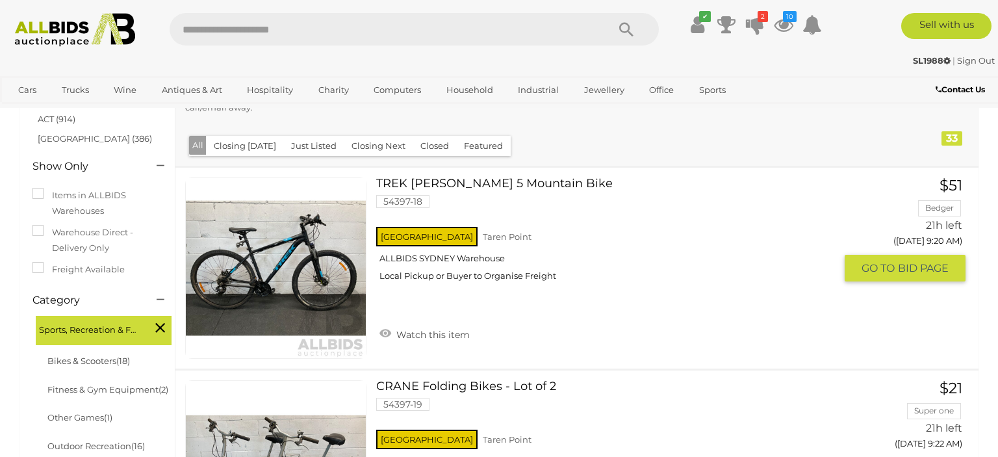
click at [297, 249] on link at bounding box center [275, 267] width 181 height 181
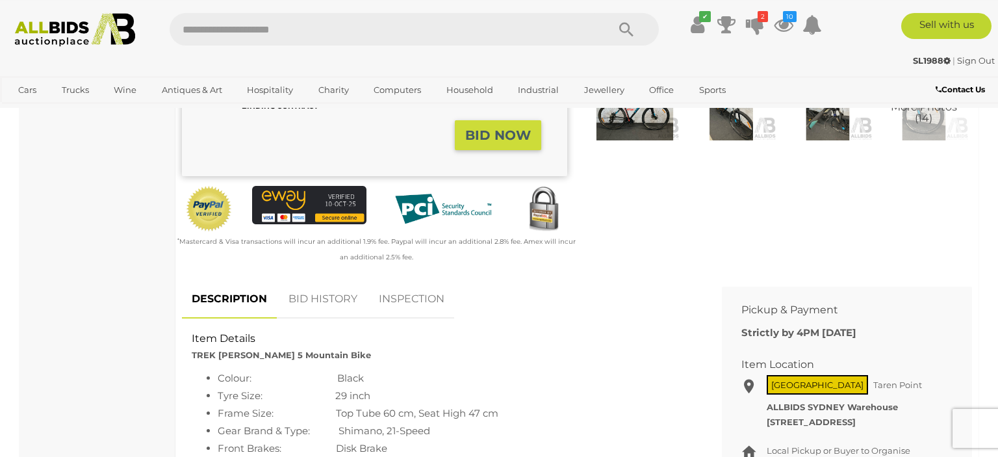
scroll to position [68, 0]
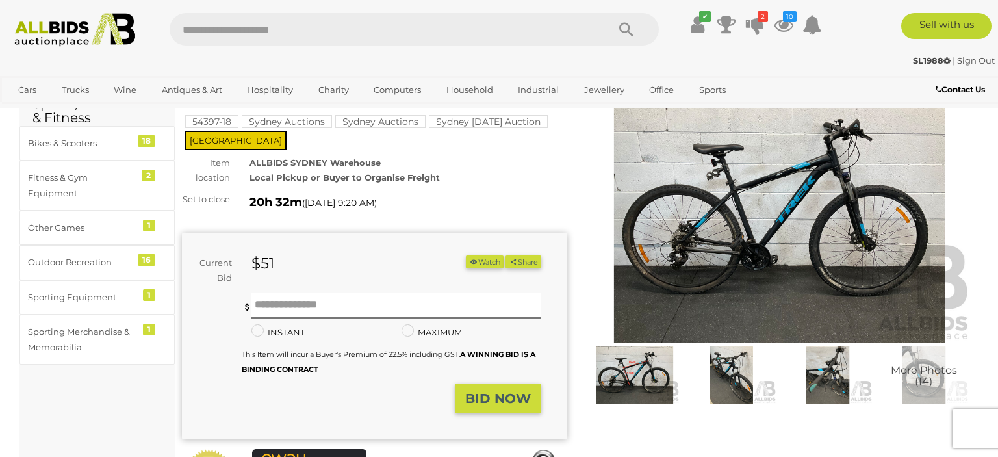
click at [822, 267] on img at bounding box center [779, 218] width 385 height 248
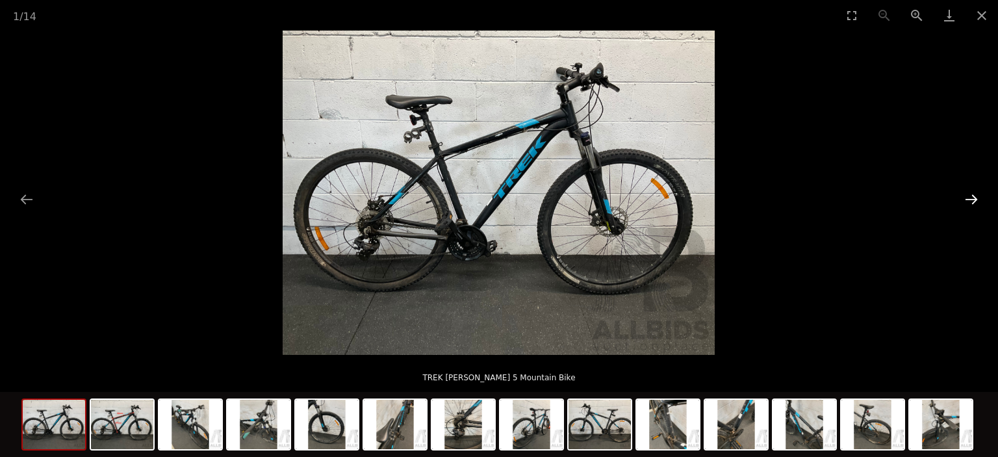
click at [971, 201] on button "Next slide" at bounding box center [971, 198] width 27 height 25
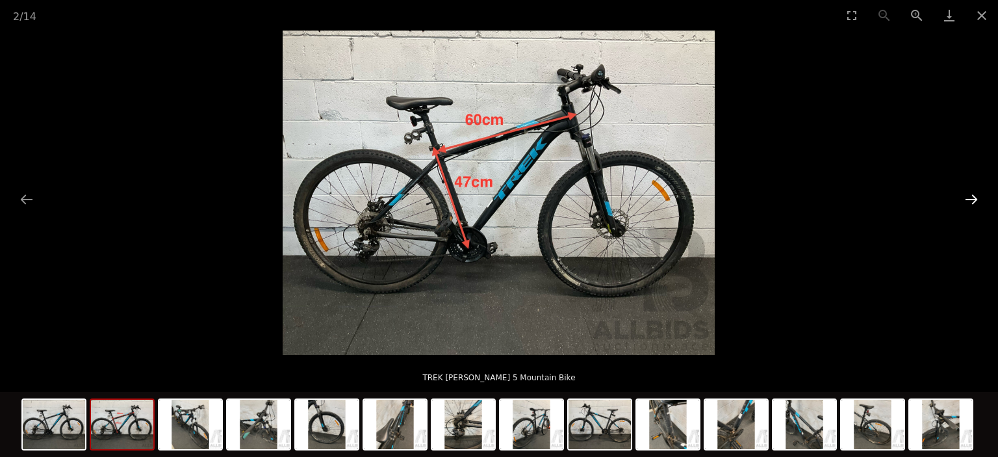
click at [971, 201] on button "Next slide" at bounding box center [971, 198] width 27 height 25
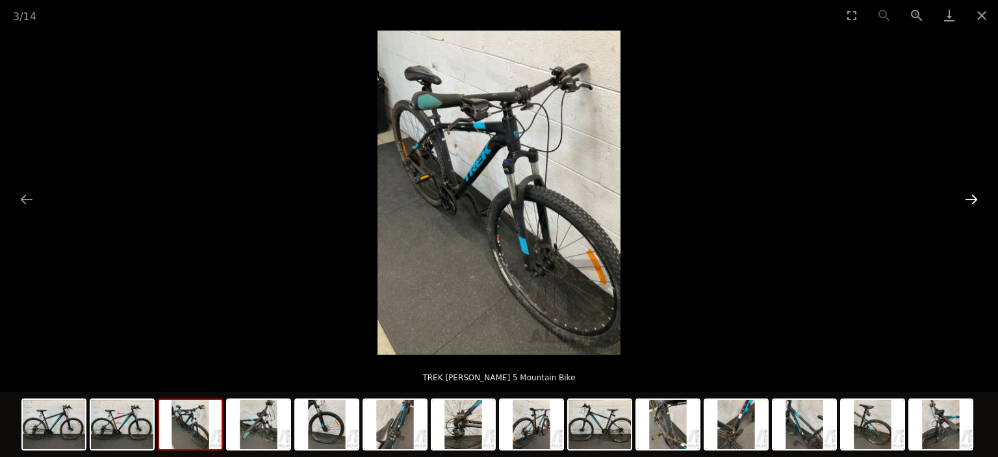
click at [971, 201] on button "Next slide" at bounding box center [971, 198] width 27 height 25
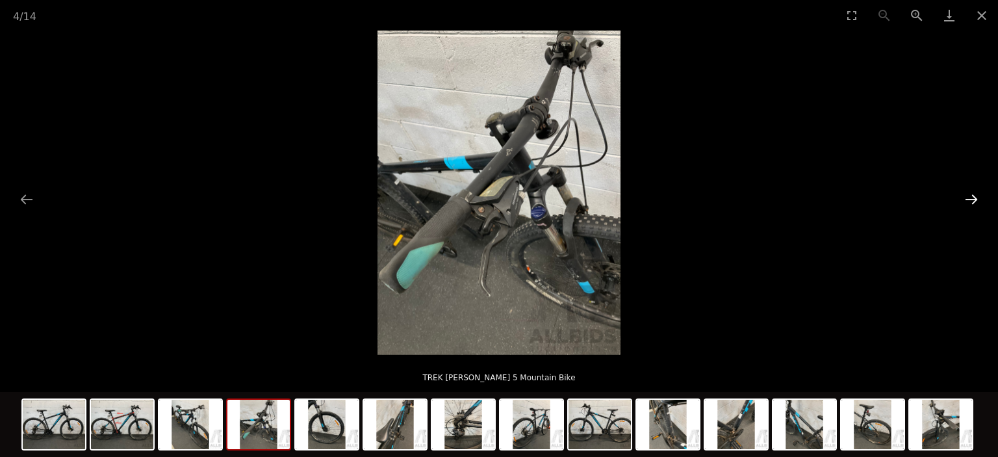
click at [971, 201] on button "Next slide" at bounding box center [971, 198] width 27 height 25
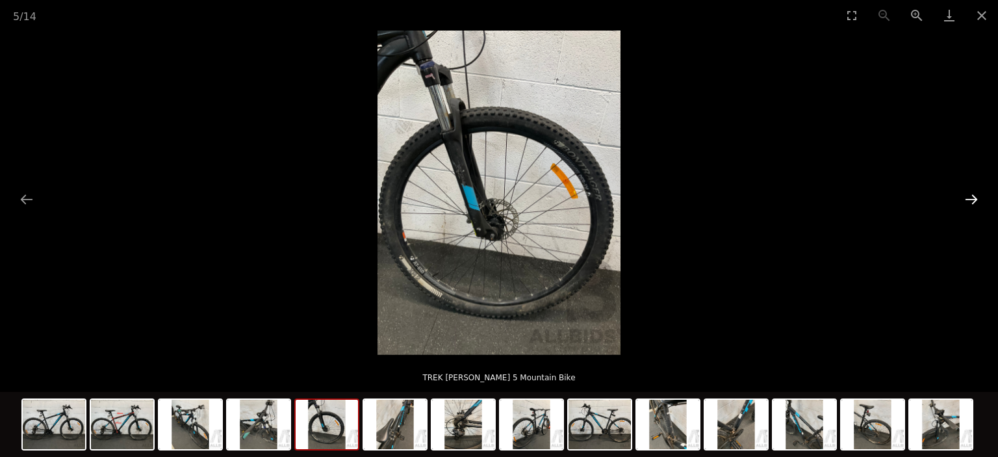
scroll to position [68, 0]
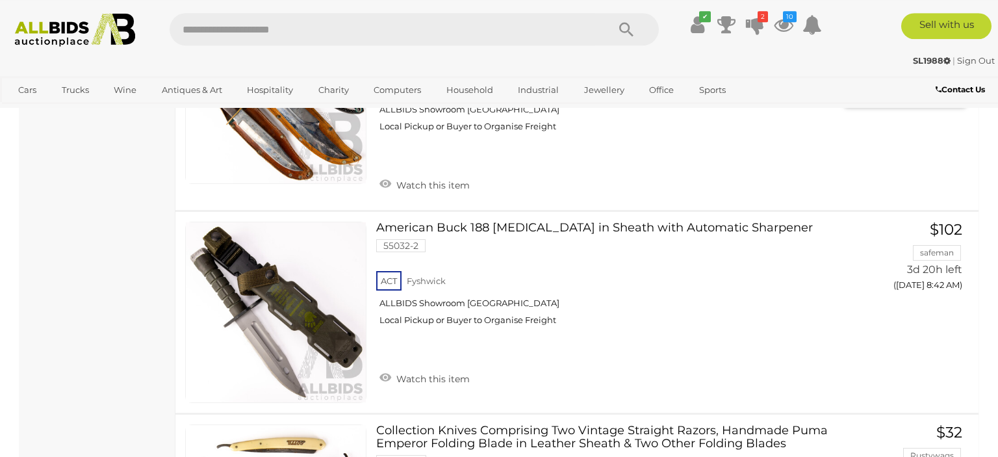
scroll to position [4672, 0]
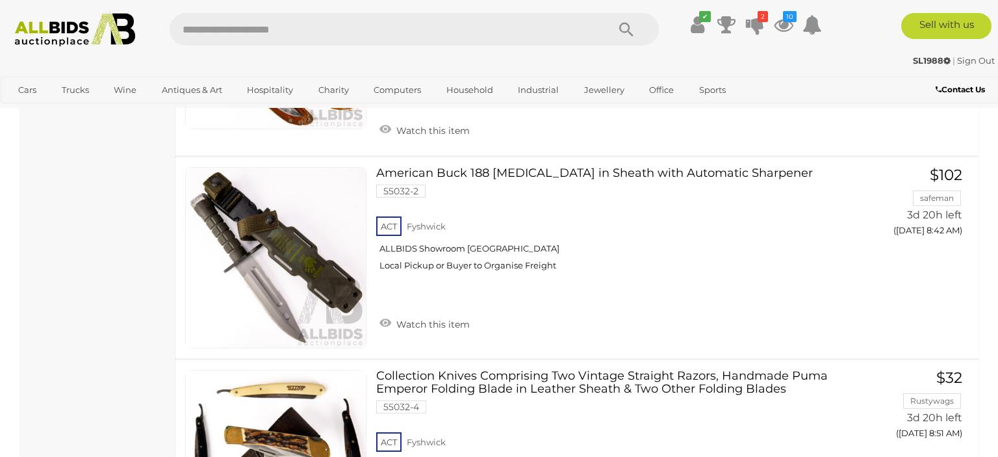
click at [305, 252] on link at bounding box center [275, 257] width 181 height 181
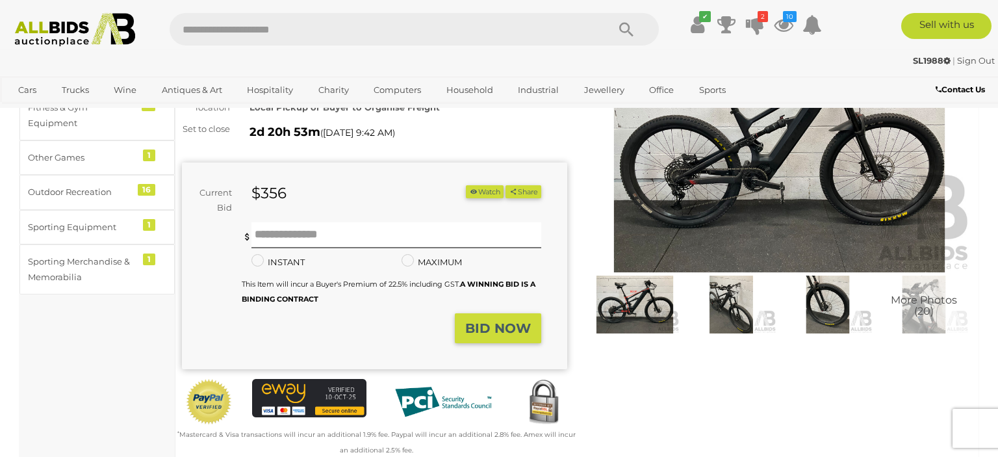
scroll to position [68, 0]
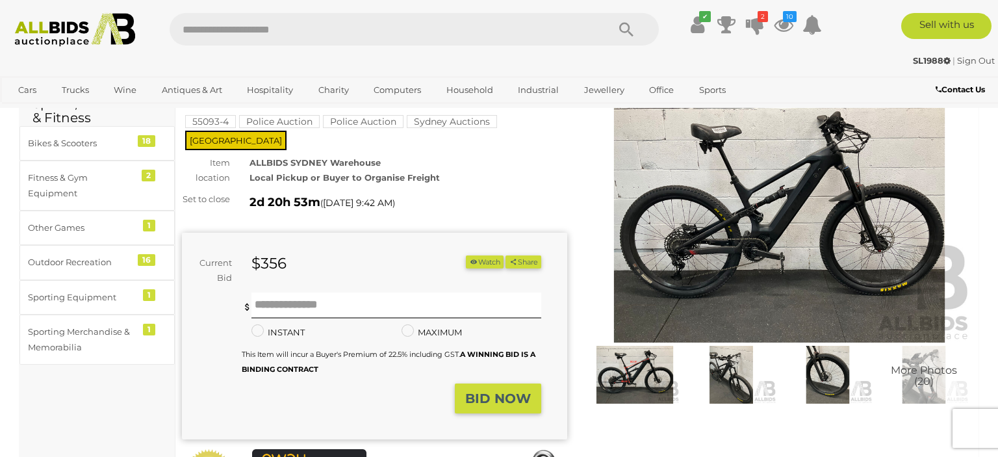
click at [679, 308] on img at bounding box center [779, 218] width 385 height 248
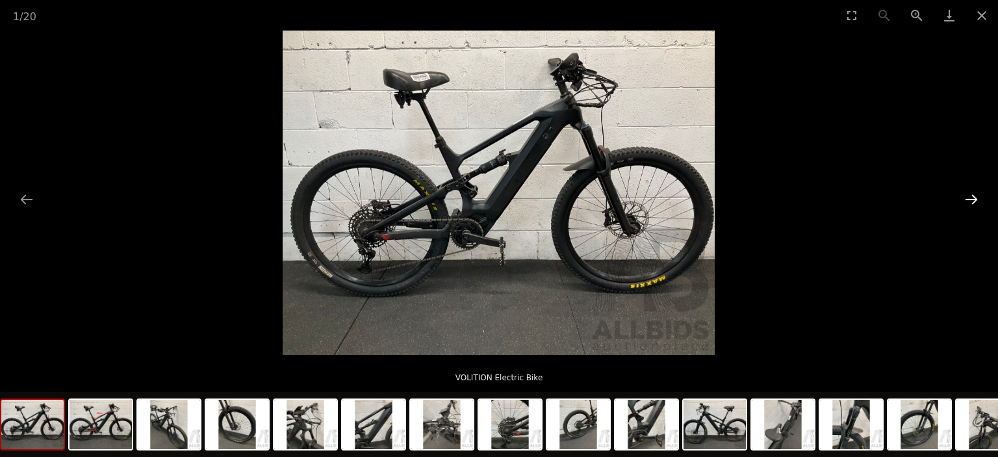
click at [979, 203] on button "Next slide" at bounding box center [971, 198] width 27 height 25
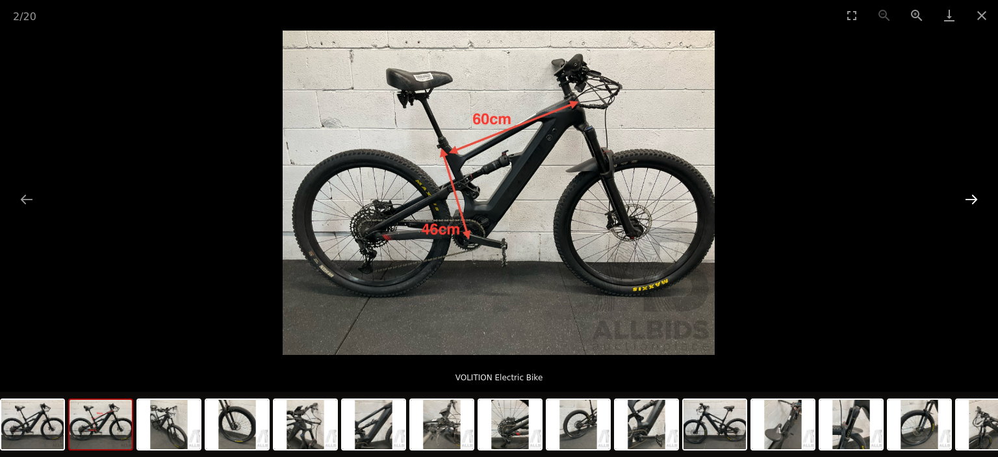
click at [979, 203] on button "Next slide" at bounding box center [971, 198] width 27 height 25
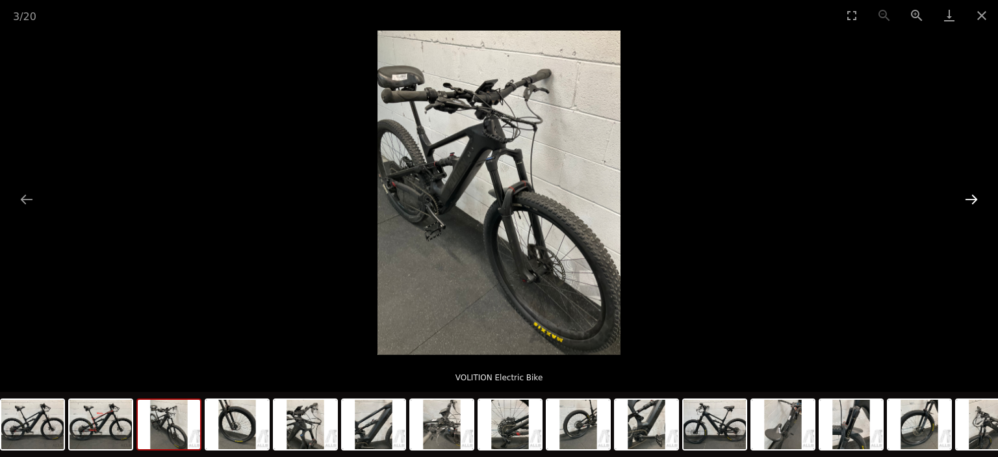
click at [979, 203] on button "Next slide" at bounding box center [971, 198] width 27 height 25
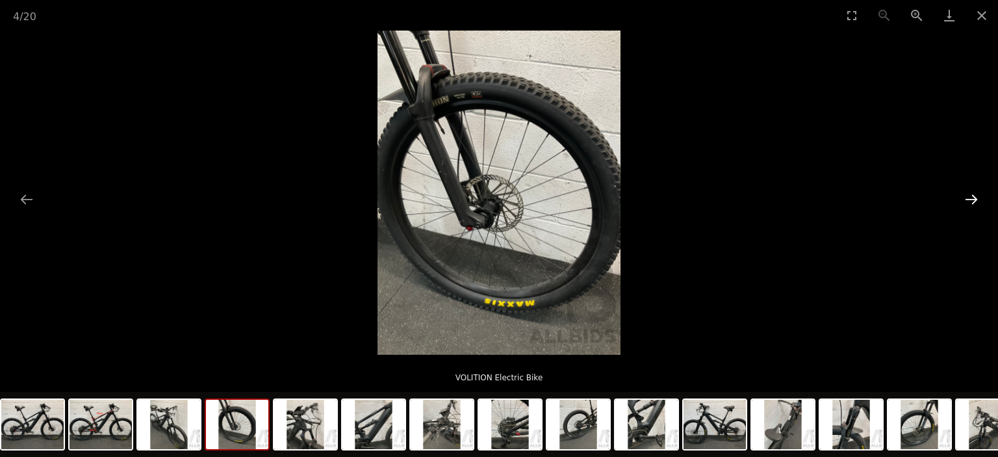
click at [979, 203] on button "Next slide" at bounding box center [971, 198] width 27 height 25
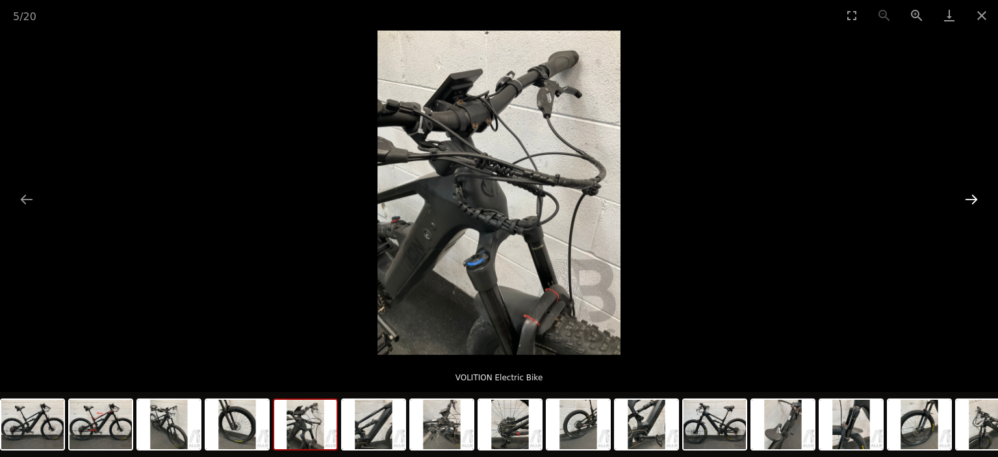
click at [979, 203] on button "Next slide" at bounding box center [971, 198] width 27 height 25
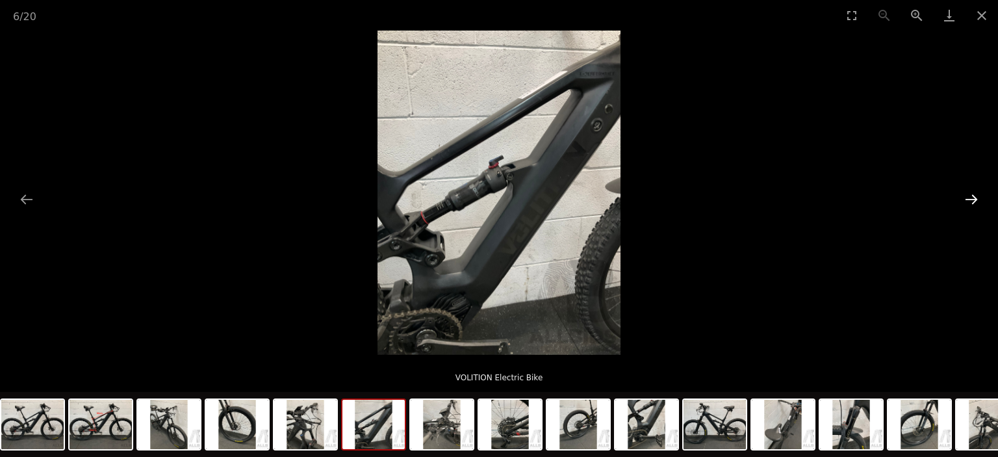
click at [979, 203] on button "Next slide" at bounding box center [971, 198] width 27 height 25
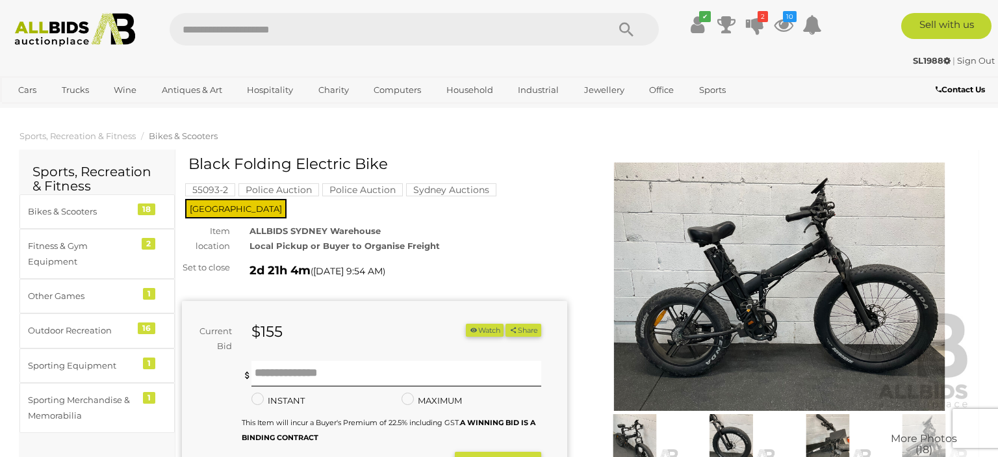
click at [754, 259] on img at bounding box center [779, 286] width 385 height 248
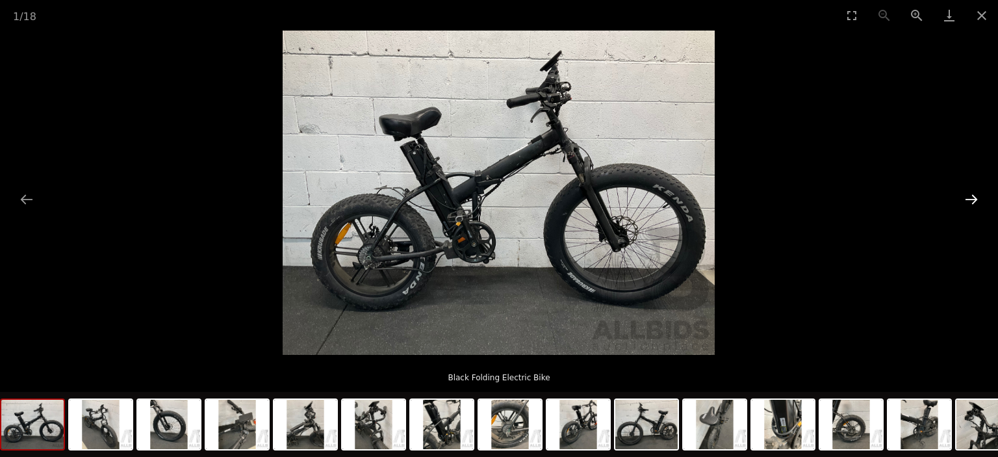
click at [973, 200] on button "Next slide" at bounding box center [971, 198] width 27 height 25
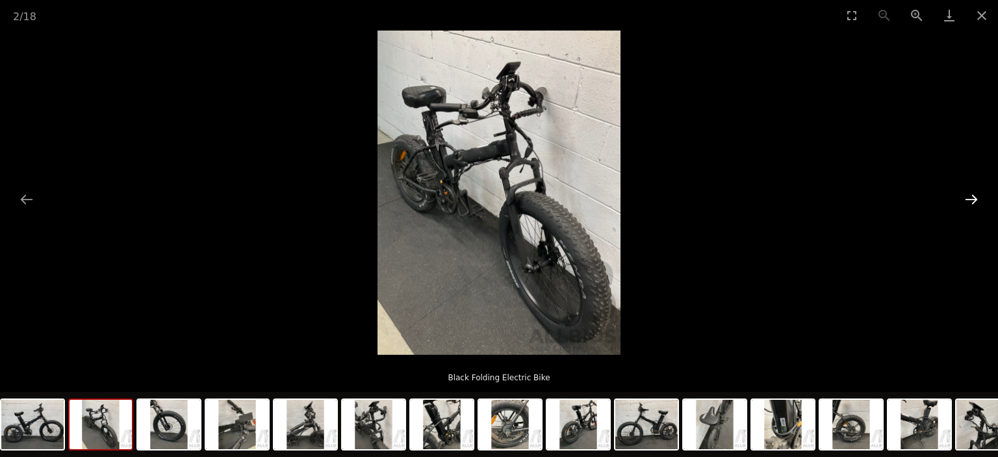
click at [973, 200] on button "Next slide" at bounding box center [971, 198] width 27 height 25
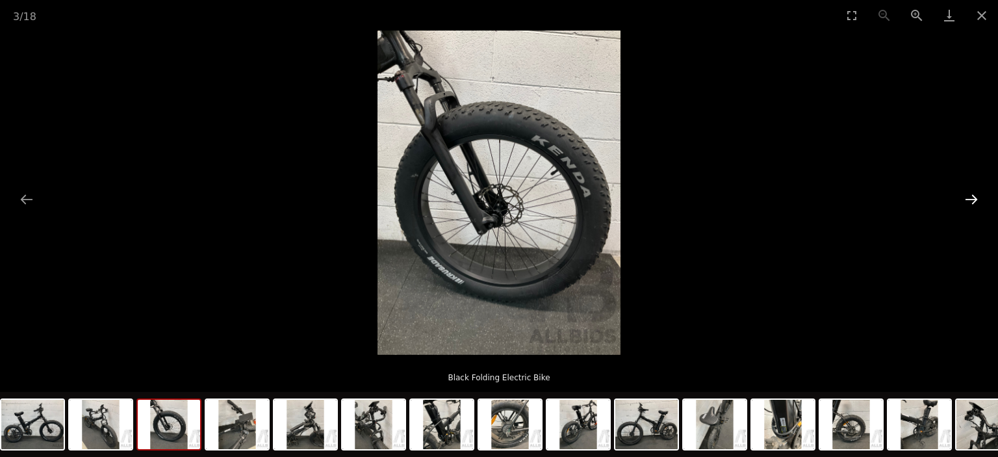
click at [973, 200] on button "Next slide" at bounding box center [971, 198] width 27 height 25
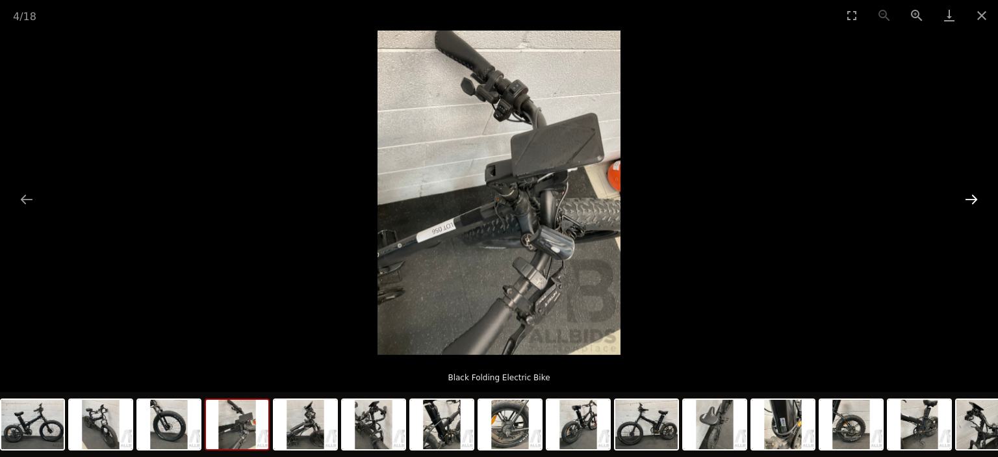
click at [973, 199] on button "Next slide" at bounding box center [971, 198] width 27 height 25
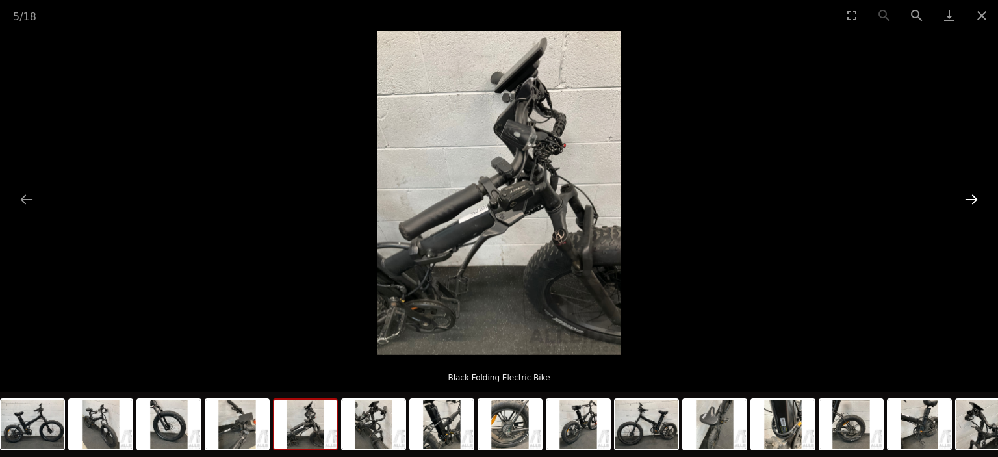
click at [973, 199] on button "Next slide" at bounding box center [971, 198] width 27 height 25
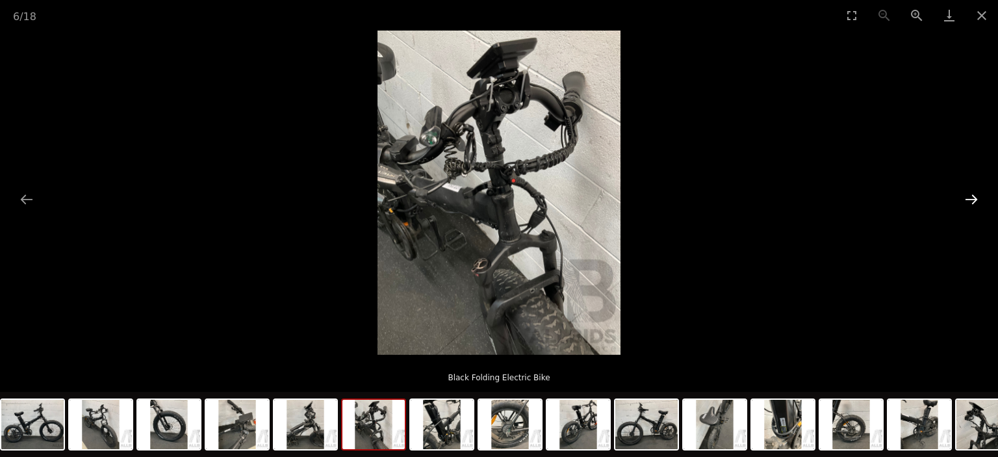
click at [973, 199] on button "Next slide" at bounding box center [971, 198] width 27 height 25
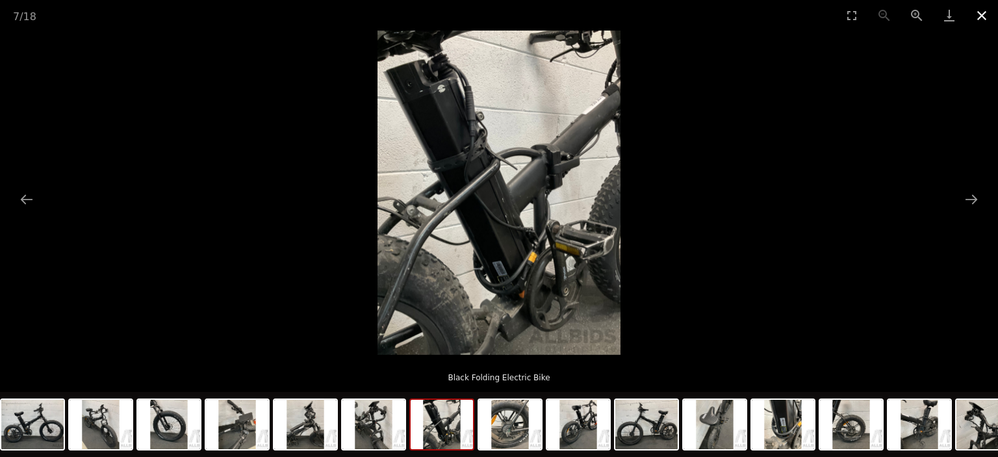
click at [983, 17] on button "Close gallery" at bounding box center [981, 15] width 32 height 31
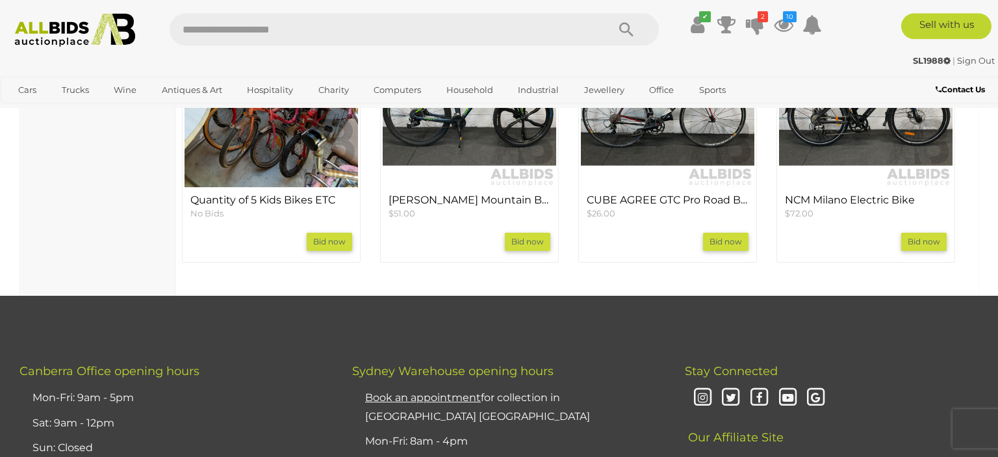
scroll to position [1372, 0]
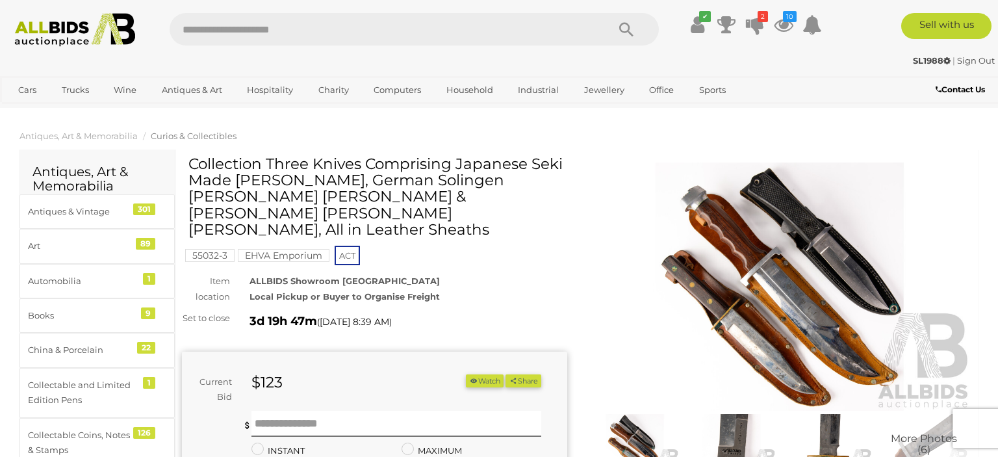
click at [778, 269] on img at bounding box center [779, 286] width 385 height 248
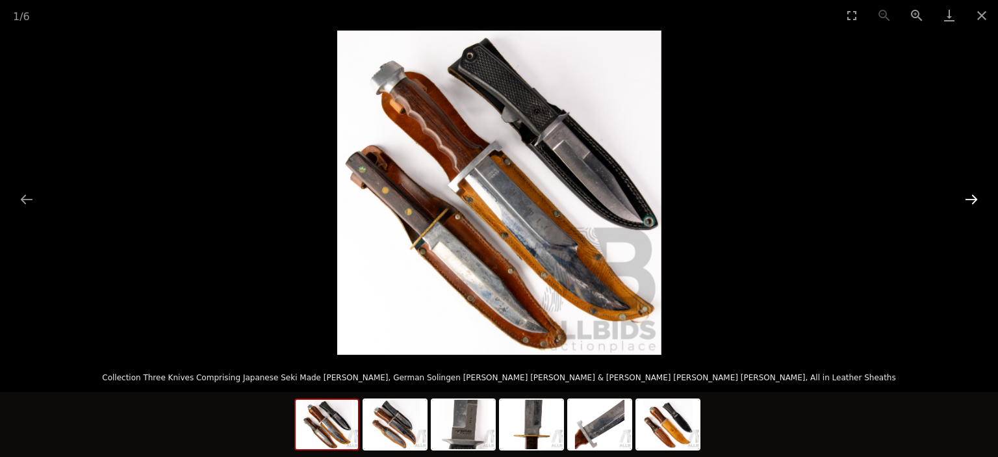
click at [969, 197] on button "Next slide" at bounding box center [971, 198] width 27 height 25
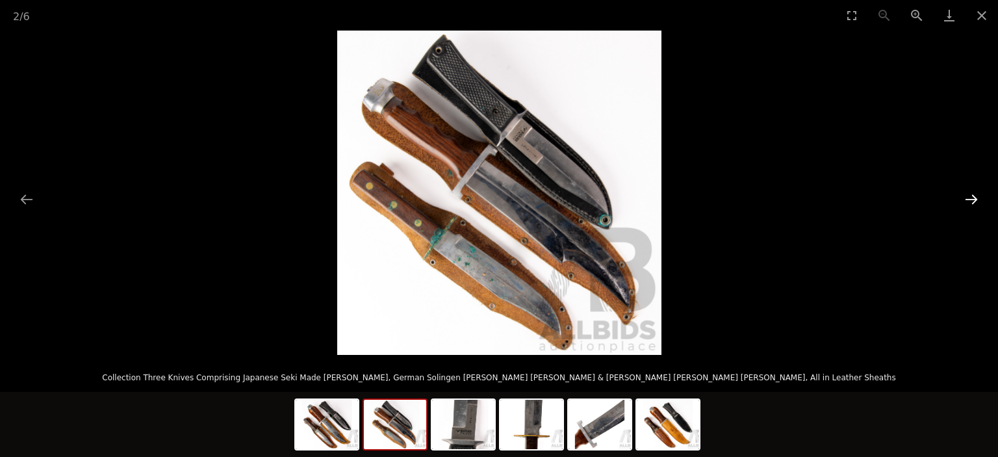
click at [969, 197] on button "Next slide" at bounding box center [971, 198] width 27 height 25
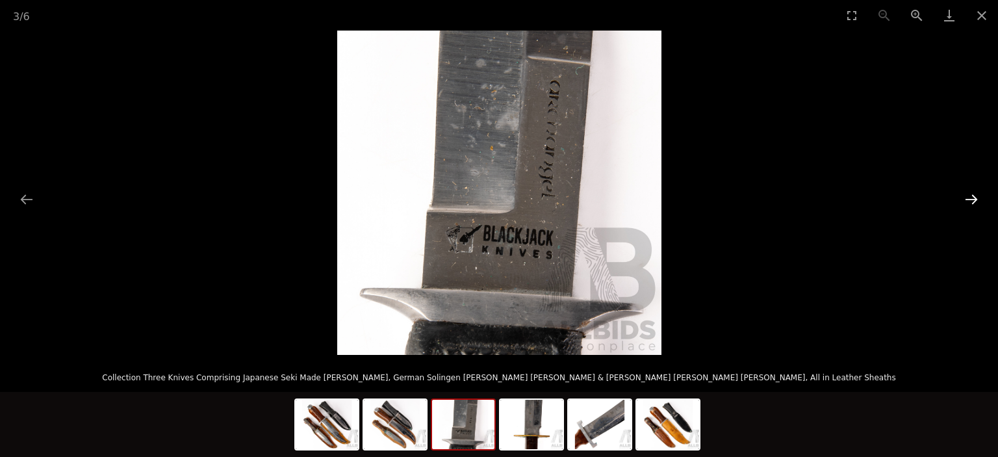
click at [969, 197] on button "Next slide" at bounding box center [971, 198] width 27 height 25
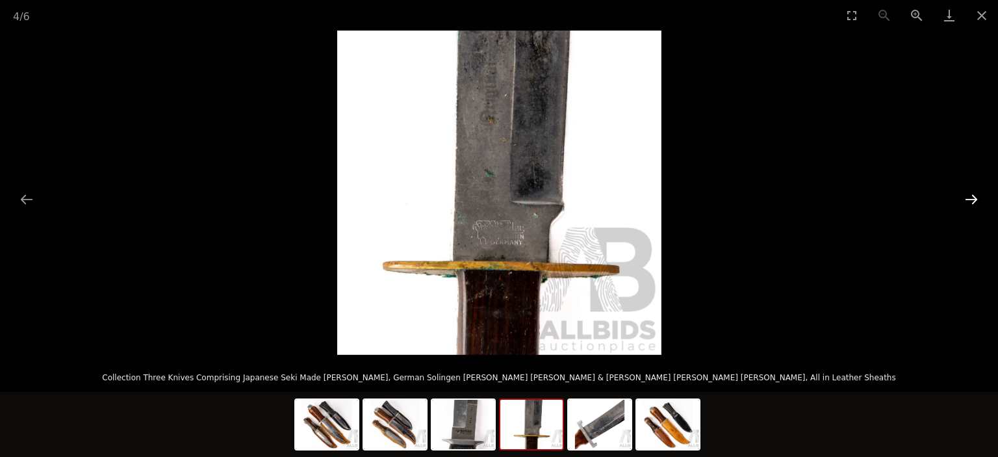
click at [969, 197] on button "Next slide" at bounding box center [971, 198] width 27 height 25
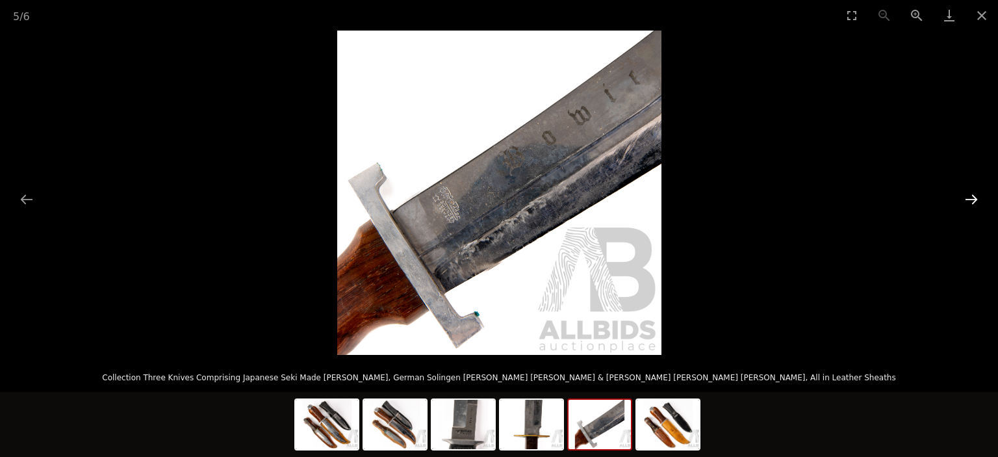
click at [969, 197] on button "Next slide" at bounding box center [971, 198] width 27 height 25
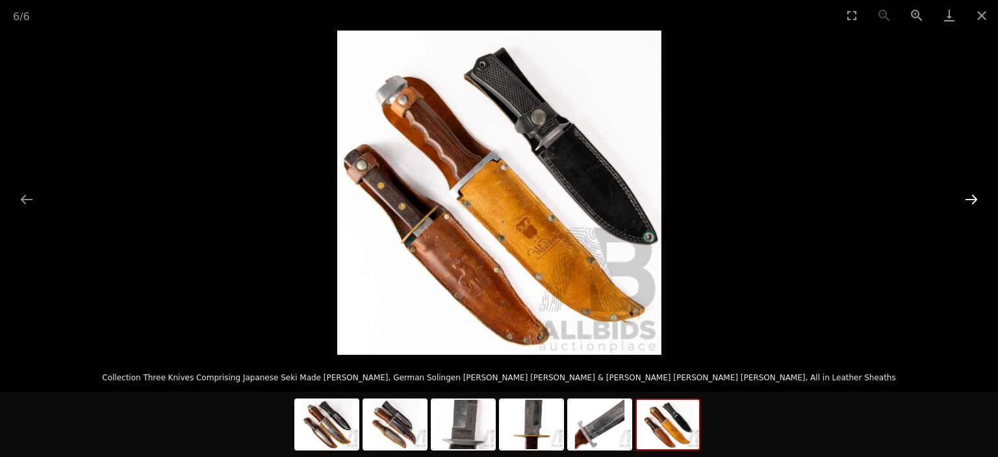
click at [969, 197] on button "Next slide" at bounding box center [971, 198] width 27 height 25
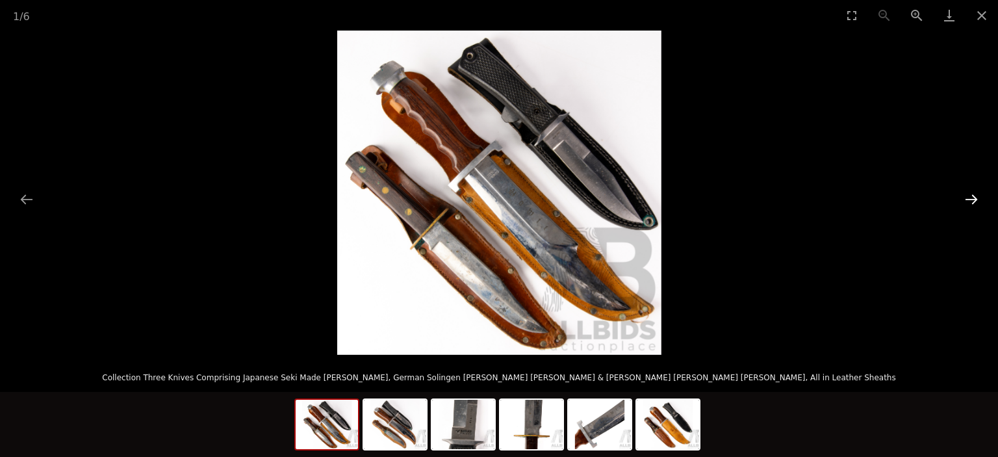
click at [969, 197] on button "Next slide" at bounding box center [971, 198] width 27 height 25
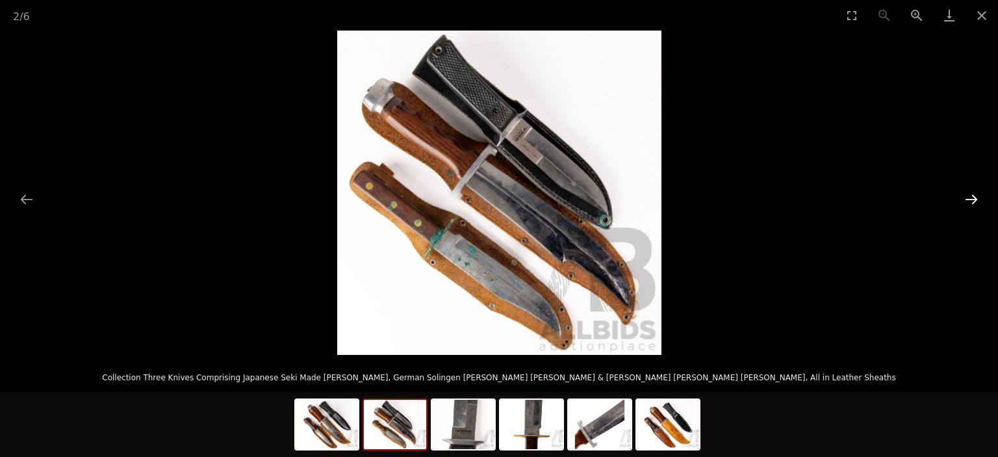
click at [969, 197] on button "Next slide" at bounding box center [971, 198] width 27 height 25
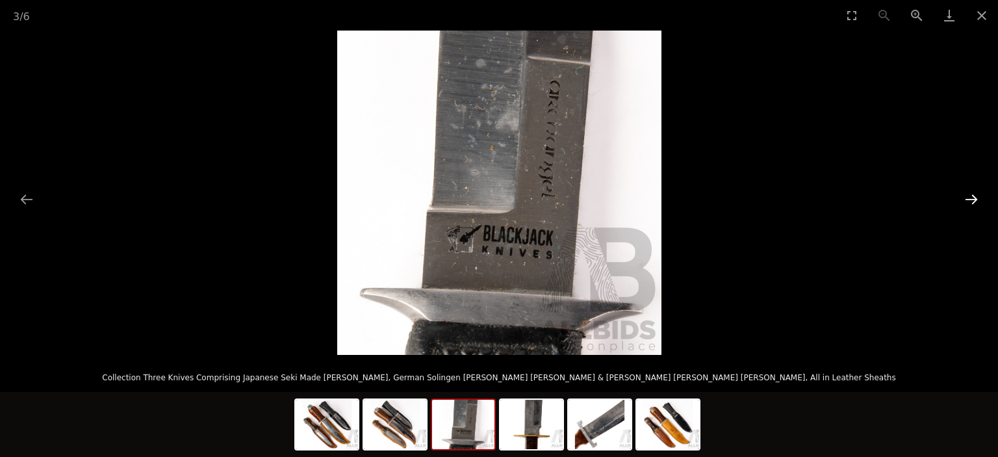
click at [967, 196] on button "Next slide" at bounding box center [971, 198] width 27 height 25
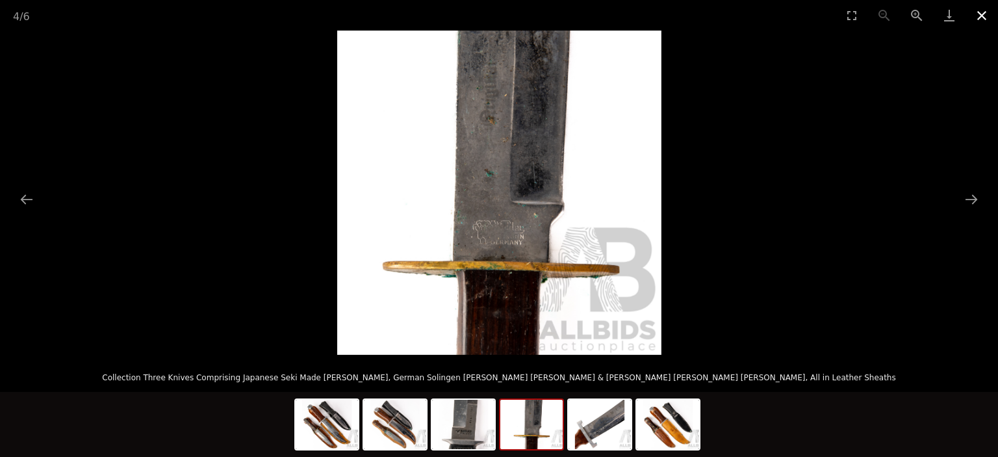
click at [976, 11] on button "Close gallery" at bounding box center [981, 15] width 32 height 31
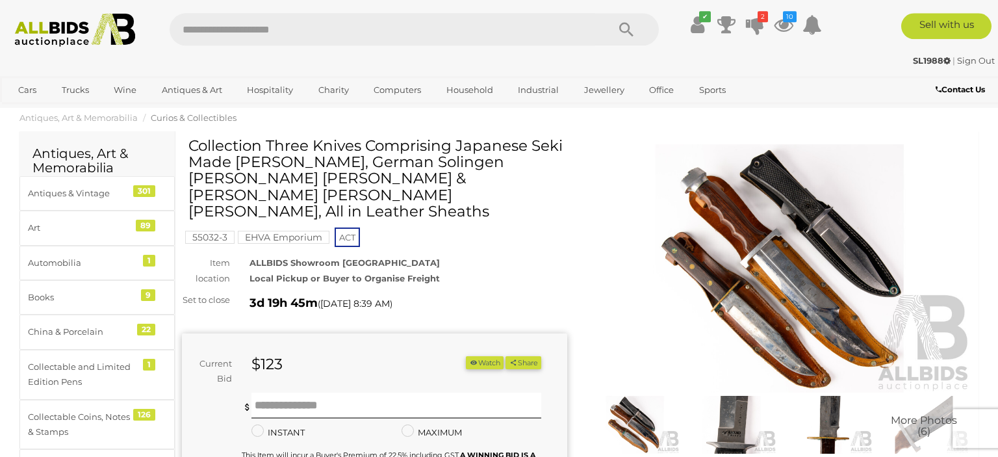
scroll to position [274, 0]
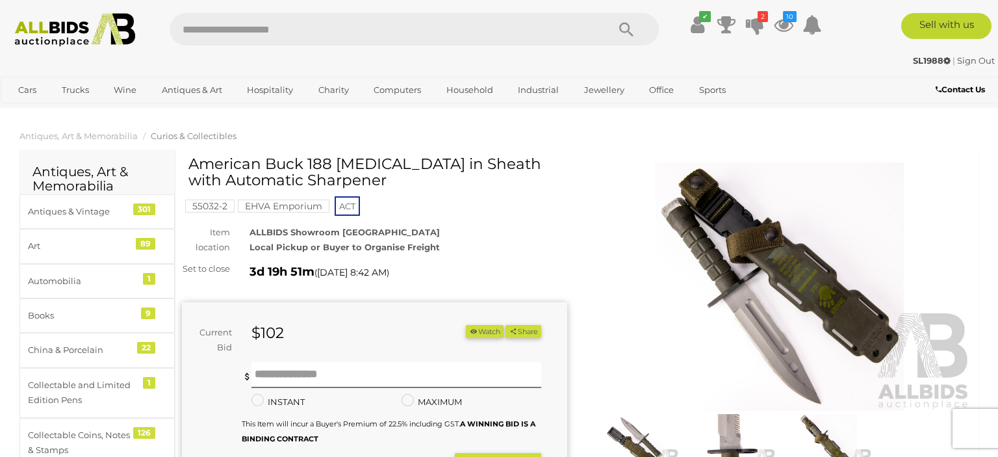
click at [802, 242] on img at bounding box center [779, 286] width 385 height 248
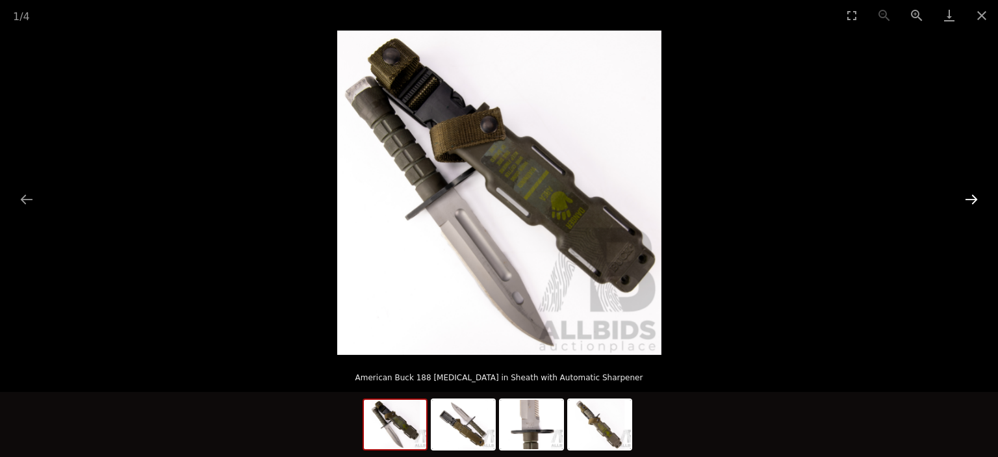
click at [979, 198] on button "Next slide" at bounding box center [971, 198] width 27 height 25
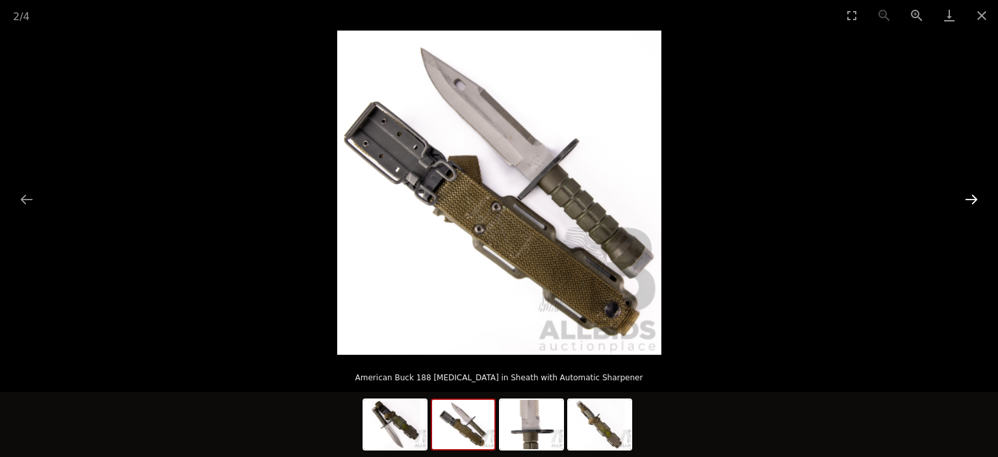
click at [979, 198] on button "Next slide" at bounding box center [971, 198] width 27 height 25
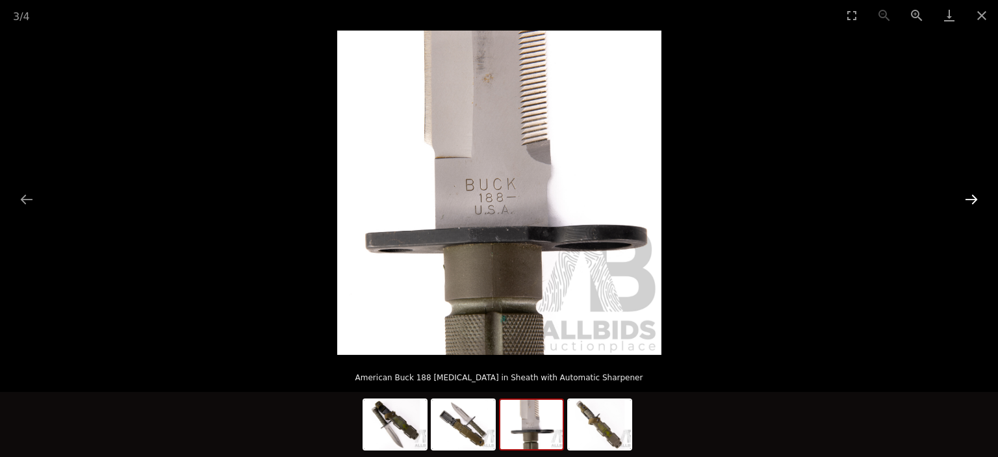
click at [979, 198] on button "Next slide" at bounding box center [971, 198] width 27 height 25
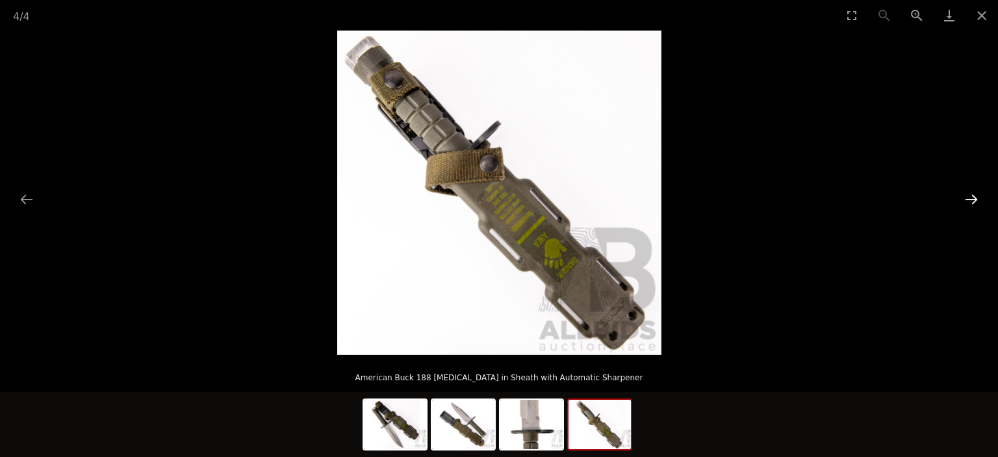
click at [978, 198] on button "Next slide" at bounding box center [971, 198] width 27 height 25
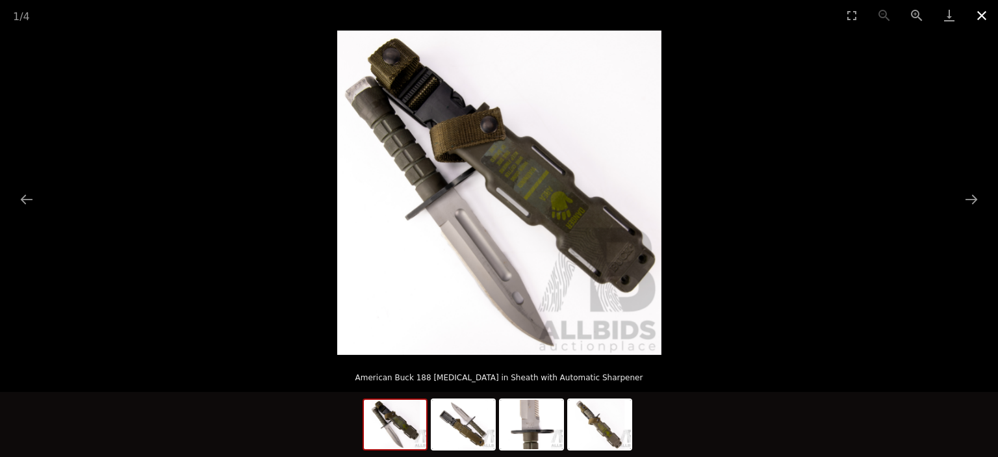
click at [989, 20] on button "Close gallery" at bounding box center [981, 15] width 32 height 31
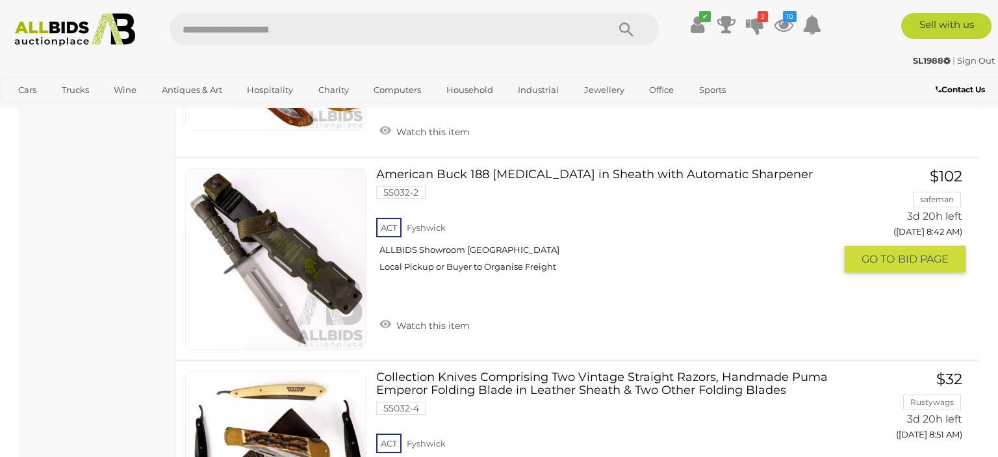
scroll to position [4808, 0]
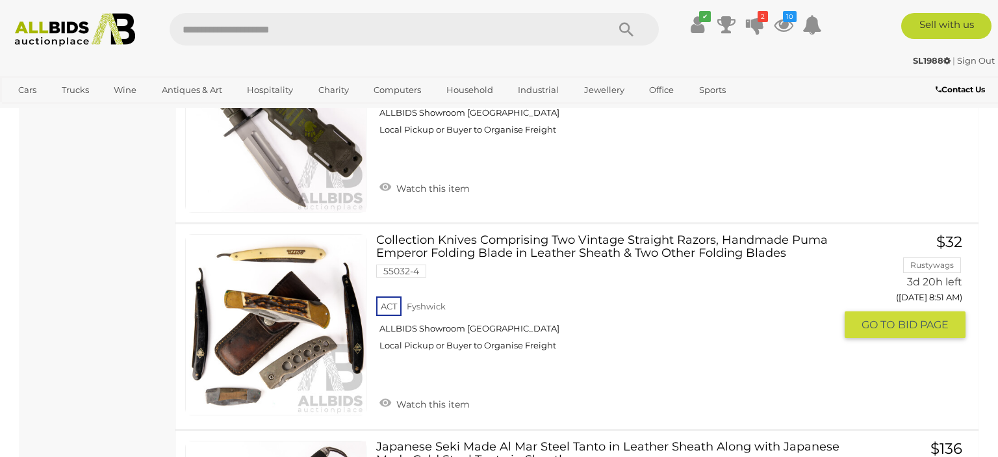
click at [295, 316] on link at bounding box center [275, 324] width 181 height 181
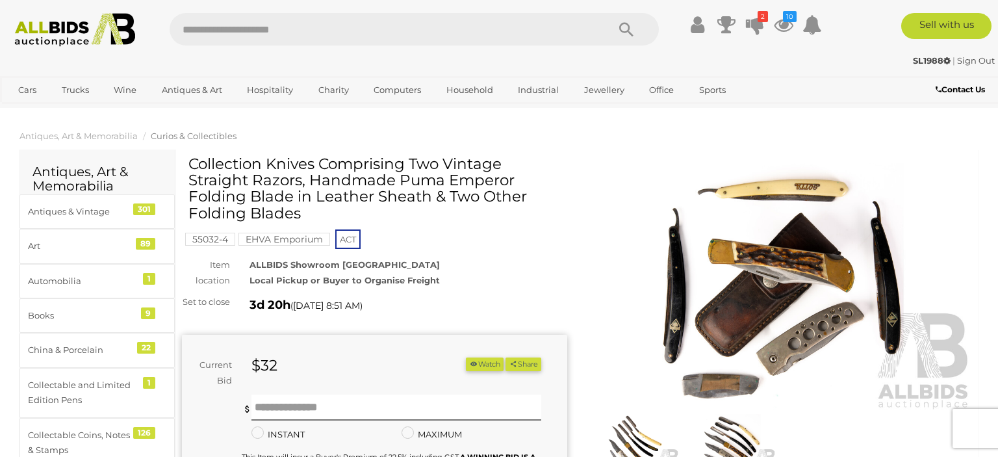
click at [791, 275] on img at bounding box center [779, 286] width 385 height 248
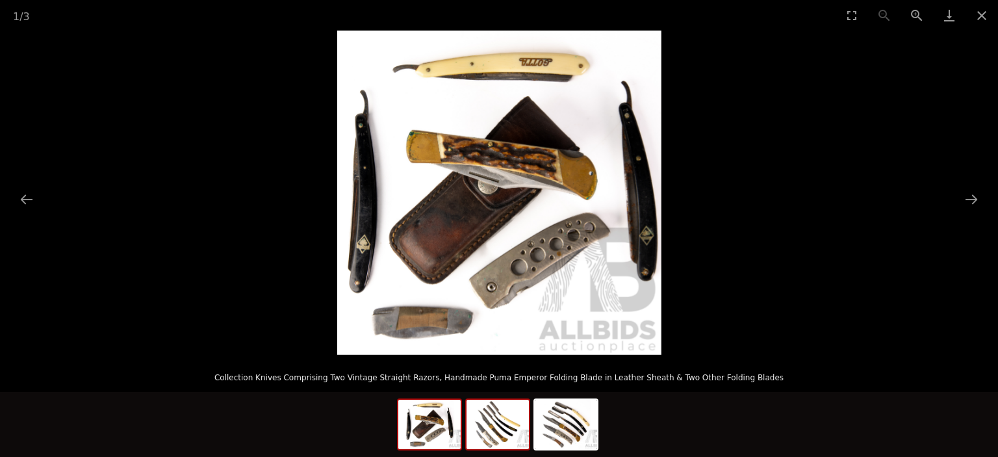
click at [490, 438] on img at bounding box center [497, 424] width 62 height 49
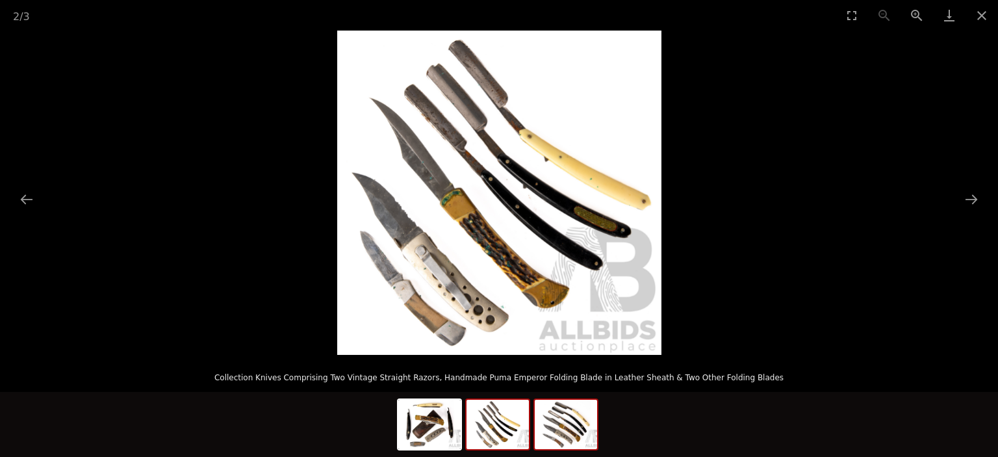
click at [546, 436] on img at bounding box center [566, 424] width 62 height 49
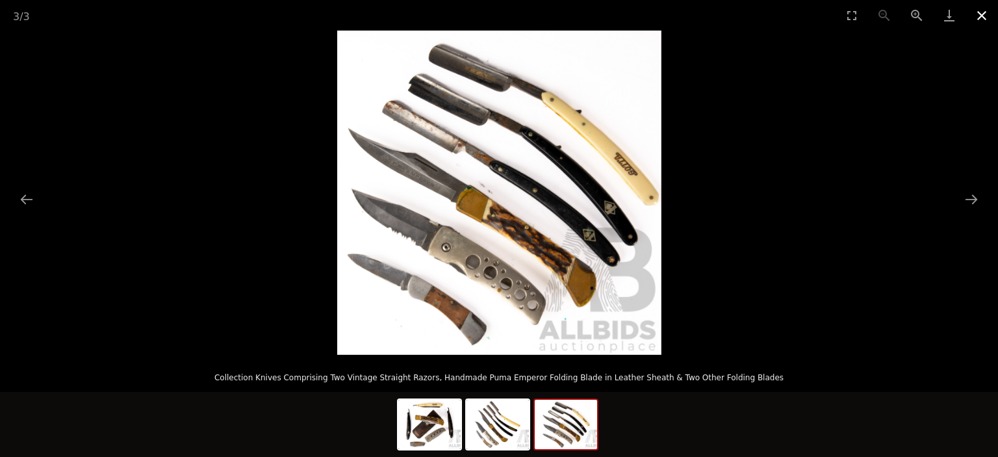
click at [977, 16] on button "Close gallery" at bounding box center [981, 15] width 32 height 31
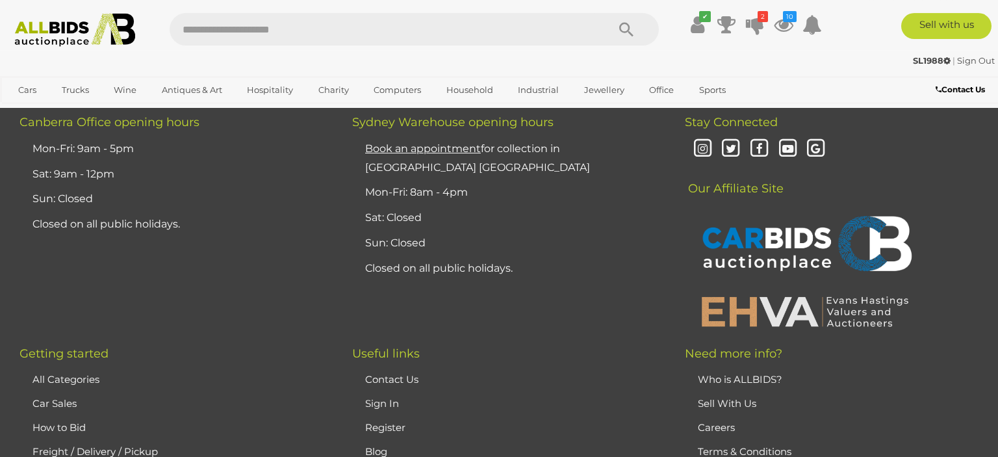
scroll to position [7137, 0]
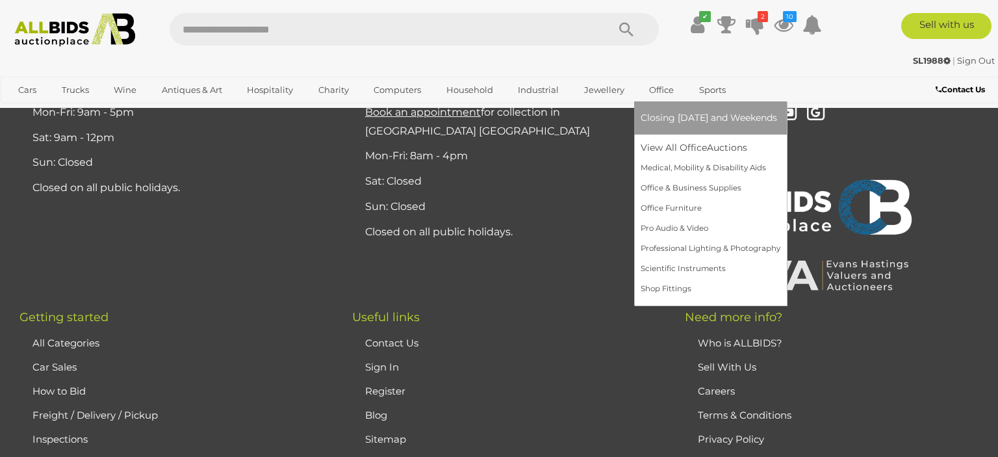
click at [663, 90] on link "Office" at bounding box center [662, 89] width 42 height 21
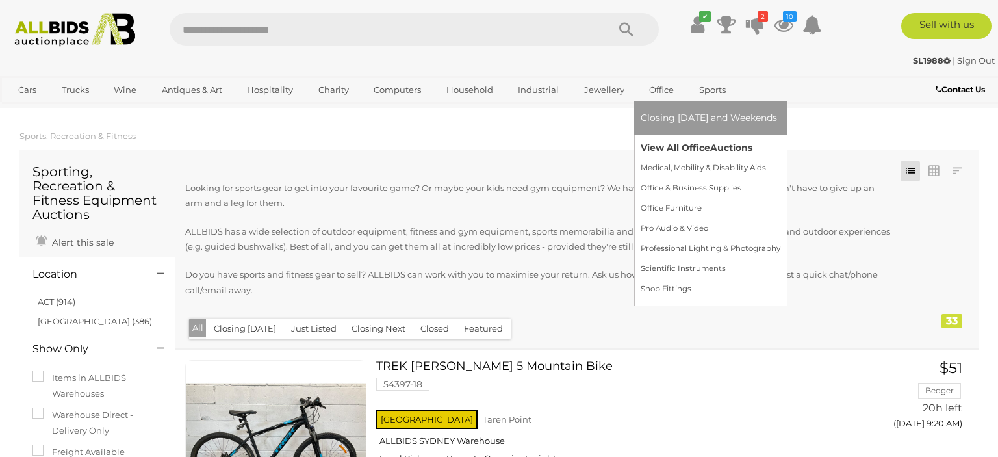
click at [668, 157] on link "View All Office Auctions" at bounding box center [711, 148] width 140 height 20
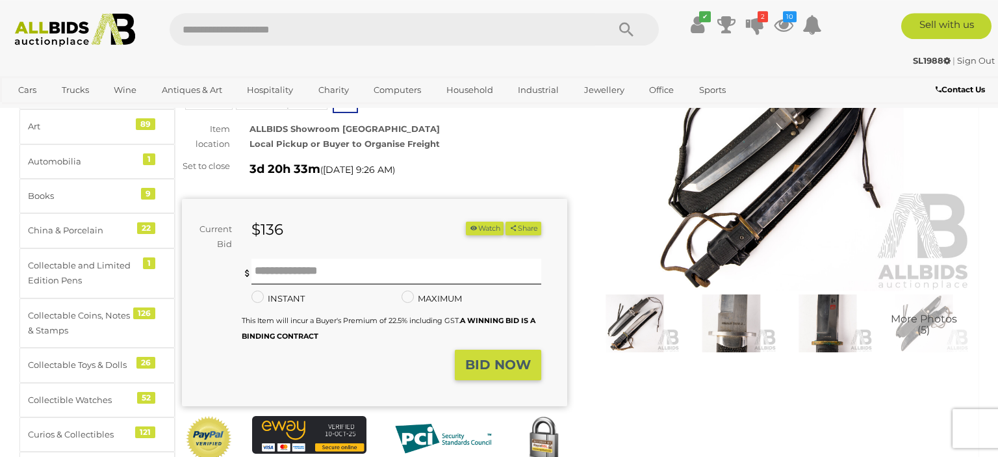
scroll to position [137, 0]
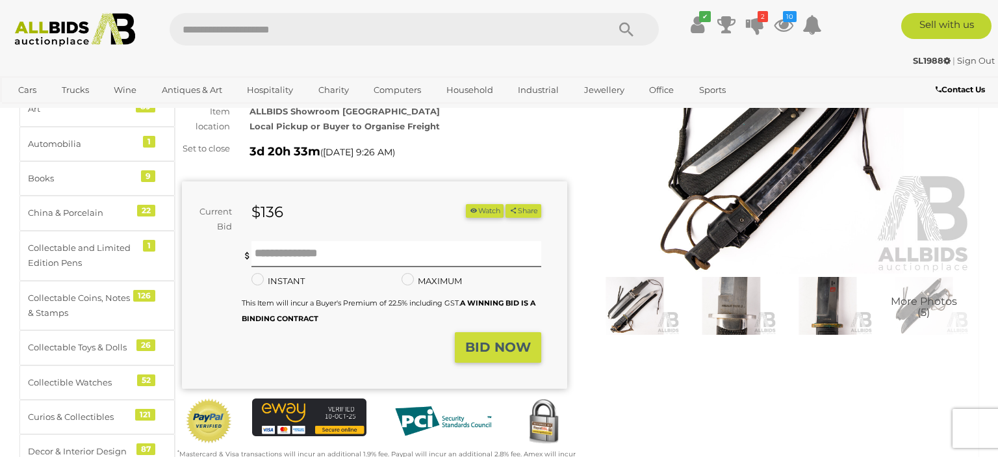
click at [752, 173] on img at bounding box center [779, 149] width 385 height 248
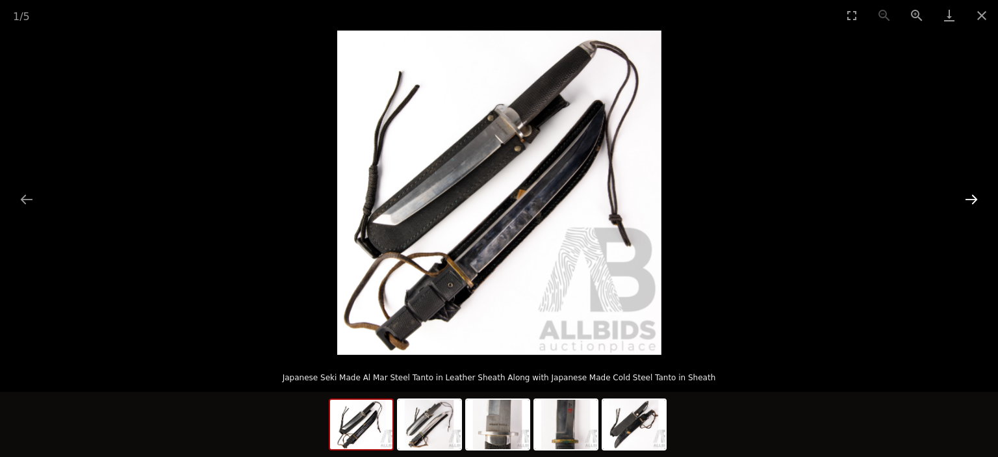
click at [981, 196] on button "Next slide" at bounding box center [971, 198] width 27 height 25
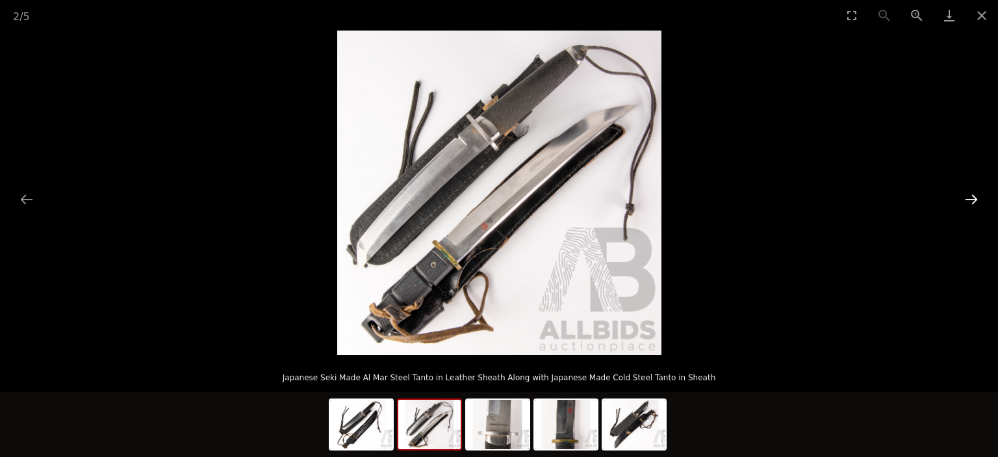
click at [981, 196] on button "Next slide" at bounding box center [971, 198] width 27 height 25
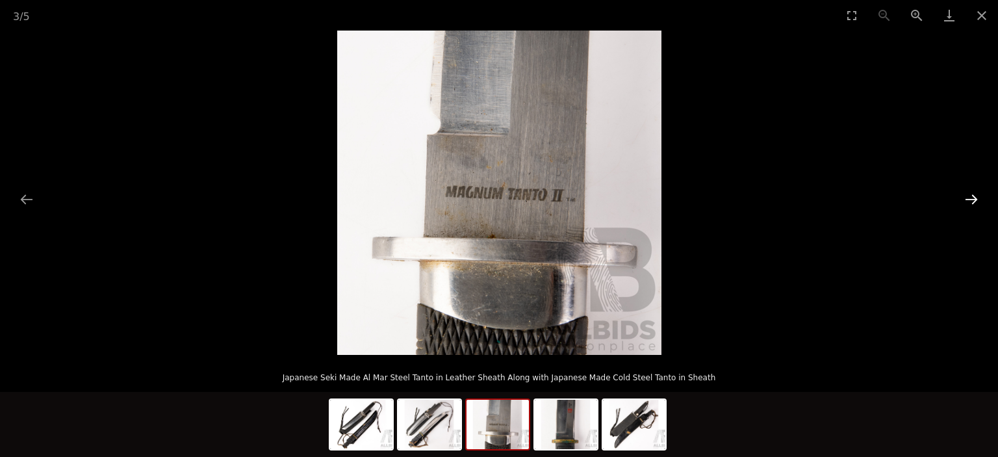
click at [981, 196] on button "Next slide" at bounding box center [971, 198] width 27 height 25
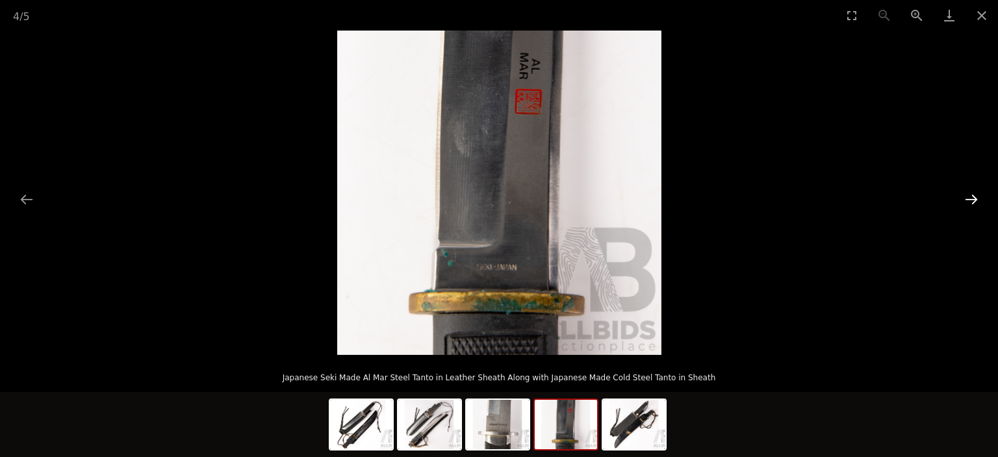
click at [981, 196] on button "Next slide" at bounding box center [971, 198] width 27 height 25
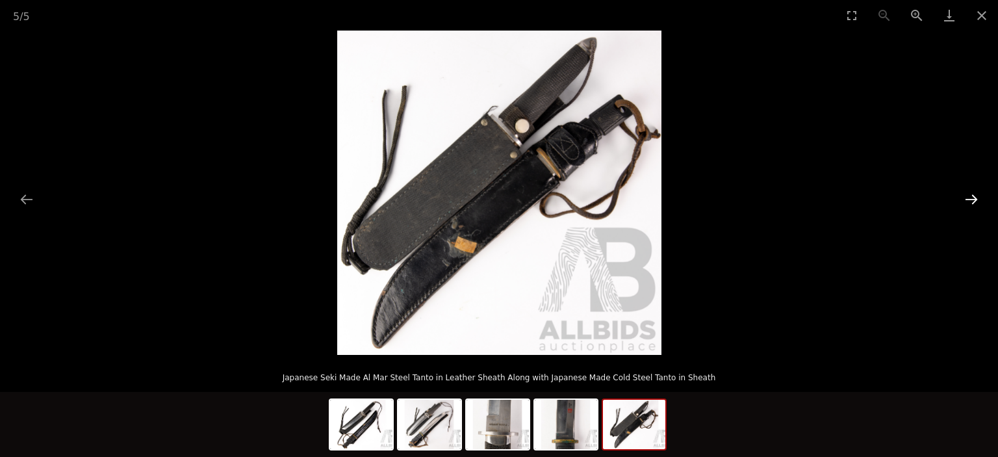
click at [981, 196] on button "Next slide" at bounding box center [971, 198] width 27 height 25
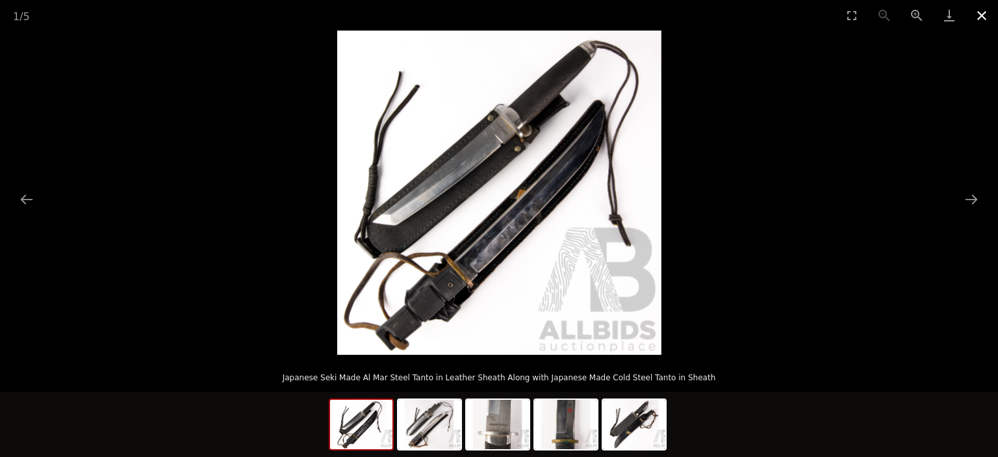
click at [978, 18] on button "Close gallery" at bounding box center [981, 15] width 32 height 31
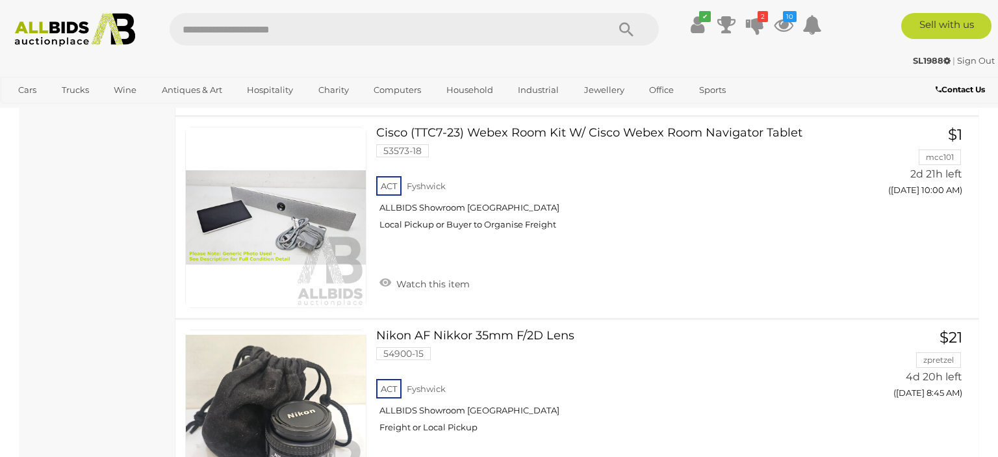
scroll to position [1029, 0]
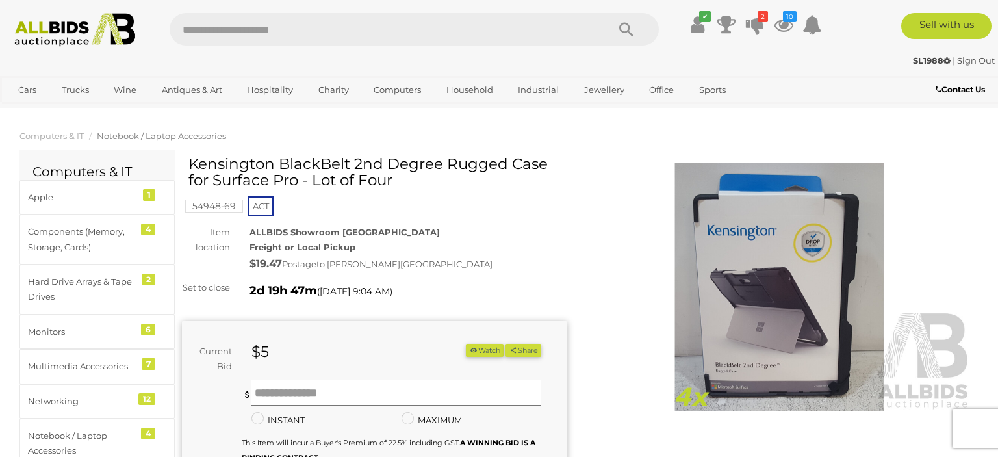
drag, startPoint x: 192, startPoint y: 165, endPoint x: 500, endPoint y: 173, distance: 308.7
click at [500, 173] on h1 "Kensington BlackBelt 2nd Degree Rugged Case for Surface Pro - Lot of Four" at bounding box center [375, 172] width 375 height 33
click at [305, 184] on h1 "Kensington BlackBelt 2nd Degree Rugged Case for Surface Pro - Lot of Four" at bounding box center [375, 172] width 375 height 33
drag, startPoint x: 299, startPoint y: 184, endPoint x: 190, endPoint y: 168, distance: 110.4
click at [190, 168] on h1 "Kensington BlackBelt 2nd Degree Rugged Case for Surface Pro - Lot of Four" at bounding box center [375, 172] width 375 height 33
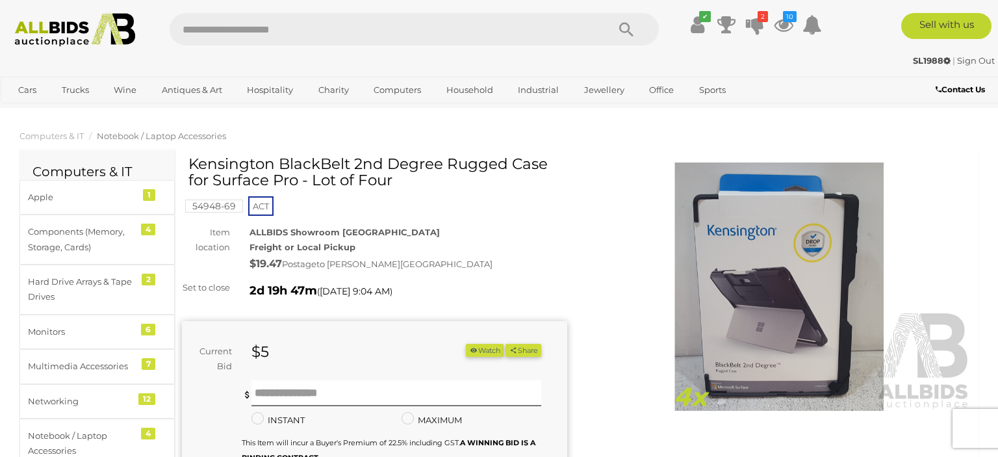
copy h1 "Kensington BlackBelt 2nd Degree Rugged Case for Surface Pro"
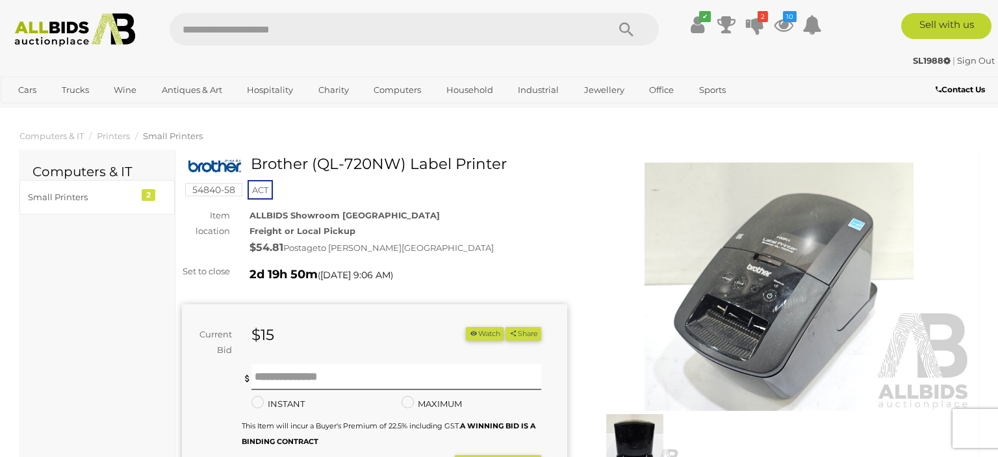
drag, startPoint x: 253, startPoint y: 164, endPoint x: 505, endPoint y: 165, distance: 252.1
click at [505, 165] on h1 "Brother (QL-720NW) Label Printer" at bounding box center [375, 164] width 375 height 16
copy h1 "Brother (QL-720NW) Label Printer"
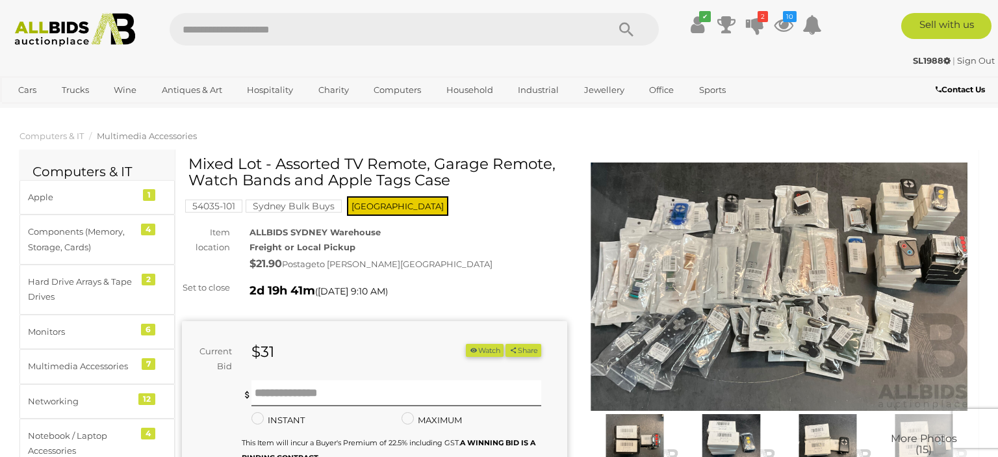
click at [737, 301] on img at bounding box center [779, 286] width 385 height 248
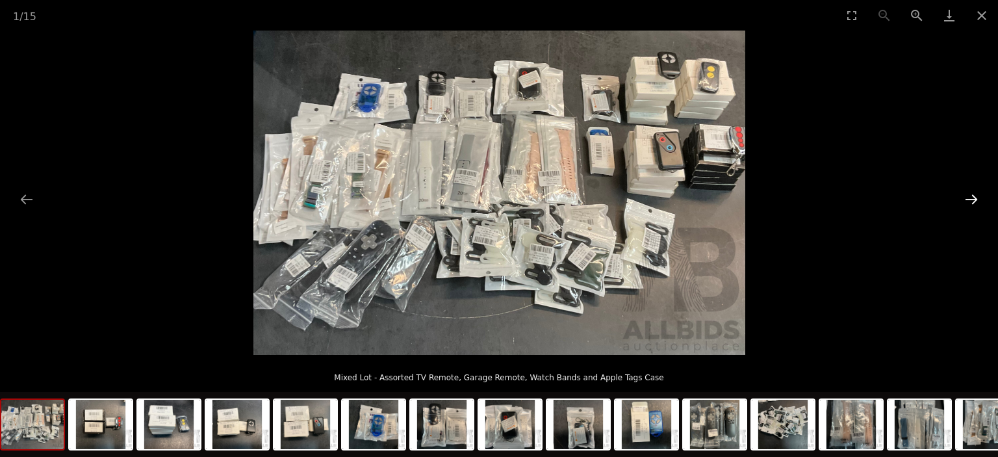
click at [973, 201] on button "Next slide" at bounding box center [971, 198] width 27 height 25
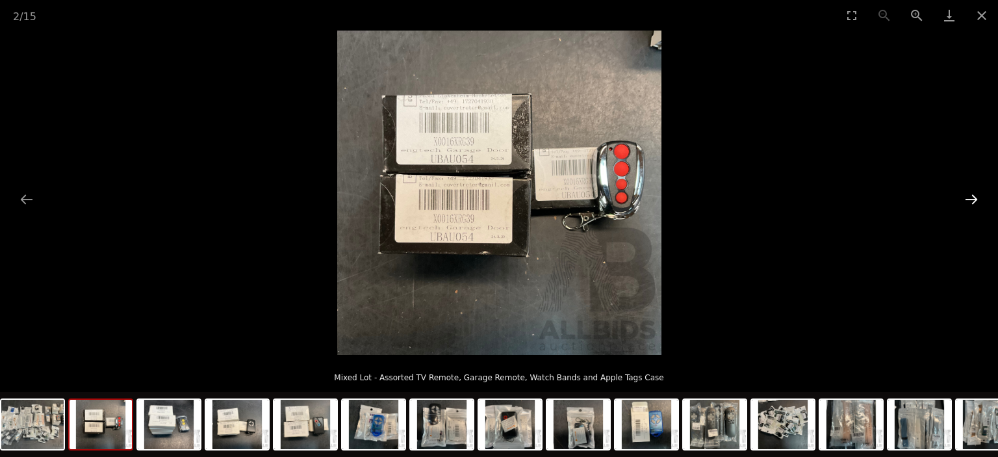
click at [973, 201] on button "Next slide" at bounding box center [971, 198] width 27 height 25
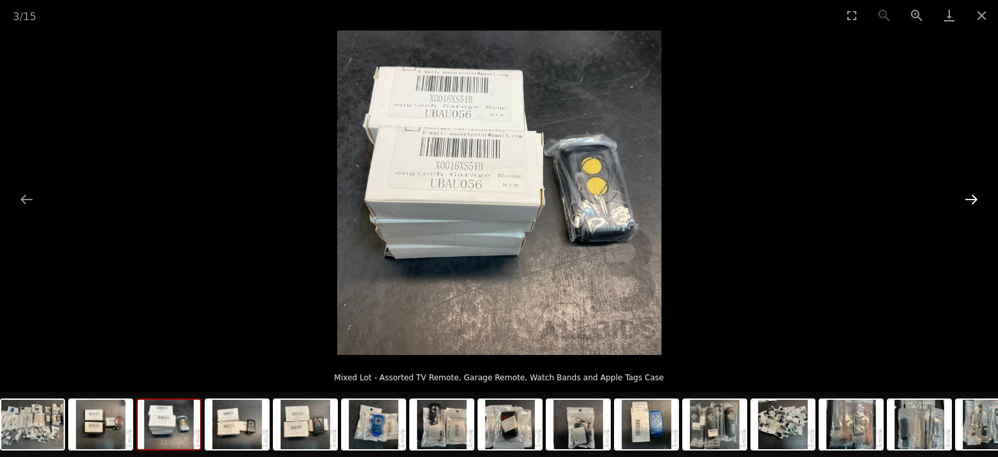
click at [973, 201] on button "Next slide" at bounding box center [971, 198] width 27 height 25
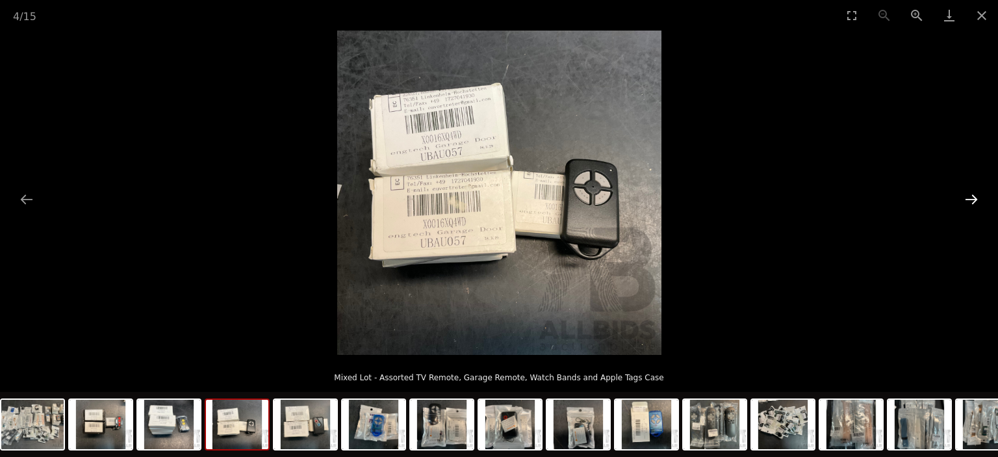
click at [973, 201] on button "Next slide" at bounding box center [971, 198] width 27 height 25
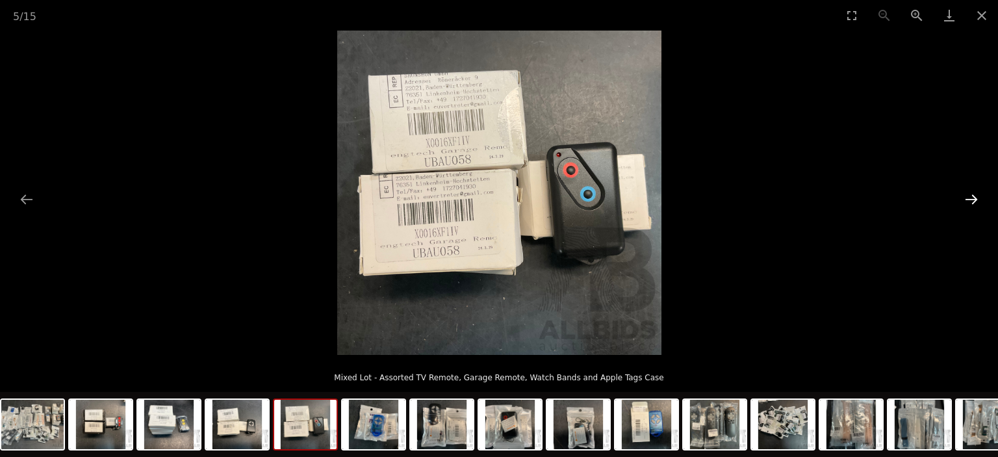
click at [973, 201] on button "Next slide" at bounding box center [971, 198] width 27 height 25
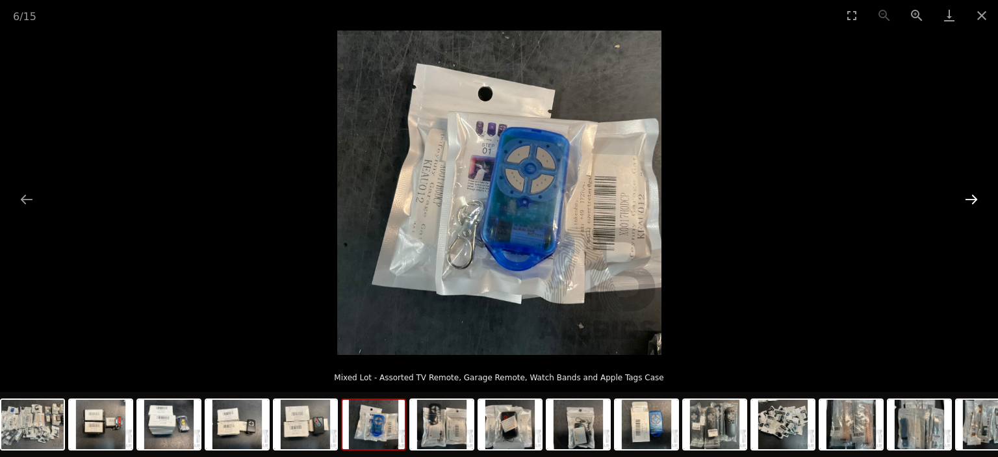
click at [973, 201] on button "Next slide" at bounding box center [971, 198] width 27 height 25
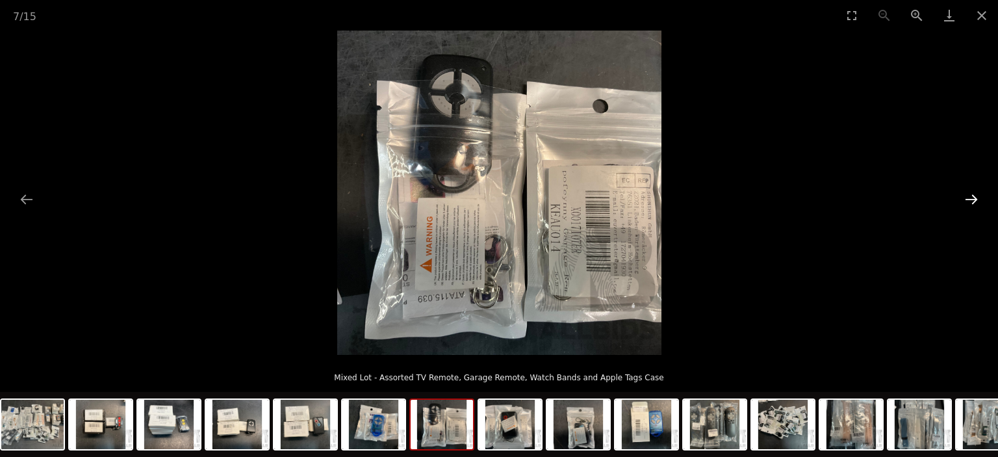
click at [973, 201] on button "Next slide" at bounding box center [971, 198] width 27 height 25
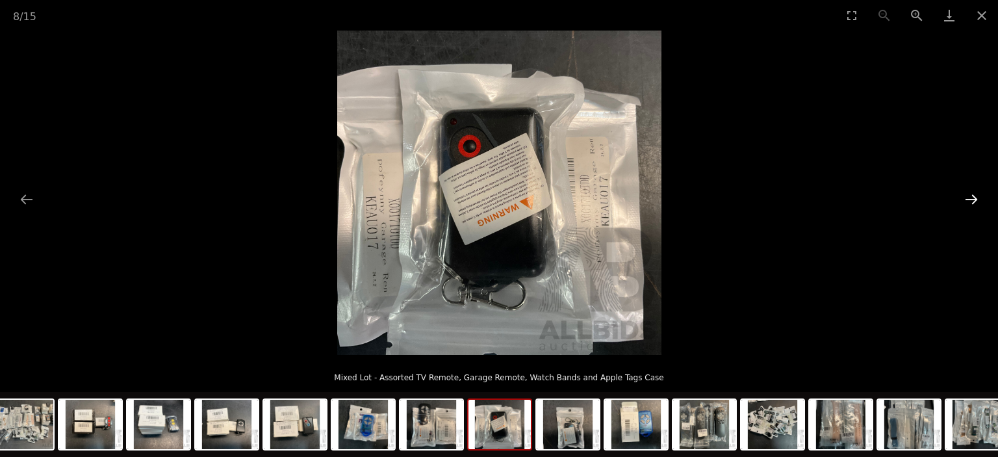
click at [973, 201] on button "Next slide" at bounding box center [971, 198] width 27 height 25
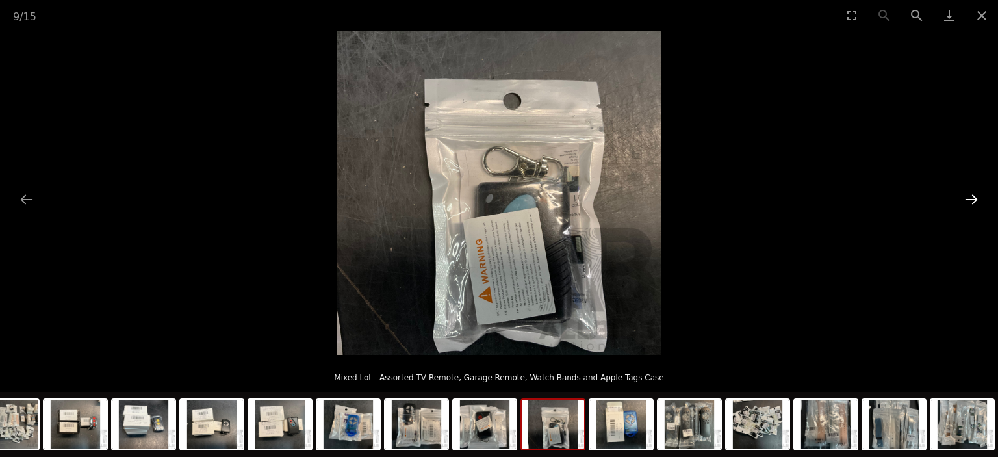
click at [973, 201] on button "Next slide" at bounding box center [971, 198] width 27 height 25
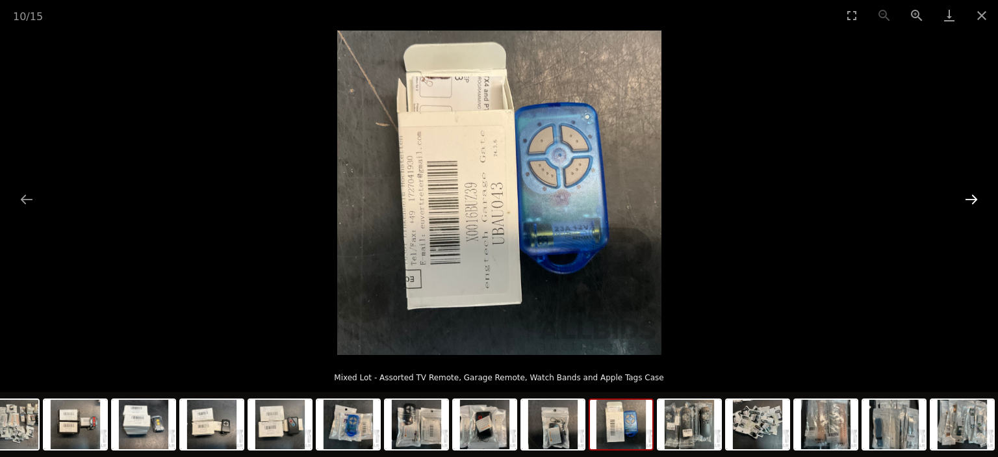
click at [973, 201] on button "Next slide" at bounding box center [971, 198] width 27 height 25
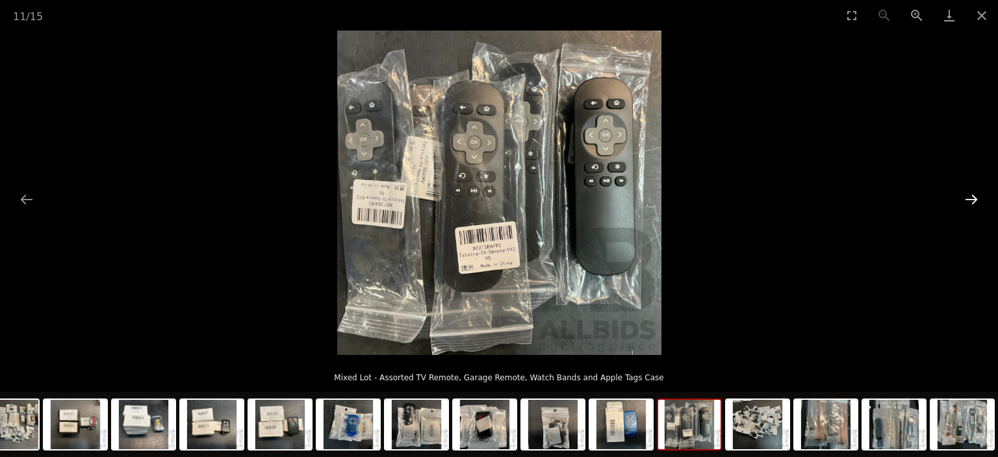
click at [973, 201] on button "Next slide" at bounding box center [971, 198] width 27 height 25
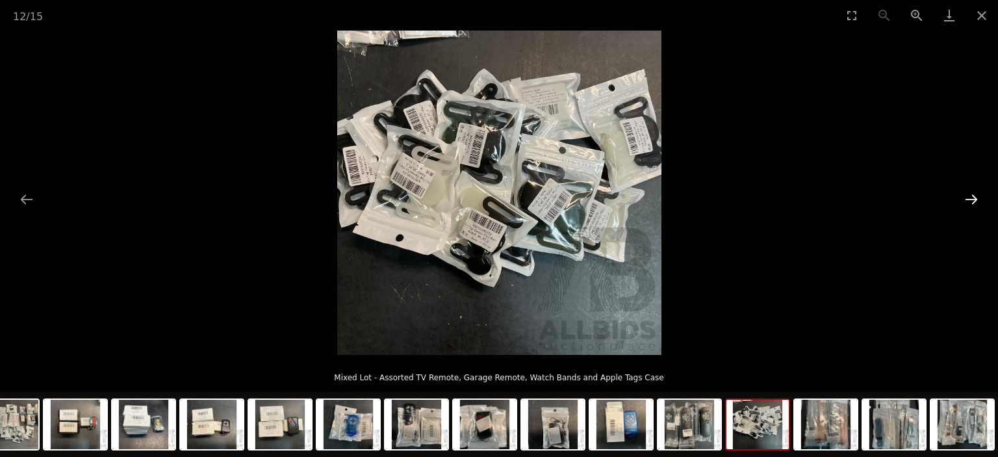
click at [972, 200] on button "Next slide" at bounding box center [971, 198] width 27 height 25
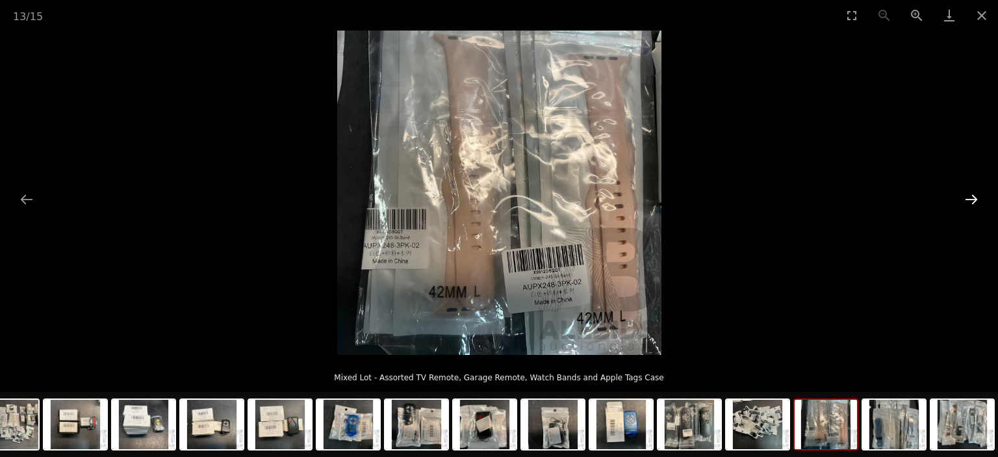
click at [972, 200] on button "Next slide" at bounding box center [971, 198] width 27 height 25
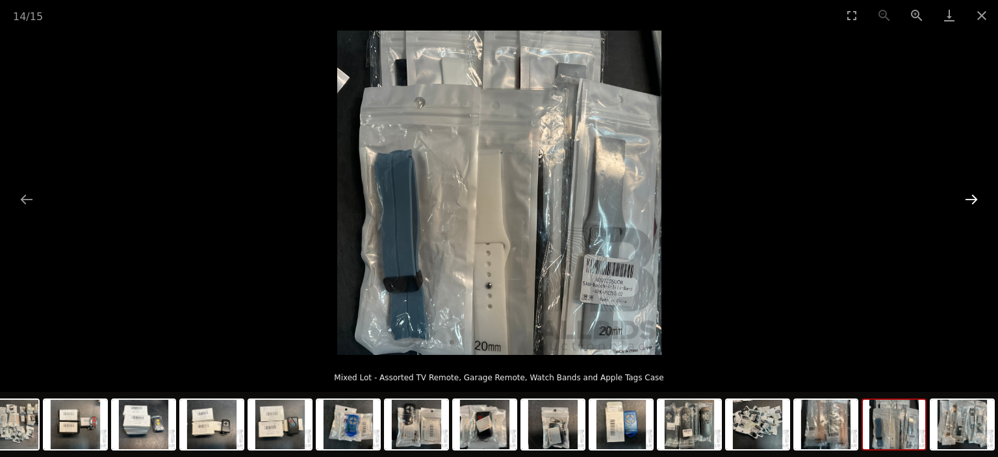
click at [972, 200] on button "Next slide" at bounding box center [971, 198] width 27 height 25
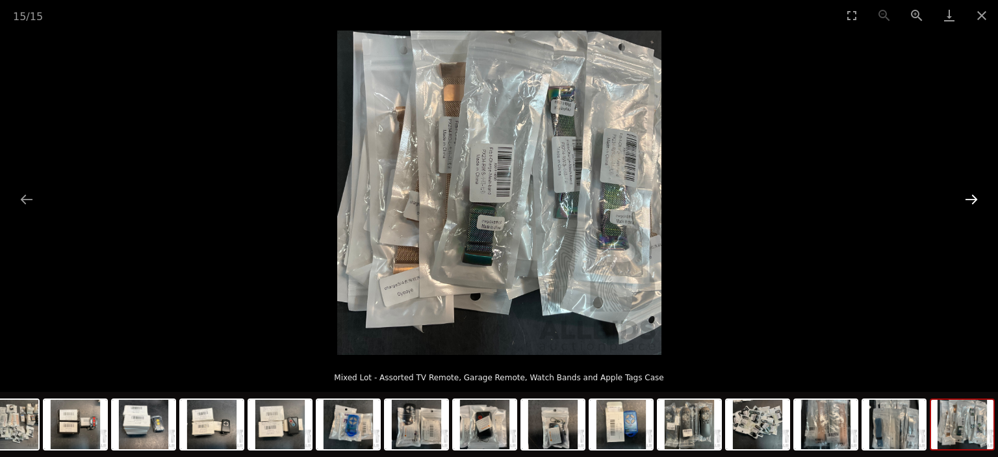
click at [972, 200] on button "Next slide" at bounding box center [971, 198] width 27 height 25
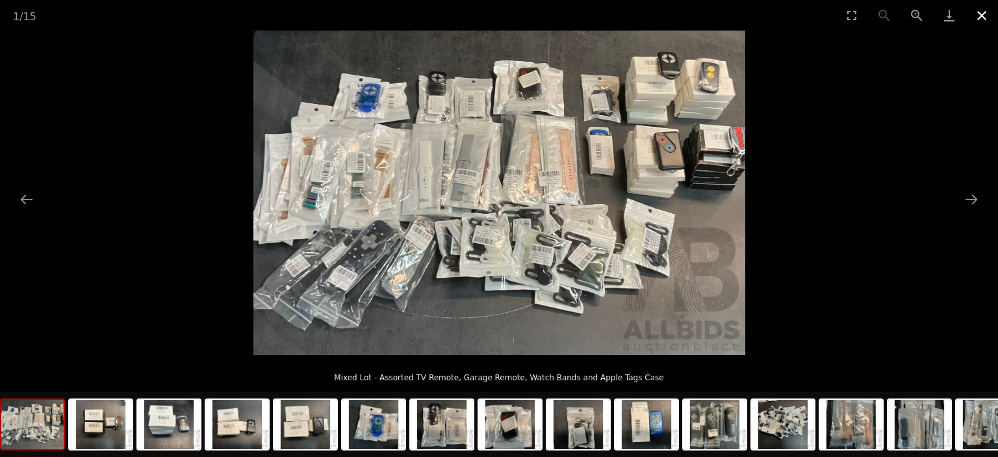
click at [984, 19] on button "Close gallery" at bounding box center [981, 15] width 32 height 31
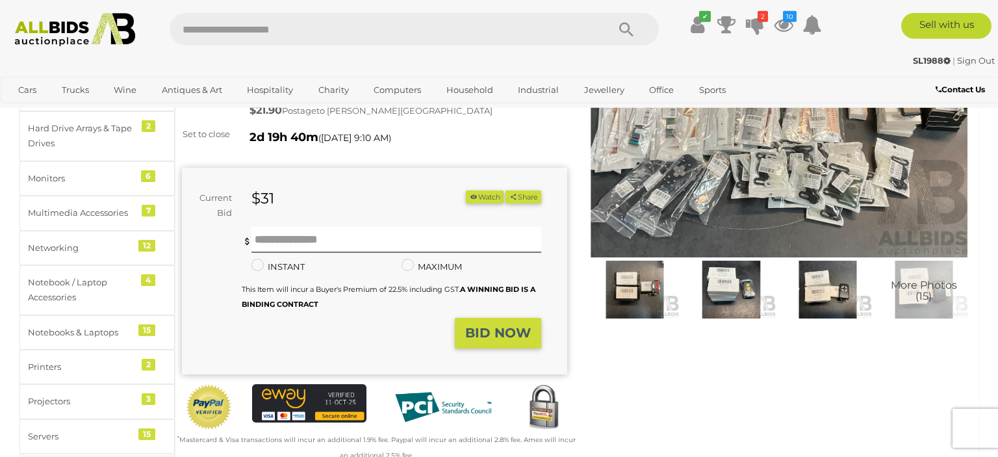
scroll to position [172, 0]
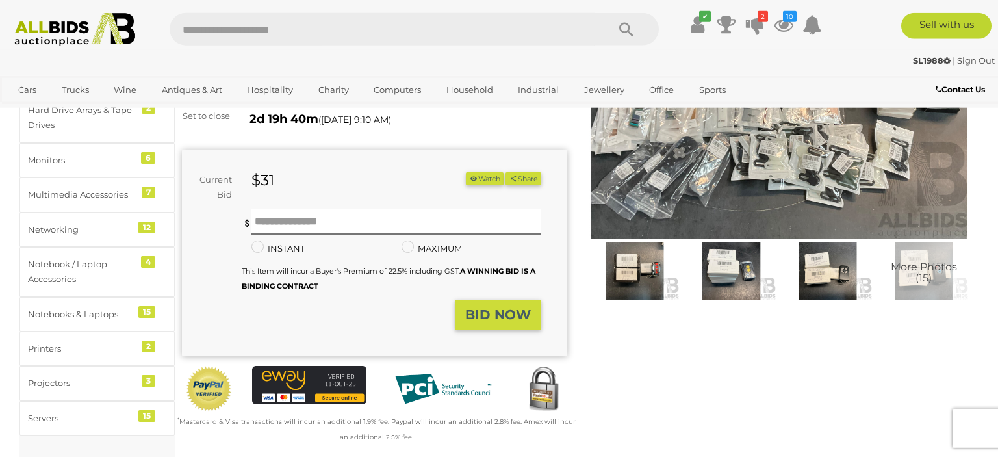
click at [638, 289] on img at bounding box center [635, 271] width 90 height 58
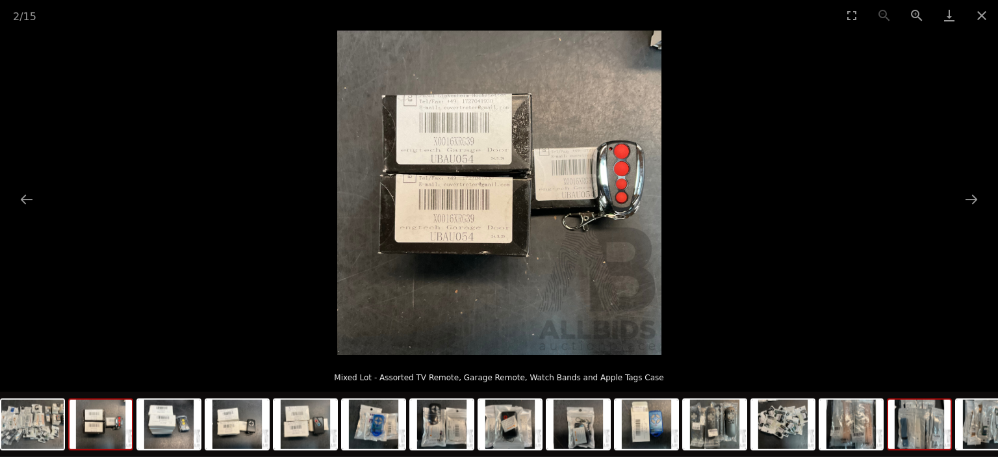
click at [908, 438] on img at bounding box center [919, 424] width 62 height 49
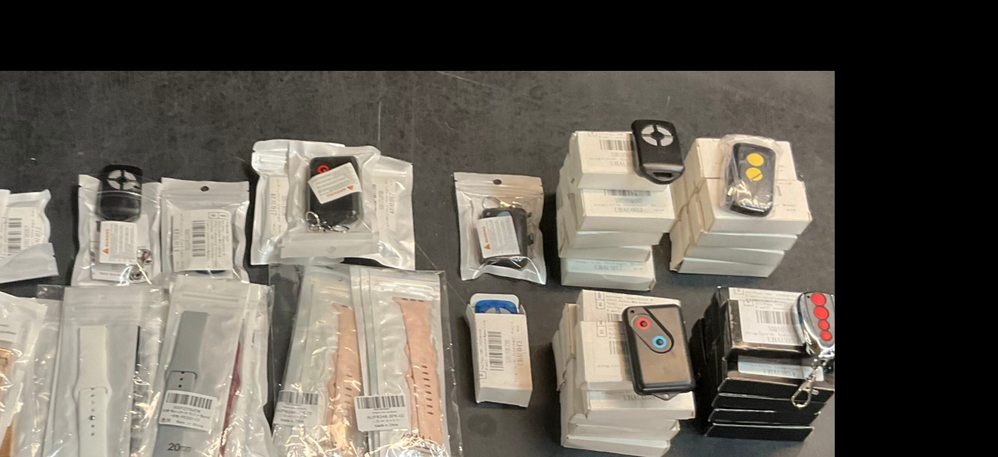
scroll to position [136, 0]
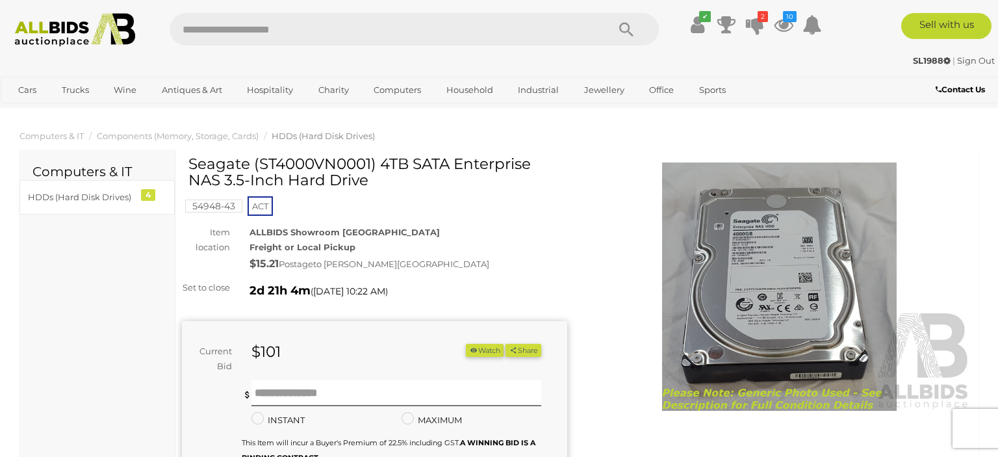
drag, startPoint x: 189, startPoint y: 166, endPoint x: 366, endPoint y: 188, distance: 178.8
click at [366, 188] on h1 "Seagate (ST4000VN0001) 4TB SATA Enterprise NAS 3.5-Inch Hard Drive" at bounding box center [375, 172] width 375 height 33
copy h1 "Seagate (ST4000VN0001) 4TB SATA Enterprise NAS 3.5-Inch Hard Drive"
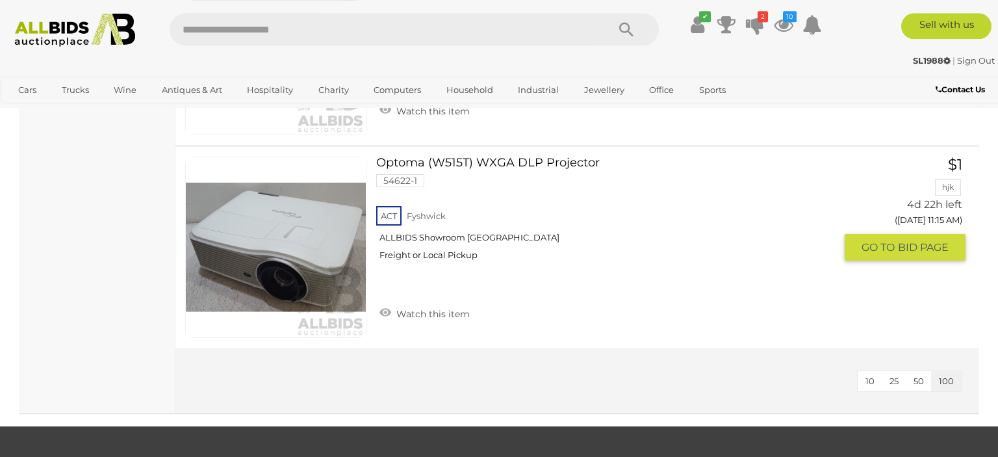
scroll to position [14514, 0]
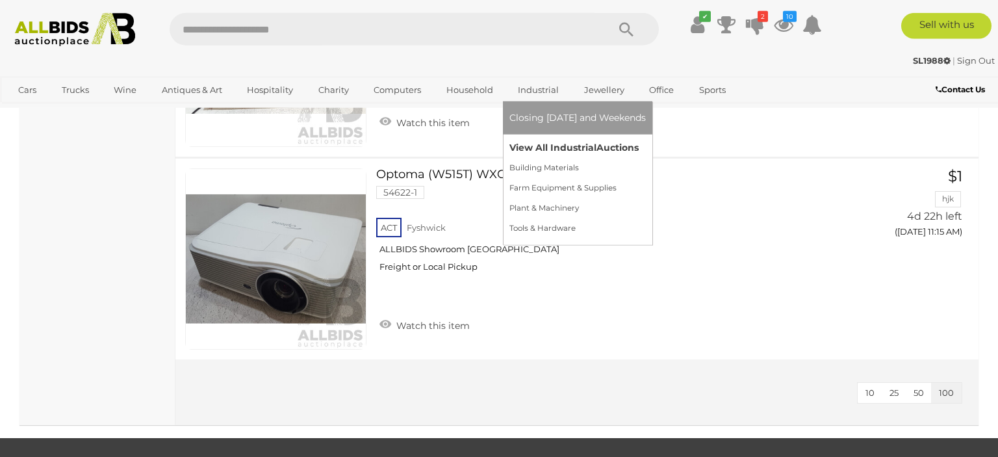
click at [529, 142] on link "View All Industrial Auctions" at bounding box center [577, 148] width 136 height 20
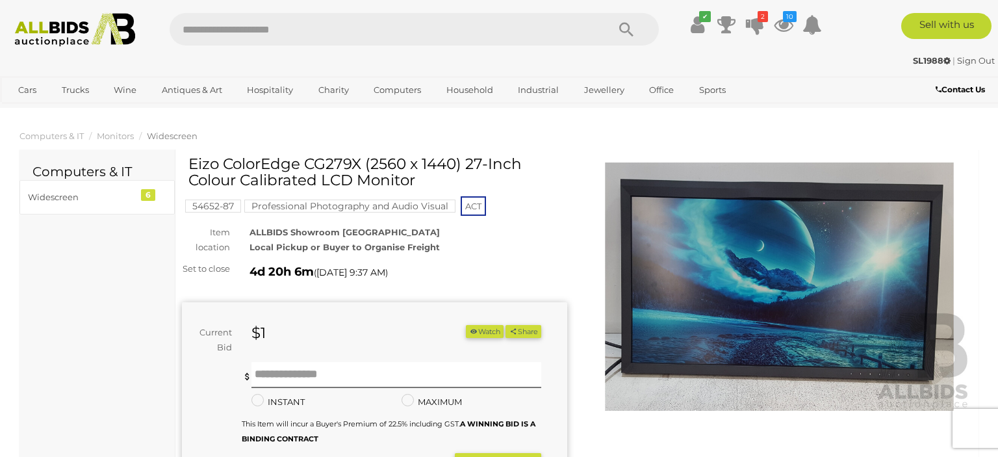
click at [48, 86] on li "Cars Closing on Weekdays View All Cars Auctions" at bounding box center [32, 89] width 44 height 21
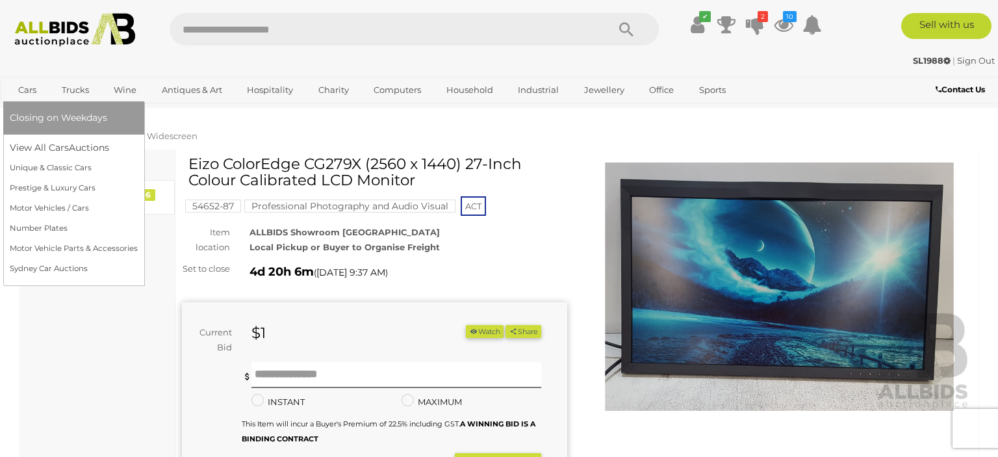
click at [40, 90] on link "Cars" at bounding box center [27, 89] width 35 height 21
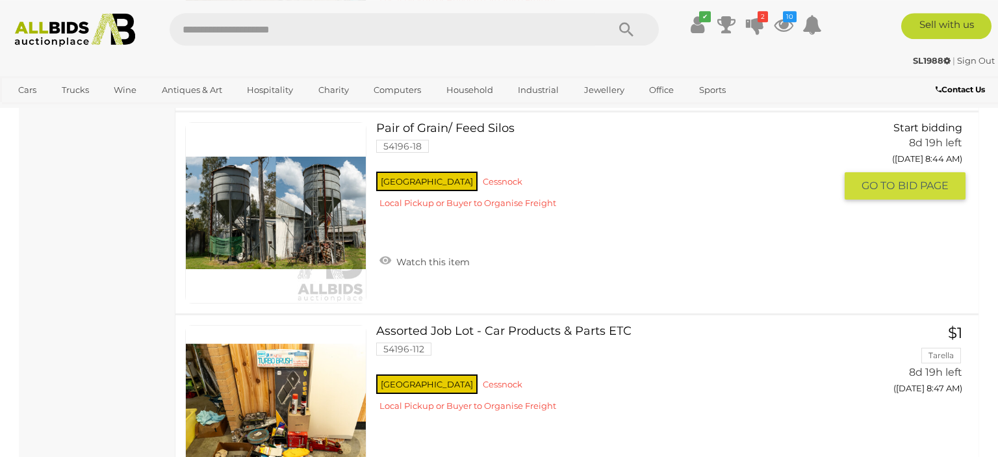
scroll to position [6122, 0]
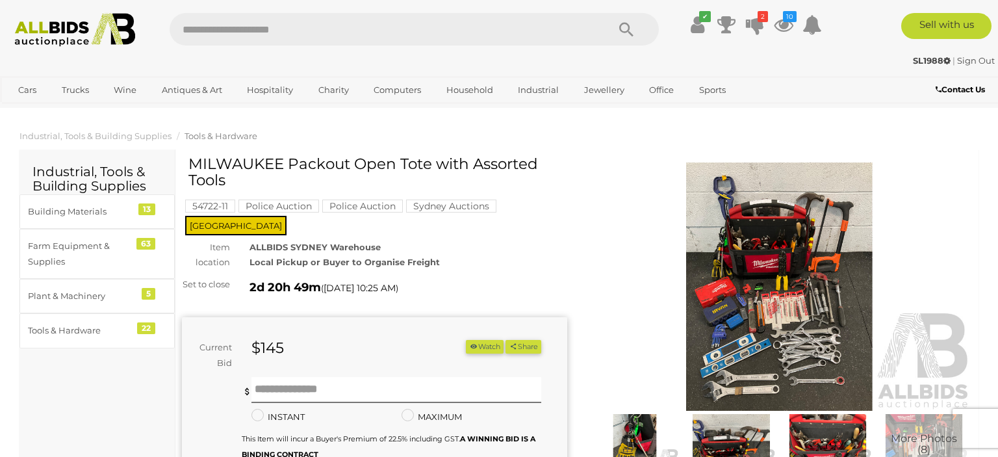
click at [778, 303] on img at bounding box center [779, 286] width 385 height 248
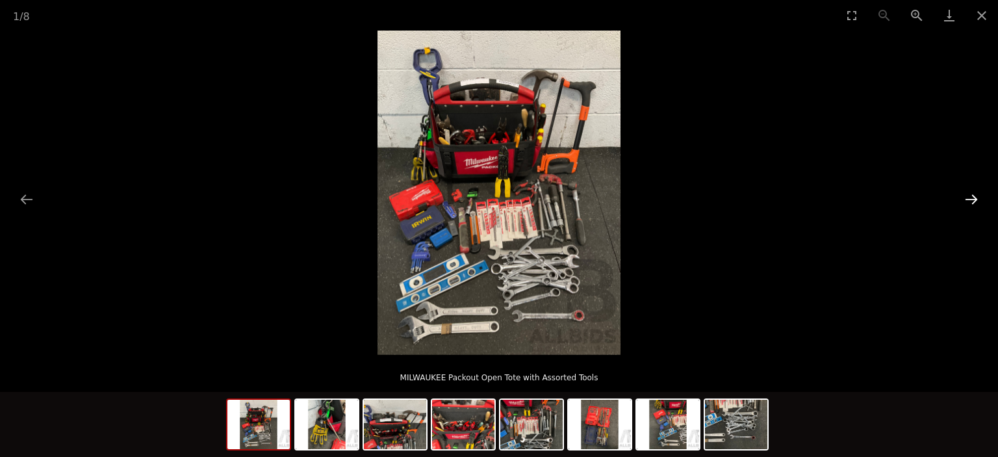
click at [975, 207] on button "Next slide" at bounding box center [971, 198] width 27 height 25
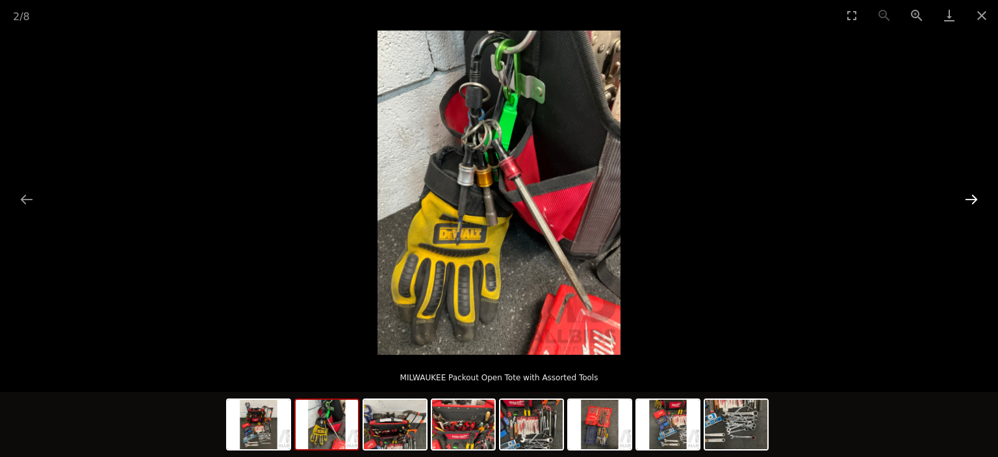
click at [975, 207] on button "Next slide" at bounding box center [971, 198] width 27 height 25
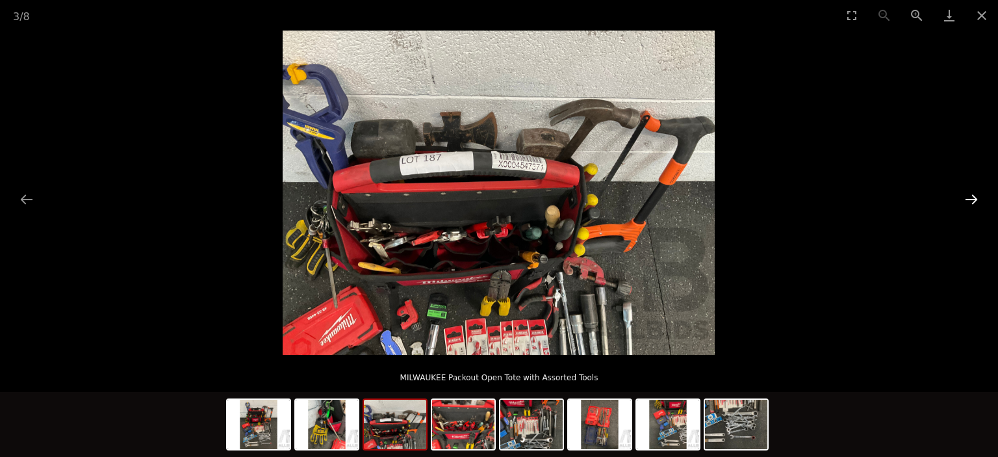
click at [975, 207] on button "Next slide" at bounding box center [971, 198] width 27 height 25
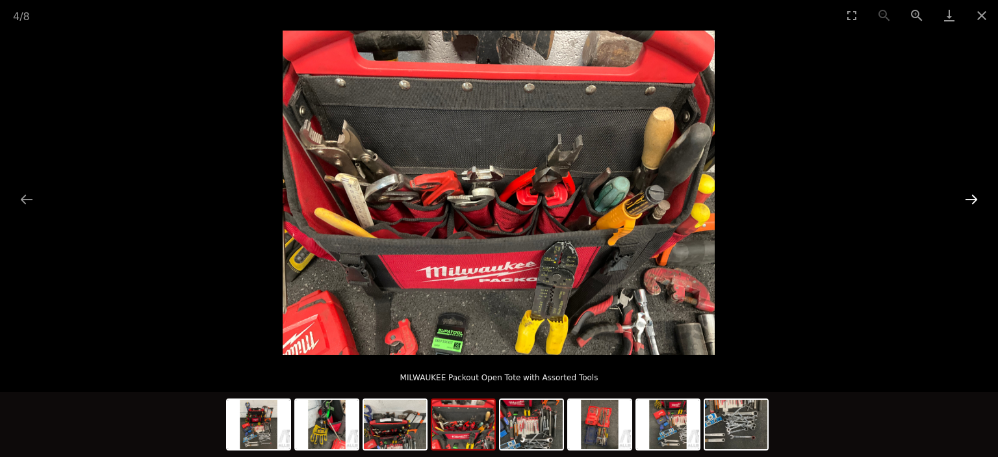
click at [975, 207] on button "Next slide" at bounding box center [971, 198] width 27 height 25
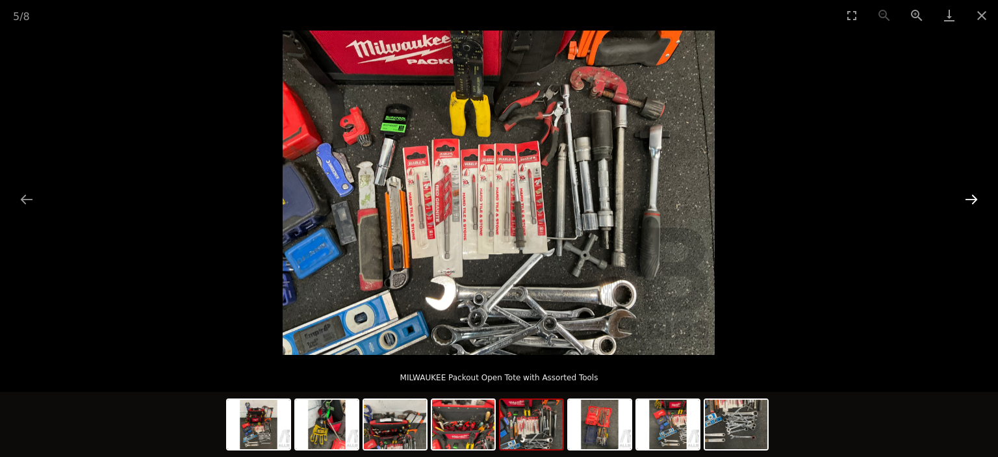
click at [975, 207] on button "Next slide" at bounding box center [971, 198] width 27 height 25
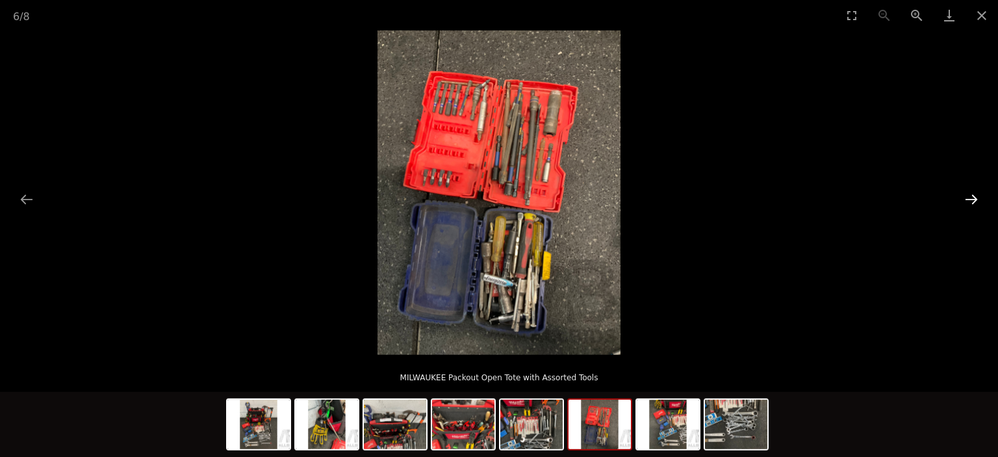
scroll to position [1593, 0]
click at [981, 25] on button "Close gallery" at bounding box center [981, 15] width 32 height 31
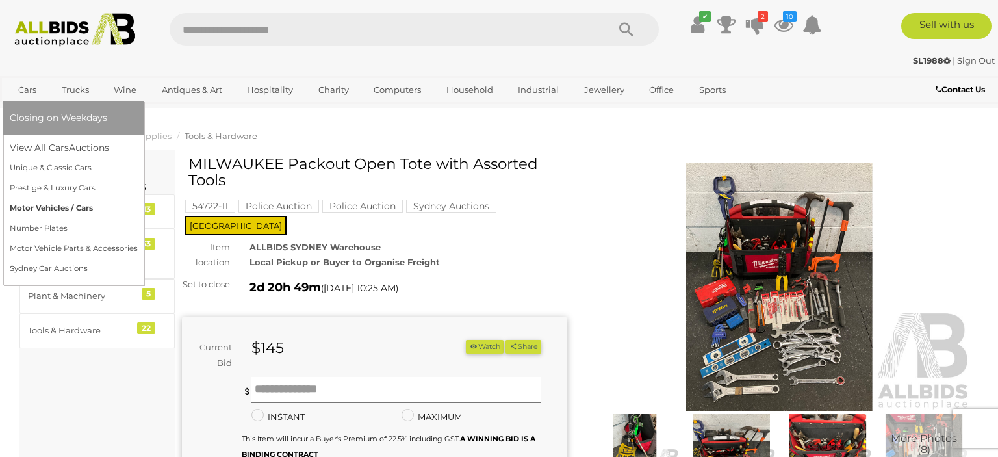
click at [46, 204] on link "Motor Vehicles / Cars" at bounding box center [74, 208] width 128 height 20
